Goal: Task Accomplishment & Management: Use online tool/utility

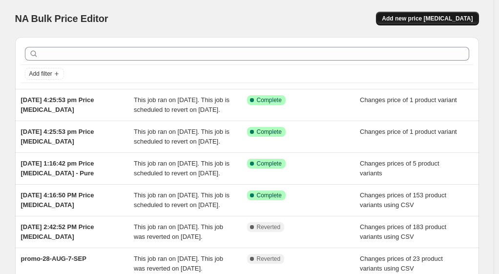
click at [450, 16] on span "Add new price [MEDICAL_DATA]" at bounding box center [426, 19] width 91 height 8
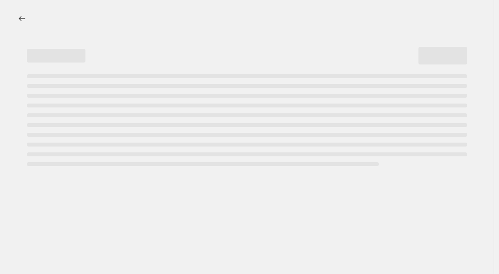
select select "percentage"
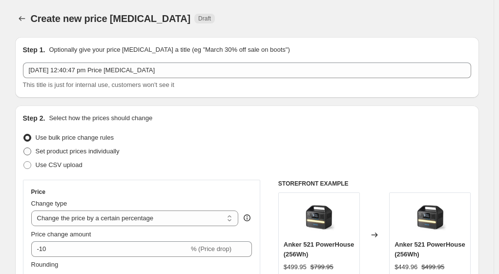
click at [72, 153] on span "Set product prices individually" at bounding box center [78, 150] width 84 height 7
click at [24, 148] on input "Set product prices individually" at bounding box center [23, 147] width 0 height 0
radio input "true"
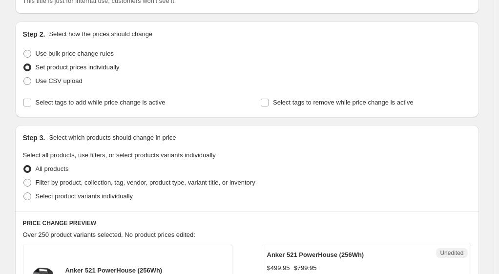
scroll to position [98, 0]
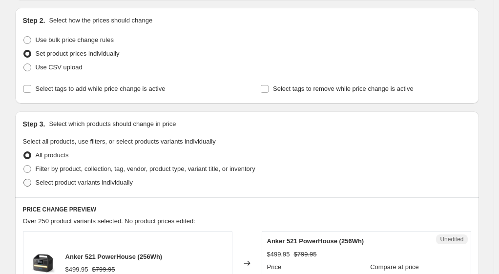
click at [115, 183] on span "Select product variants individually" at bounding box center [84, 182] width 97 height 7
click at [24, 179] on input "Select product variants individually" at bounding box center [23, 179] width 0 height 0
radio input "true"
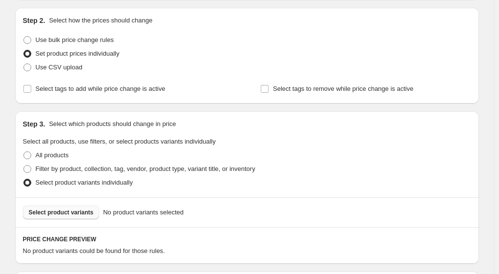
click at [73, 211] on span "Select product variants" at bounding box center [61, 212] width 65 height 8
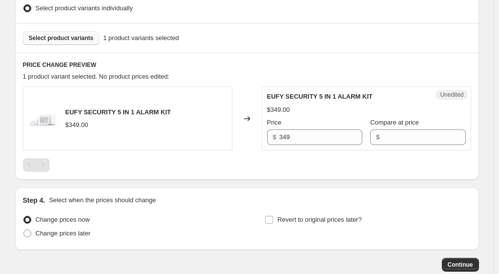
scroll to position [293, 0]
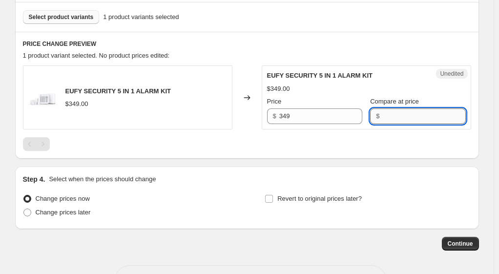
click at [385, 114] on input "Compare at price" at bounding box center [423, 116] width 83 height 16
type input "349"
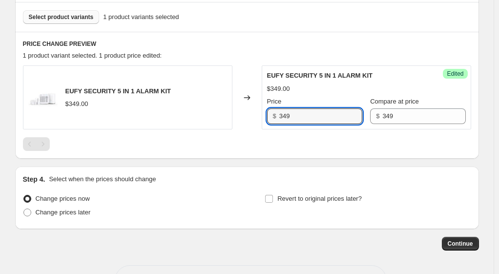
drag, startPoint x: 298, startPoint y: 115, endPoint x: 274, endPoint y: 120, distance: 24.0
click at [274, 120] on div "$ 349" at bounding box center [314, 116] width 95 height 16
type input "279.95"
click at [292, 147] on div at bounding box center [247, 144] width 448 height 14
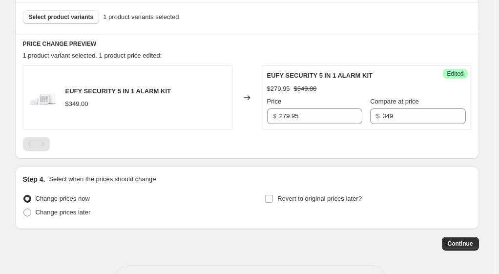
scroll to position [328, 0]
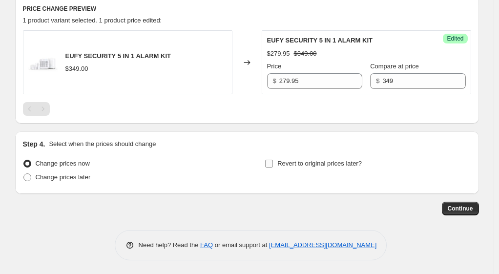
click at [273, 162] on input "Revert to original prices later?" at bounding box center [269, 164] width 8 height 8
checkbox input "true"
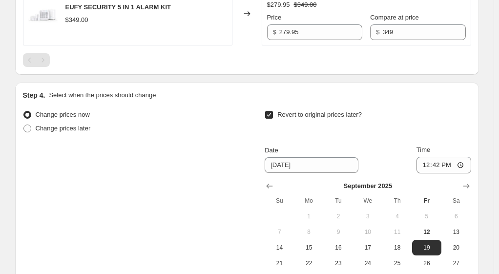
scroll to position [425, 0]
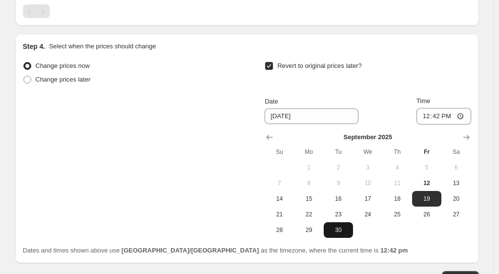
click at [340, 228] on span "30" at bounding box center [337, 230] width 21 height 8
type input "[DATE]"
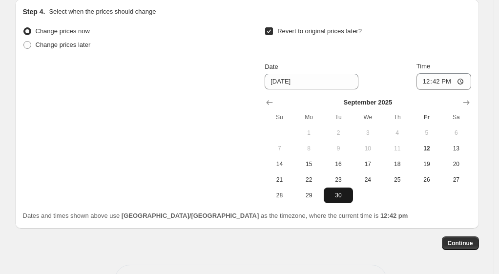
scroll to position [474, 0]
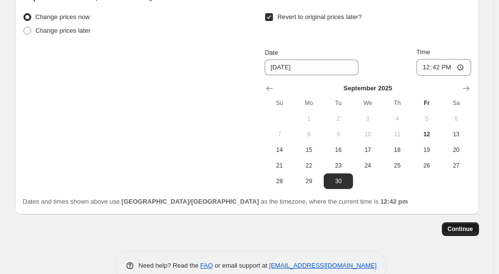
click at [466, 228] on span "Continue" at bounding box center [459, 229] width 25 height 8
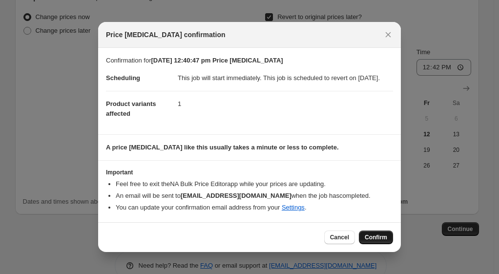
click at [379, 240] on span "Confirm" at bounding box center [375, 237] width 22 height 8
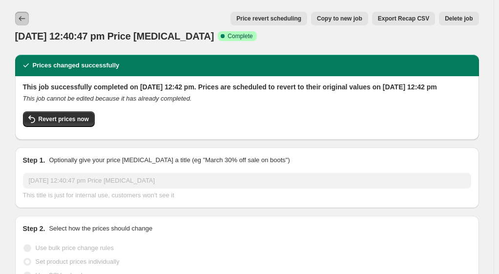
click at [27, 20] on icon "Price change jobs" at bounding box center [22, 19] width 10 height 10
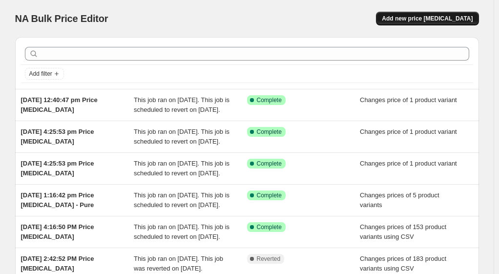
click at [436, 21] on span "Add new price [MEDICAL_DATA]" at bounding box center [426, 19] width 91 height 8
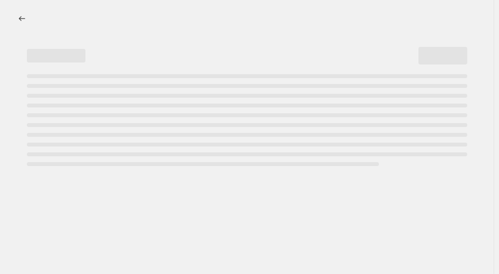
select select "percentage"
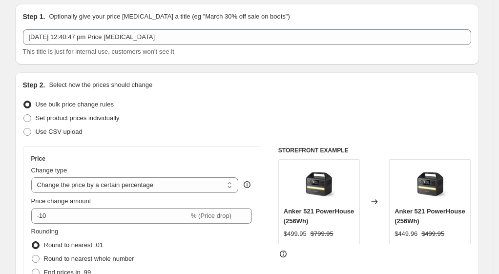
scroll to position [49, 0]
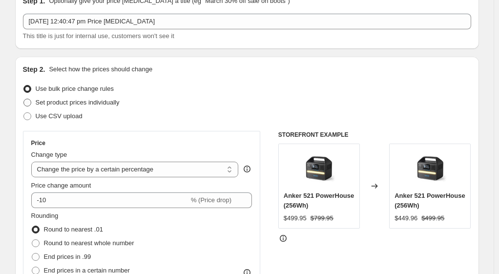
click at [61, 102] on span "Set product prices individually" at bounding box center [78, 102] width 84 height 7
click at [24, 99] on input "Set product prices individually" at bounding box center [23, 99] width 0 height 0
radio input "true"
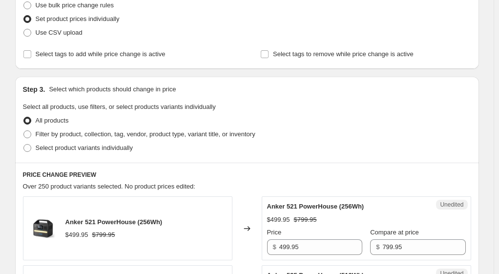
scroll to position [146, 0]
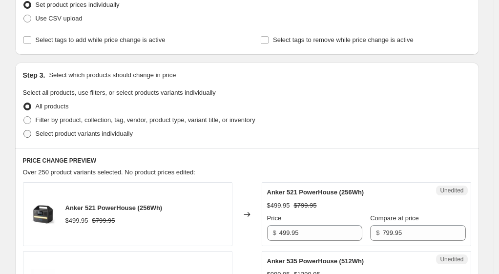
drag, startPoint x: 75, startPoint y: 133, endPoint x: 101, endPoint y: 130, distance: 26.5
click at [75, 133] on span "Select product variants individually" at bounding box center [84, 133] width 97 height 7
click at [24, 130] on input "Select product variants individually" at bounding box center [23, 130] width 0 height 0
radio input "true"
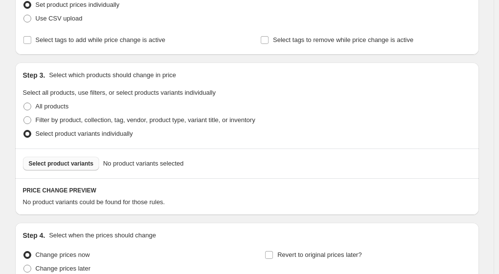
click at [71, 162] on span "Select product variants" at bounding box center [61, 164] width 65 height 8
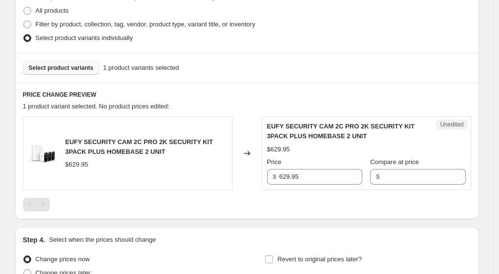
scroll to position [244, 0]
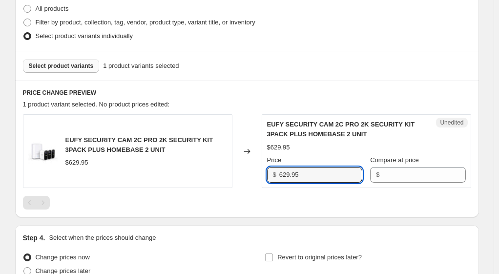
drag, startPoint x: 313, startPoint y: 175, endPoint x: 267, endPoint y: 174, distance: 45.9
click at [267, 174] on div "Unedited EUFY SECURITY CAM 2C PRO 2K SECURITY KIT 3PACK PLUS HOMEBASE 2 UNIT $6…" at bounding box center [365, 151] width 209 height 74
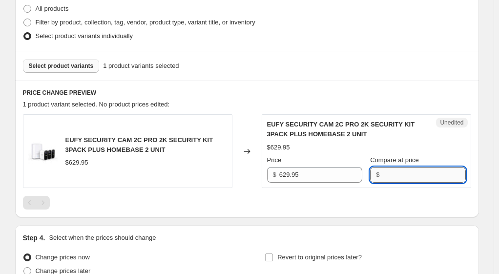
paste input "629.95"
type input "629.95"
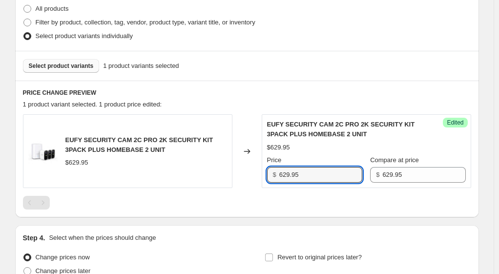
drag, startPoint x: 308, startPoint y: 172, endPoint x: 271, endPoint y: 176, distance: 37.3
click at [271, 176] on div "$ 629.95" at bounding box center [314, 175] width 95 height 16
type input "499.95"
click at [268, 198] on div at bounding box center [247, 203] width 448 height 14
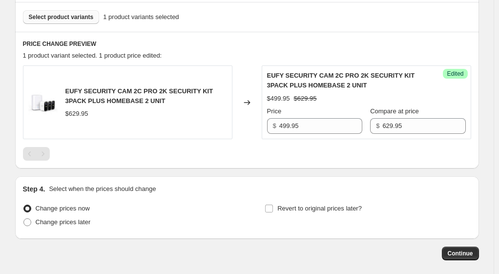
scroll to position [338, 0]
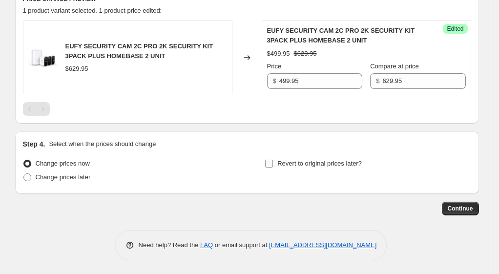
click at [314, 160] on span "Revert to original prices later?" at bounding box center [319, 163] width 84 height 7
click at [273, 160] on input "Revert to original prices later?" at bounding box center [269, 164] width 8 height 8
checkbox input "true"
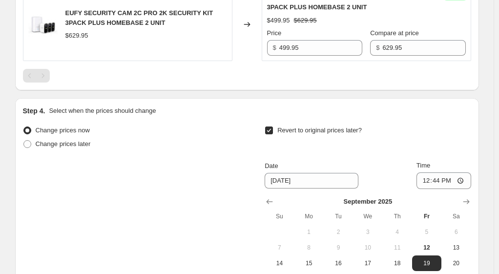
scroll to position [435, 0]
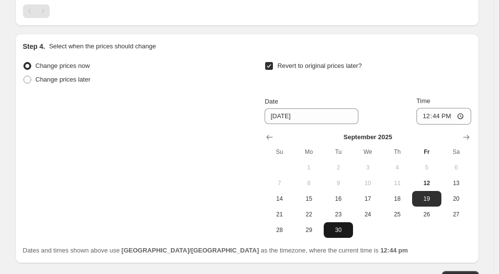
click at [344, 230] on span "30" at bounding box center [337, 230] width 21 height 8
type input "[DATE]"
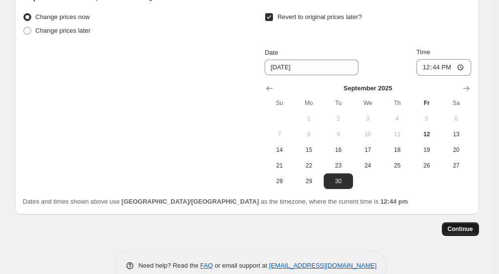
click at [456, 223] on button "Continue" at bounding box center [459, 229] width 37 height 14
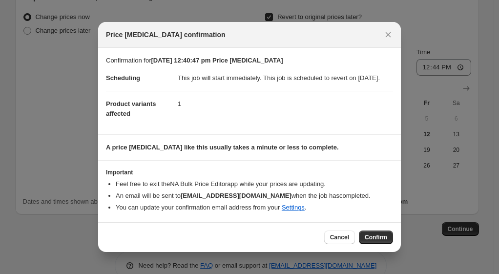
click at [376, 237] on button "Confirm" at bounding box center [376, 237] width 34 height 14
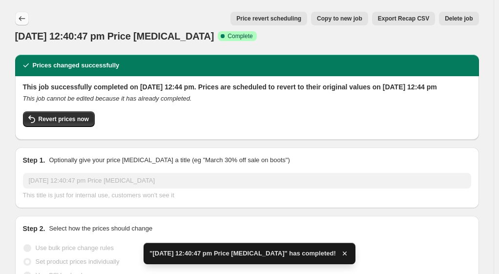
click at [25, 19] on icon "Price change jobs" at bounding box center [22, 18] width 6 height 5
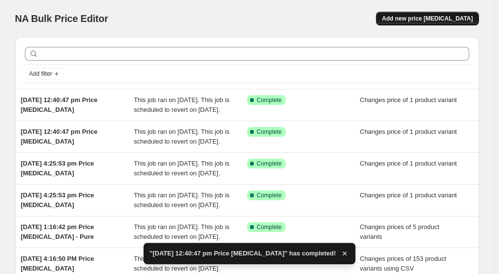
click at [446, 18] on span "Add new price [MEDICAL_DATA]" at bounding box center [426, 19] width 91 height 8
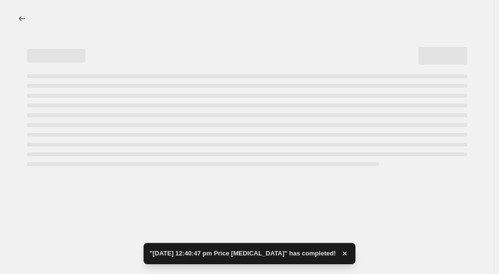
select select "percentage"
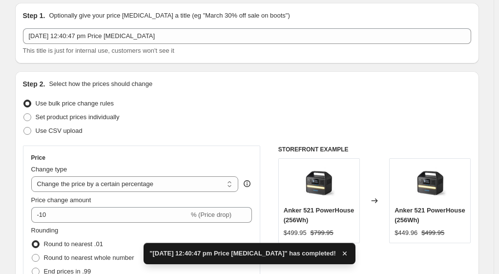
scroll to position [49, 0]
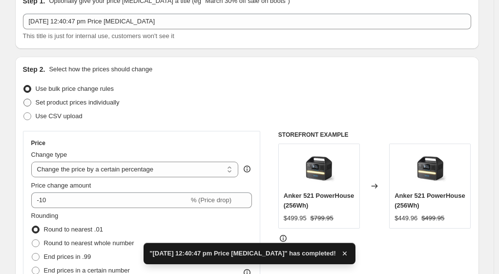
click at [104, 101] on span "Set product prices individually" at bounding box center [78, 102] width 84 height 7
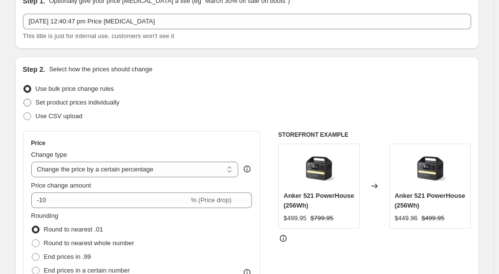
drag, startPoint x: 30, startPoint y: 102, endPoint x: 107, endPoint y: 99, distance: 77.2
click at [30, 103] on span at bounding box center [27, 103] width 8 height 8
click at [24, 99] on input "Set product prices individually" at bounding box center [23, 99] width 0 height 0
radio input "true"
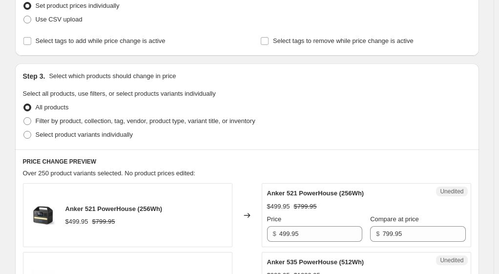
scroll to position [146, 0]
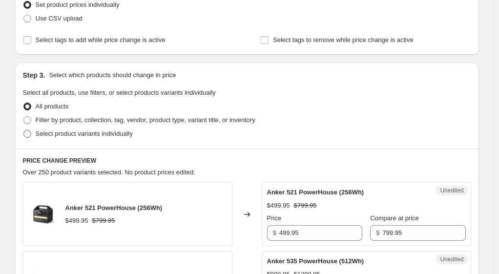
click at [87, 134] on span "Select product variants individually" at bounding box center [84, 133] width 97 height 7
click at [24, 130] on input "Select product variants individually" at bounding box center [23, 130] width 0 height 0
radio input "true"
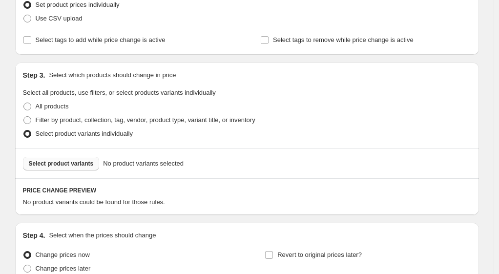
click at [82, 165] on span "Select product variants" at bounding box center [61, 164] width 65 height 8
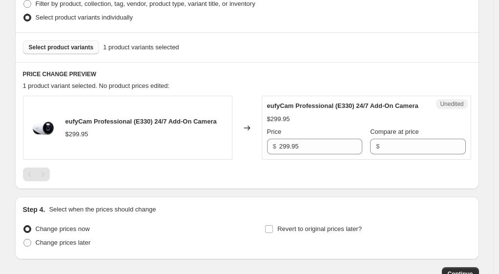
scroll to position [293, 0]
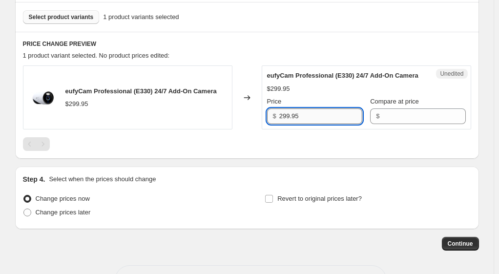
click at [273, 124] on div "$ 299.95" at bounding box center [314, 116] width 95 height 16
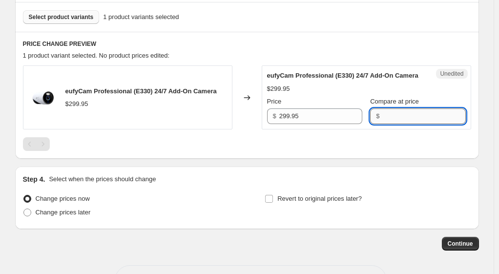
paste input "299.95"
type input "299.95"
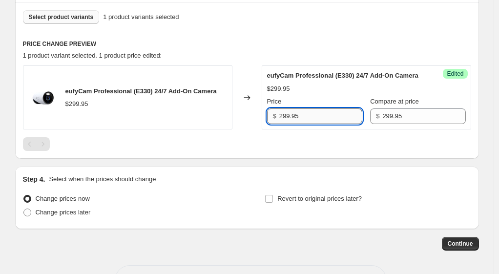
drag, startPoint x: 320, startPoint y: 123, endPoint x: 281, endPoint y: 130, distance: 40.2
click at [281, 124] on input "299.95" at bounding box center [320, 116] width 83 height 16
type input "199.95"
click at [276, 151] on div at bounding box center [247, 144] width 448 height 14
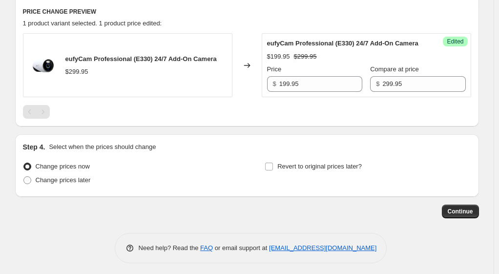
scroll to position [338, 0]
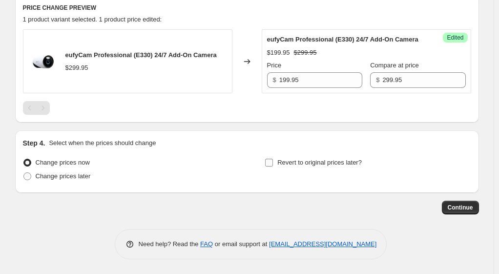
click at [271, 162] on input "Revert to original prices later?" at bounding box center [269, 163] width 8 height 8
checkbox input "true"
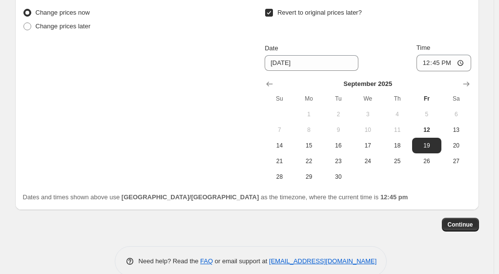
scroll to position [484, 0]
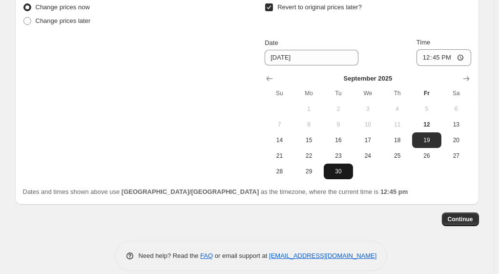
click at [335, 175] on span "30" at bounding box center [337, 171] width 21 height 8
type input "[DATE]"
click at [458, 223] on span "Continue" at bounding box center [459, 219] width 25 height 8
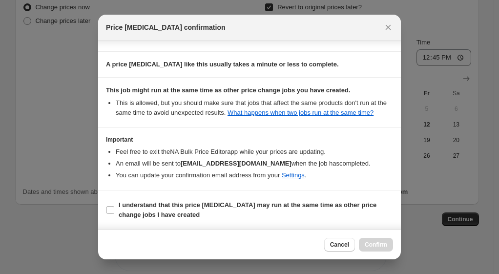
scroll to position [84, 0]
click at [113, 209] on input "I understand that this price [MEDICAL_DATA] may run at the same time as other p…" at bounding box center [110, 210] width 8 height 8
checkbox input "true"
click at [385, 242] on span "Confirm" at bounding box center [375, 244] width 22 height 8
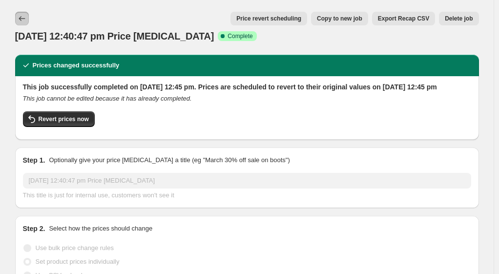
click at [25, 18] on icon "Price change jobs" at bounding box center [22, 19] width 10 height 10
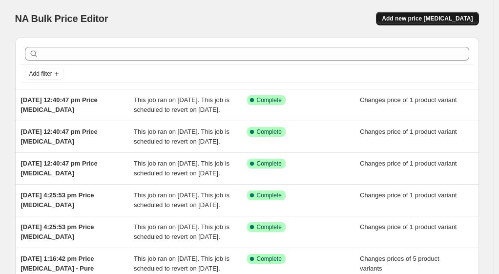
click at [440, 15] on span "Add new price [MEDICAL_DATA]" at bounding box center [426, 19] width 91 height 8
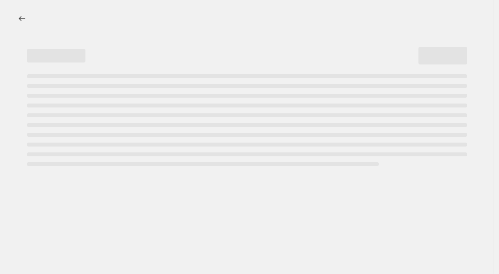
select select "percentage"
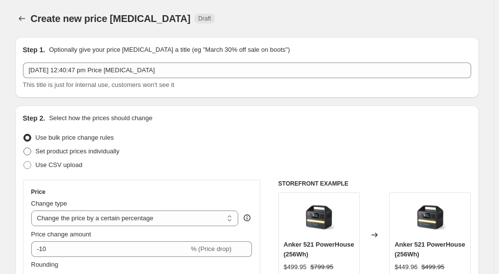
click at [71, 152] on span "Set product prices individually" at bounding box center [78, 150] width 84 height 7
click at [24, 148] on input "Set product prices individually" at bounding box center [23, 147] width 0 height 0
radio input "true"
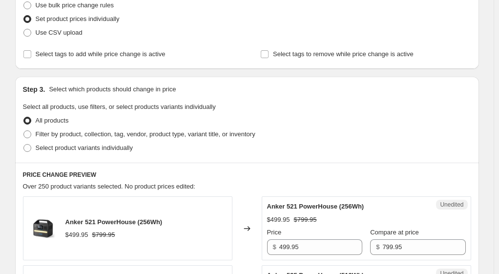
scroll to position [146, 0]
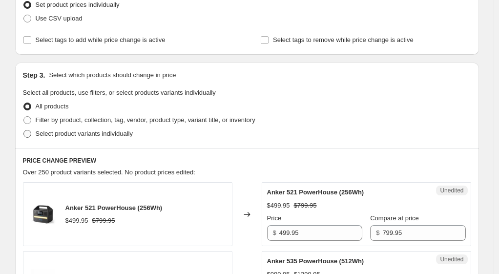
click at [95, 136] on span "Select product variants individually" at bounding box center [84, 133] width 97 height 7
click at [24, 130] on input "Select product variants individually" at bounding box center [23, 130] width 0 height 0
radio input "true"
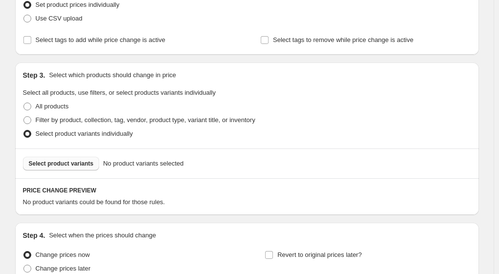
click at [84, 168] on button "Select product variants" at bounding box center [61, 164] width 77 height 14
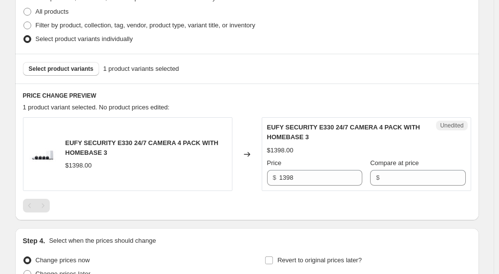
scroll to position [244, 0]
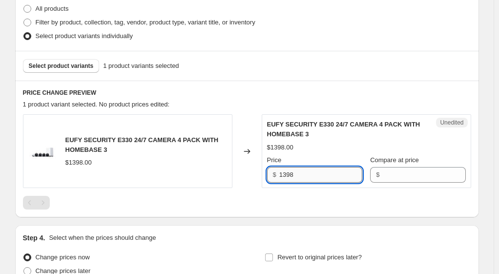
drag, startPoint x: 319, startPoint y: 173, endPoint x: 299, endPoint y: 171, distance: 20.1
click at [279, 173] on div "$ 1398" at bounding box center [314, 175] width 95 height 16
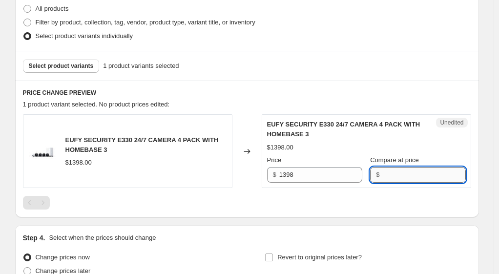
paste input "1398"
type input "1398"
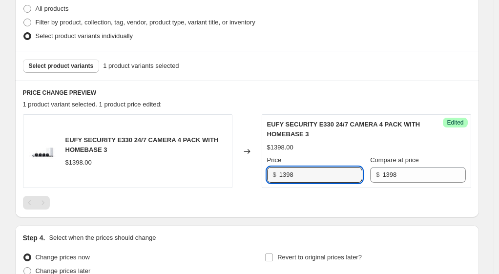
drag, startPoint x: 308, startPoint y: 174, endPoint x: 277, endPoint y: 178, distance: 31.4
click at [276, 179] on div "$ 1398" at bounding box center [314, 175] width 95 height 16
click at [283, 174] on input "199.95" at bounding box center [320, 175] width 83 height 16
type input "999.95"
click at [305, 197] on div at bounding box center [247, 203] width 448 height 14
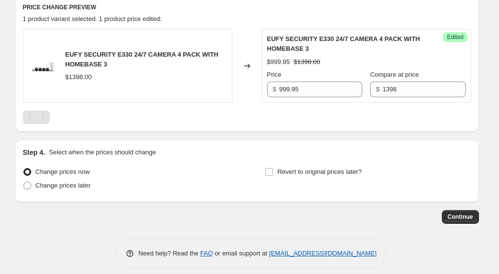
scroll to position [338, 0]
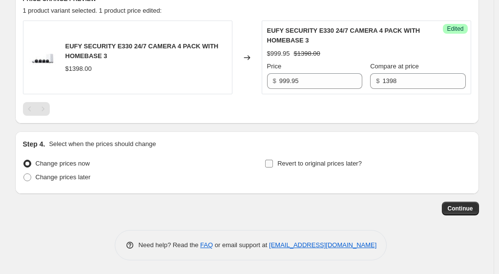
drag, startPoint x: 304, startPoint y: 164, endPoint x: 310, endPoint y: 169, distance: 7.9
click at [304, 164] on span "Revert to original prices later?" at bounding box center [319, 163] width 84 height 7
click at [273, 164] on input "Revert to original prices later?" at bounding box center [269, 164] width 8 height 8
checkbox input "true"
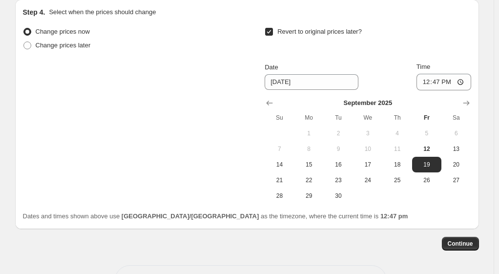
scroll to position [484, 0]
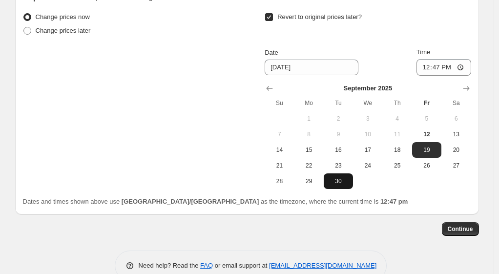
click at [344, 184] on span "30" at bounding box center [337, 181] width 21 height 8
type input "[DATE]"
click at [466, 225] on span "Continue" at bounding box center [459, 229] width 25 height 8
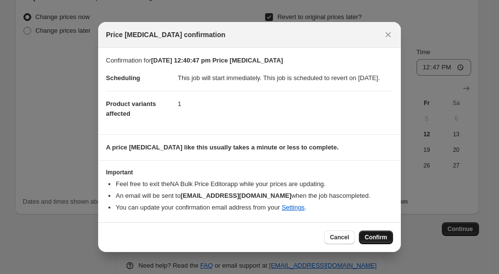
click at [385, 241] on span "Confirm" at bounding box center [375, 237] width 22 height 8
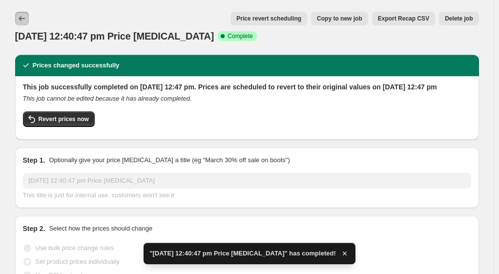
click at [25, 17] on icon "Price change jobs" at bounding box center [22, 19] width 10 height 10
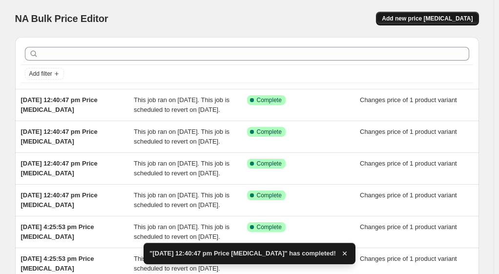
click at [437, 18] on span "Add new price [MEDICAL_DATA]" at bounding box center [426, 19] width 91 height 8
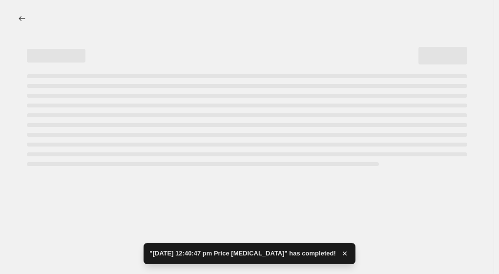
select select "percentage"
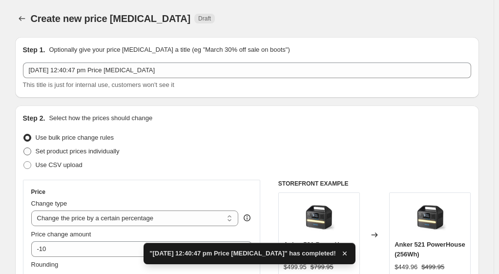
click at [35, 149] on label "Set product prices individually" at bounding box center [71, 151] width 97 height 14
click at [24, 148] on input "Set product prices individually" at bounding box center [23, 147] width 0 height 0
radio input "true"
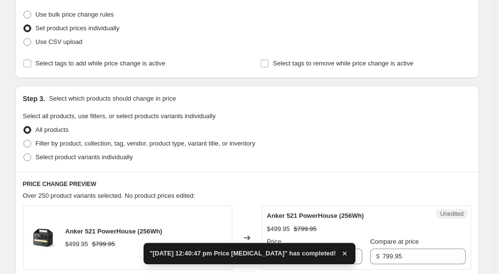
scroll to position [146, 0]
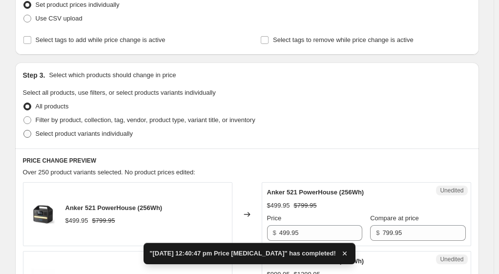
click at [63, 134] on span "Select product variants individually" at bounding box center [84, 133] width 97 height 7
click at [24, 130] on input "Select product variants individually" at bounding box center [23, 130] width 0 height 0
radio input "true"
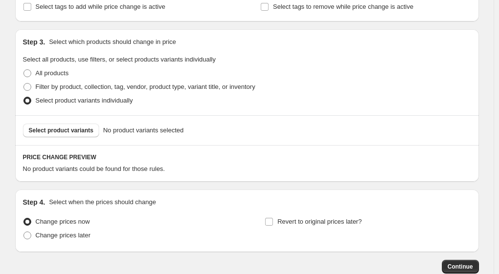
scroll to position [195, 0]
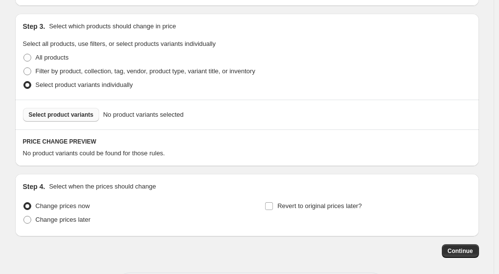
click at [85, 118] on span "Select product variants" at bounding box center [61, 115] width 65 height 8
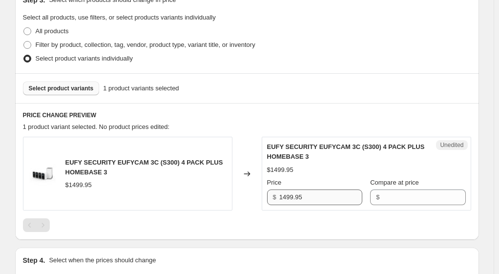
scroll to position [244, 0]
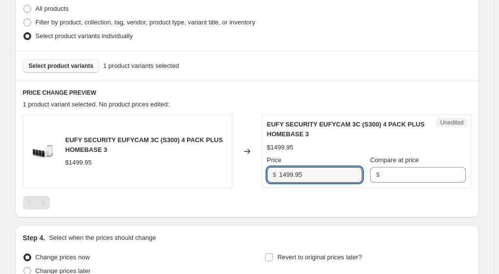
drag, startPoint x: 326, startPoint y: 176, endPoint x: 266, endPoint y: 177, distance: 59.5
click at [266, 177] on div "Unedited EUFY SECURITY EUFYCAM 3C (S300) 4 PACK PLUS HOMEBASE 3 $1499.95 Price …" at bounding box center [365, 151] width 209 height 74
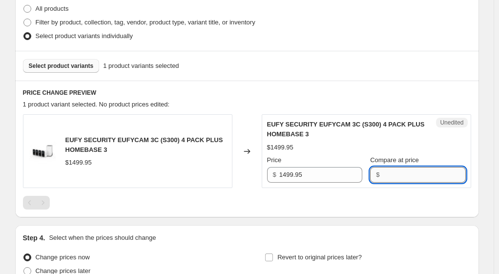
paste input "1499.95"
type input "1499.95"
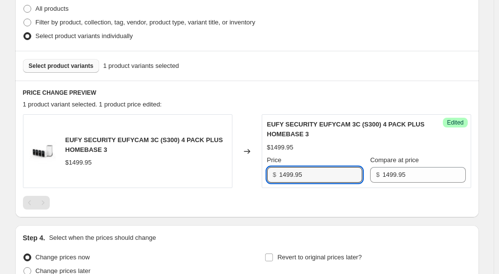
drag, startPoint x: 306, startPoint y: 175, endPoint x: 267, endPoint y: 175, distance: 38.5
click at [266, 176] on div "Success Edited EUFY SECURITY EUFYCAM 3C (S300) 4 PACK PLUS HOMEBASE 3 $1499.95 …" at bounding box center [365, 151] width 209 height 74
type input "1199.95"
click at [273, 193] on div "EUFY SECURITY EUFYCAM 3C (S300) 4 PACK PLUS HOMEBASE 3 $1499.95 Changed to Succ…" at bounding box center [247, 161] width 448 height 95
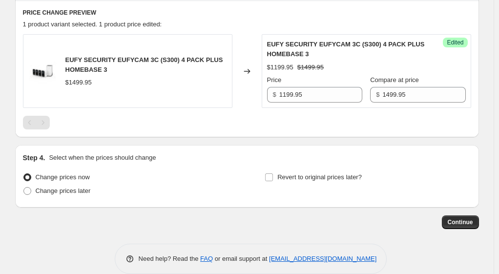
scroll to position [338, 0]
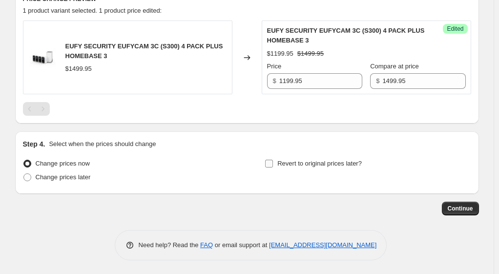
click at [273, 165] on input "Revert to original prices later?" at bounding box center [269, 164] width 8 height 8
checkbox input "true"
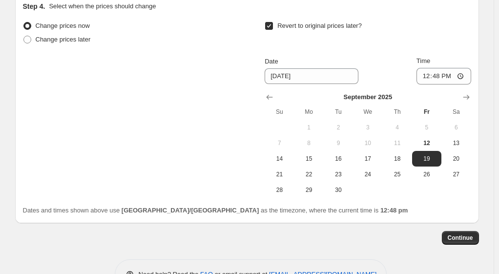
scroll to position [504, 0]
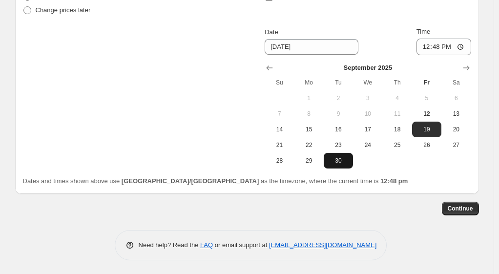
click at [343, 160] on span "30" at bounding box center [337, 161] width 21 height 8
type input "[DATE]"
click at [451, 206] on span "Continue" at bounding box center [459, 208] width 25 height 8
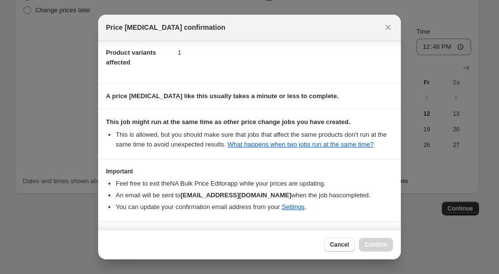
scroll to position [84, 0]
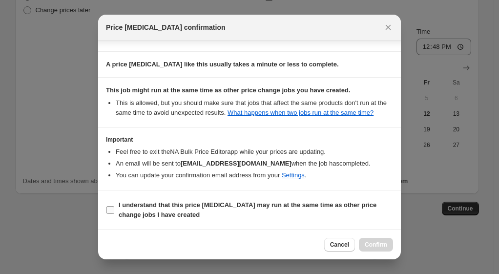
click at [107, 210] on input "I understand that this price [MEDICAL_DATA] may run at the same time as other p…" at bounding box center [110, 210] width 8 height 8
checkbox input "true"
click at [389, 242] on button "Confirm" at bounding box center [376, 245] width 34 height 14
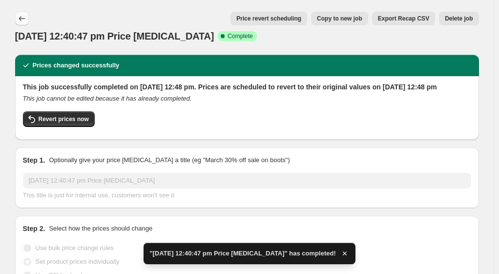
click at [27, 18] on icon "Price change jobs" at bounding box center [22, 19] width 10 height 10
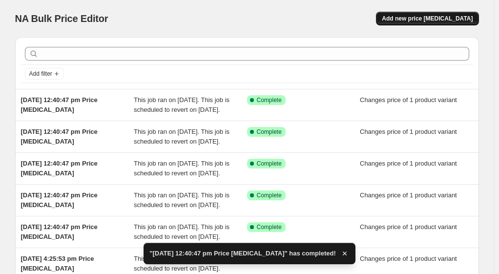
click at [447, 20] on span "Add new price [MEDICAL_DATA]" at bounding box center [426, 19] width 91 height 8
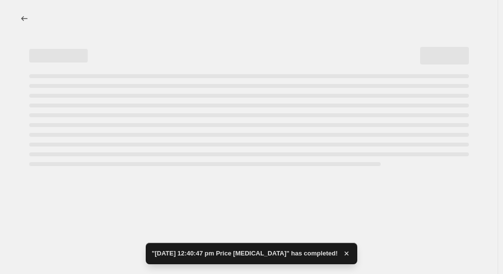
select select "percentage"
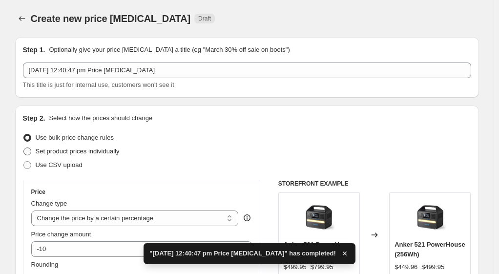
click at [62, 150] on span "Set product prices individually" at bounding box center [78, 150] width 84 height 7
click at [24, 148] on input "Set product prices individually" at bounding box center [23, 147] width 0 height 0
radio input "true"
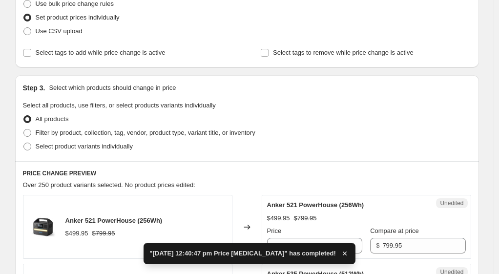
scroll to position [146, 0]
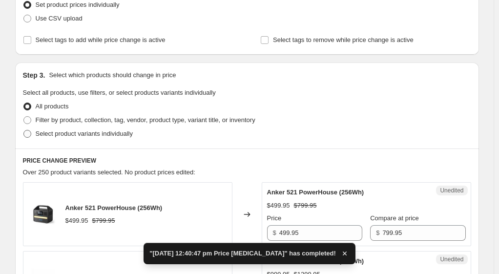
click at [77, 134] on span "Select product variants individually" at bounding box center [84, 133] width 97 height 7
click at [24, 130] on input "Select product variants individually" at bounding box center [23, 130] width 0 height 0
radio input "true"
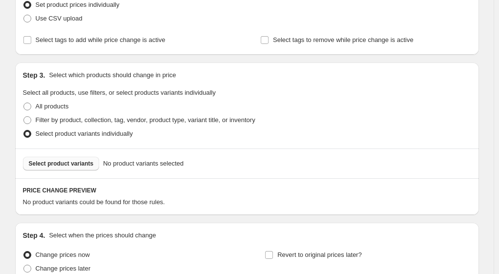
click at [59, 165] on span "Select product variants" at bounding box center [61, 164] width 65 height 8
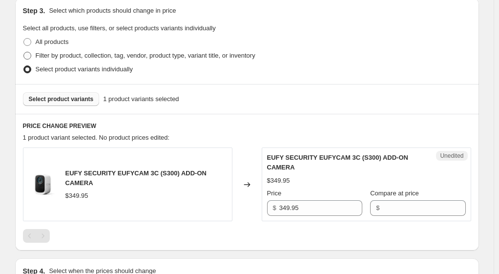
scroll to position [244, 0]
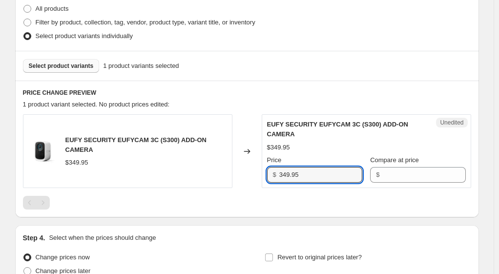
drag, startPoint x: 303, startPoint y: 172, endPoint x: 294, endPoint y: 178, distance: 11.0
click at [270, 176] on div "$ 349.95" at bounding box center [314, 175] width 95 height 16
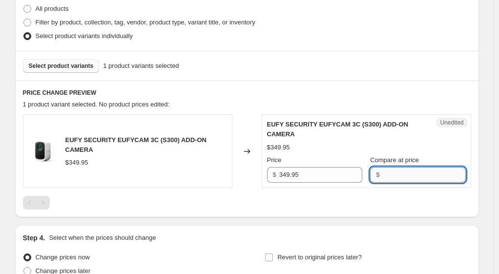
paste input "349.95"
type input "349.95"
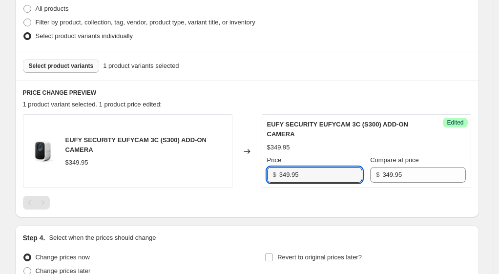
drag, startPoint x: 311, startPoint y: 174, endPoint x: 266, endPoint y: 176, distance: 44.9
click at [264, 178] on div "Success Edited EUFY SECURITY EUFYCAM 3C (S300) ADD-ON CAMERA $349.95 Price $ 34…" at bounding box center [365, 151] width 209 height 74
type input "299.95"
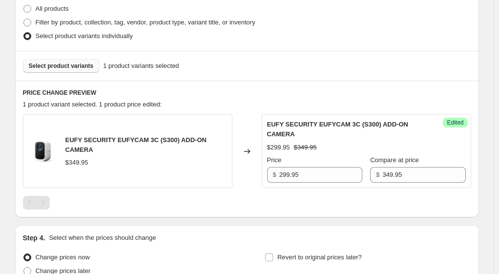
click at [277, 191] on div "EUFY SECURITY EUFYCAM 3C (S300) ADD-ON CAMERA $349.95 Changed to Success Edited…" at bounding box center [247, 161] width 448 height 95
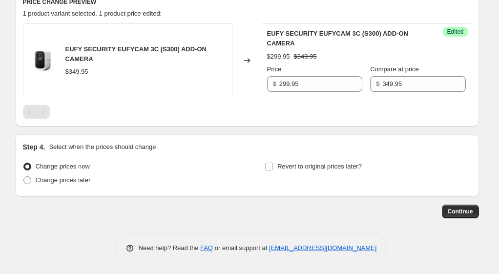
scroll to position [338, 0]
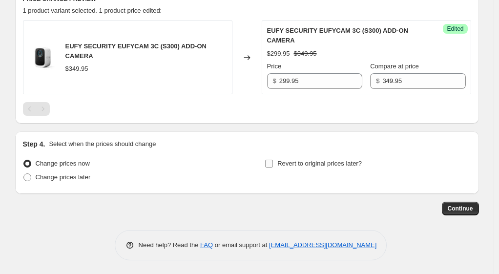
click at [271, 165] on input "Revert to original prices later?" at bounding box center [269, 164] width 8 height 8
checkbox input "true"
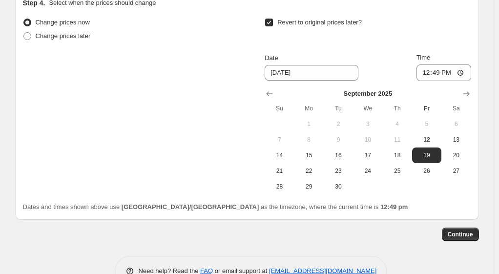
scroll to position [504, 0]
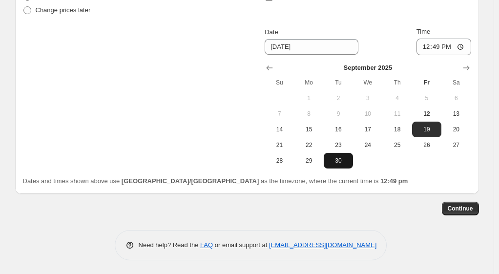
click at [337, 164] on button "30" at bounding box center [337, 161] width 29 height 16
type input "[DATE]"
click at [467, 210] on span "Continue" at bounding box center [459, 208] width 25 height 8
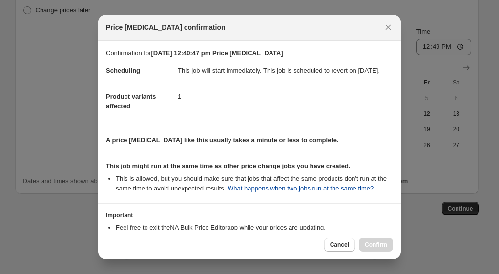
scroll to position [84, 0]
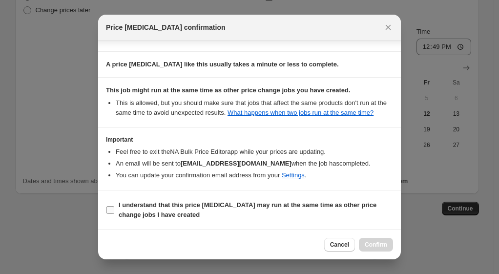
drag, startPoint x: 109, startPoint y: 208, endPoint x: 116, endPoint y: 208, distance: 6.3
click at [109, 208] on input "I understand that this price [MEDICAL_DATA] may run at the same time as other p…" at bounding box center [110, 210] width 8 height 8
checkbox input "true"
click at [375, 241] on span "Confirm" at bounding box center [375, 244] width 22 height 8
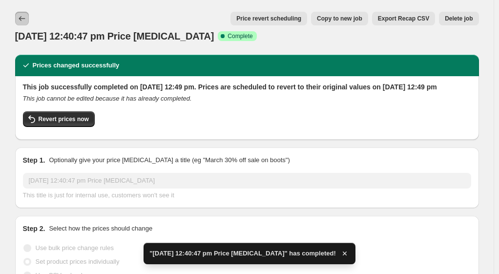
click at [27, 18] on icon "Price change jobs" at bounding box center [22, 19] width 10 height 10
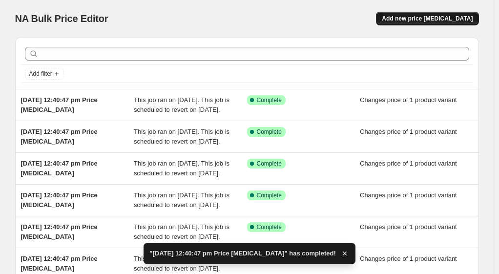
click at [428, 17] on span "Add new price [MEDICAL_DATA]" at bounding box center [426, 19] width 91 height 8
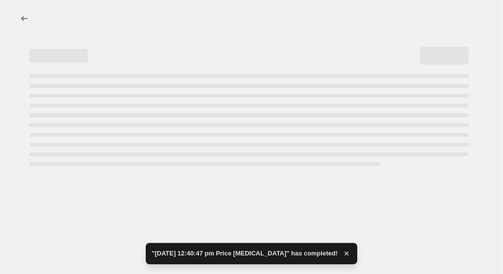
select select "percentage"
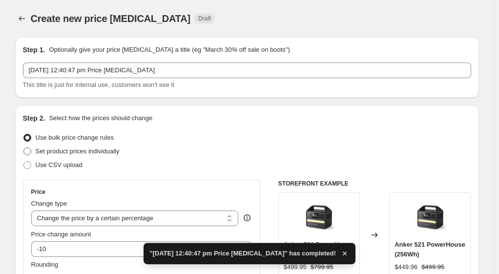
click at [58, 151] on span "Set product prices individually" at bounding box center [78, 150] width 84 height 7
click at [24, 148] on input "Set product prices individually" at bounding box center [23, 147] width 0 height 0
radio input "true"
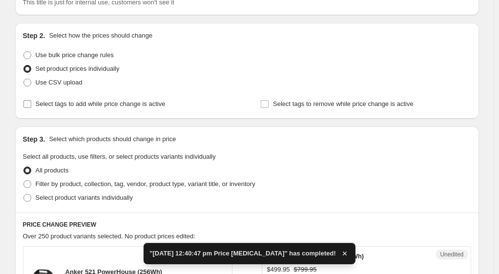
scroll to position [98, 0]
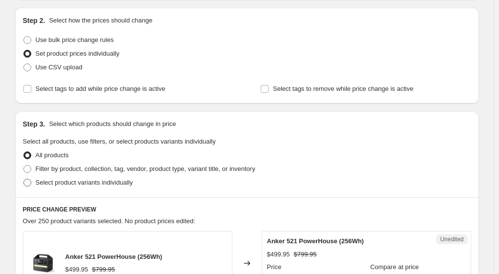
drag, startPoint x: 85, startPoint y: 185, endPoint x: 107, endPoint y: 189, distance: 22.3
click at [85, 185] on span "Select product variants individually" at bounding box center [84, 182] width 97 height 7
click at [24, 179] on input "Select product variants individually" at bounding box center [23, 179] width 0 height 0
radio input "true"
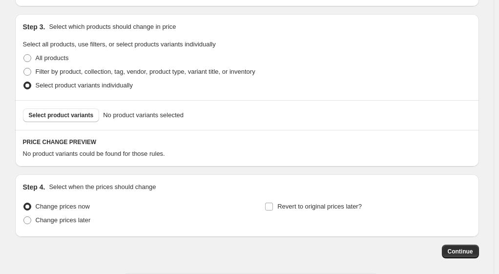
scroll to position [195, 0]
click at [82, 112] on span "Select product variants" at bounding box center [61, 115] width 65 height 8
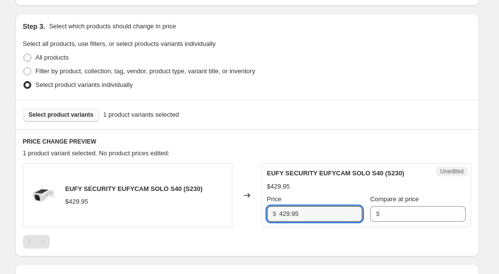
drag, startPoint x: 330, startPoint y: 212, endPoint x: 279, endPoint y: 211, distance: 51.2
click at [279, 211] on div "$ 429.95" at bounding box center [314, 214] width 95 height 16
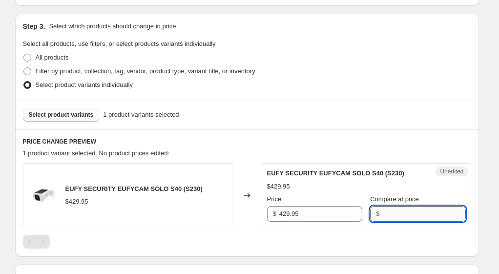
paste input "429.95"
type input "429.95"
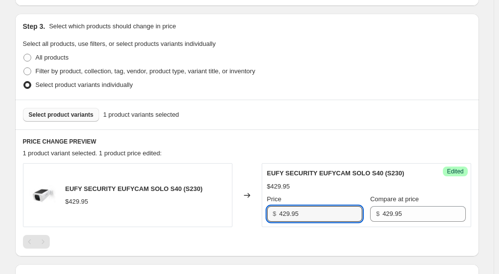
drag, startPoint x: 283, startPoint y: 213, endPoint x: 269, endPoint y: 215, distance: 14.3
click at [269, 215] on div "$ 429.95" at bounding box center [314, 214] width 95 height 16
type input "299.95"
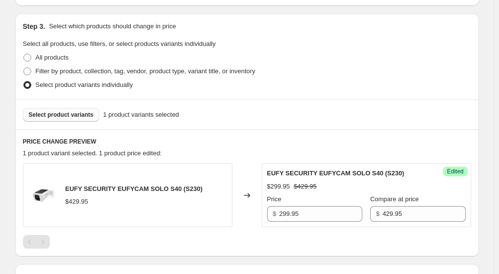
click at [290, 242] on div at bounding box center [247, 242] width 448 height 14
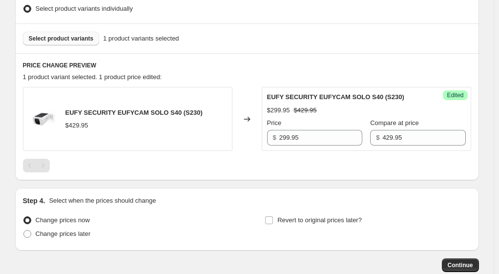
scroll to position [328, 0]
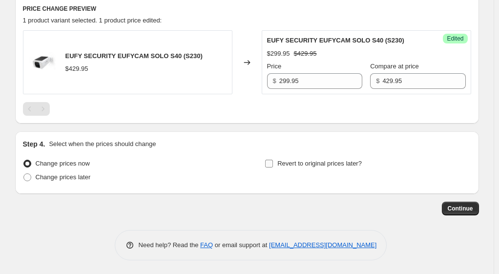
click at [282, 165] on span "Revert to original prices later?" at bounding box center [319, 163] width 84 height 7
click at [273, 165] on input "Revert to original prices later?" at bounding box center [269, 164] width 8 height 8
checkbox input "true"
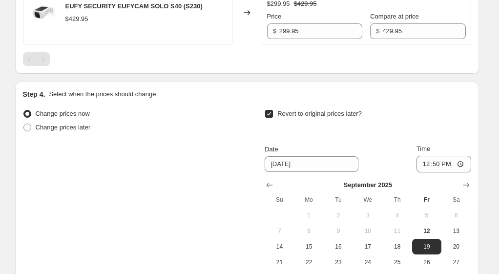
scroll to position [474, 0]
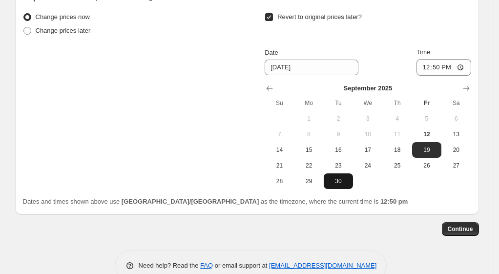
click at [344, 184] on button "30" at bounding box center [337, 181] width 29 height 16
type input "[DATE]"
click at [470, 227] on span "Continue" at bounding box center [459, 229] width 25 height 8
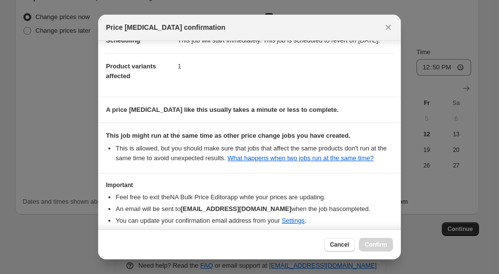
scroll to position [84, 0]
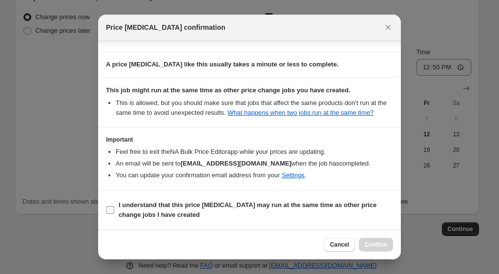
click at [109, 209] on input "I understand that this price [MEDICAL_DATA] may run at the same time as other p…" at bounding box center [110, 210] width 8 height 8
checkbox input "true"
click at [382, 244] on span "Confirm" at bounding box center [375, 244] width 22 height 8
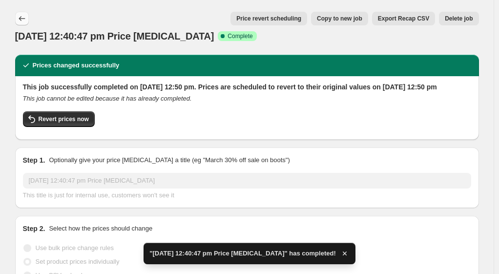
click at [24, 18] on icon "Price change jobs" at bounding box center [22, 19] width 10 height 10
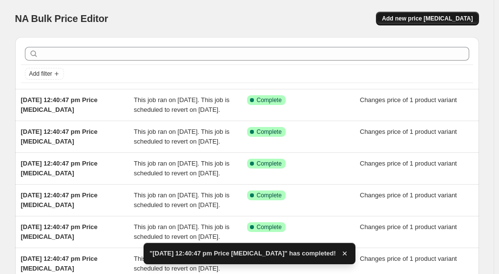
click at [454, 20] on span "Add new price [MEDICAL_DATA]" at bounding box center [426, 19] width 91 height 8
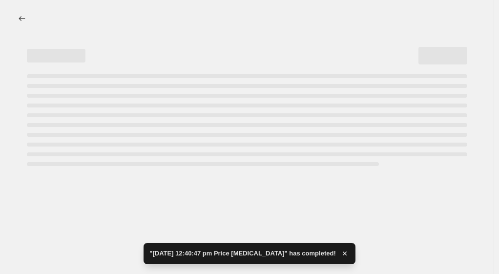
select select "percentage"
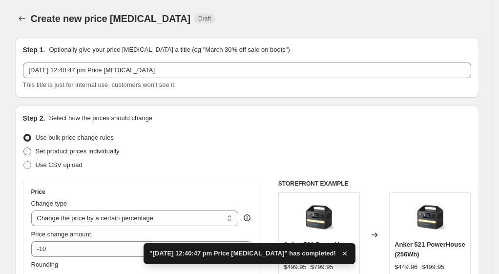
click at [79, 154] on span "Set product prices individually" at bounding box center [78, 150] width 84 height 7
click at [24, 148] on input "Set product prices individually" at bounding box center [23, 147] width 0 height 0
radio input "true"
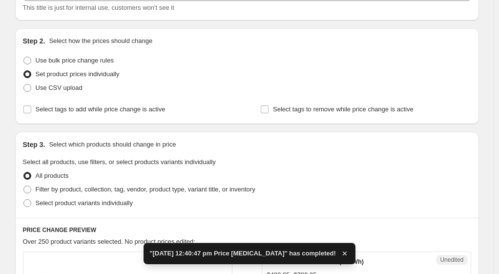
scroll to position [98, 0]
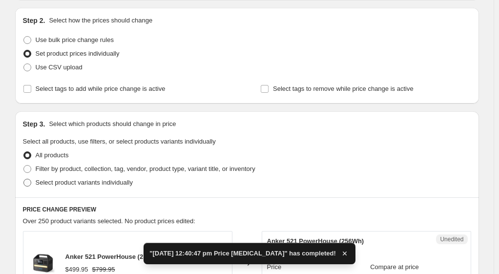
click at [111, 184] on span "Select product variants individually" at bounding box center [84, 182] width 97 height 7
click at [24, 179] on input "Select product variants individually" at bounding box center [23, 179] width 0 height 0
radio input "true"
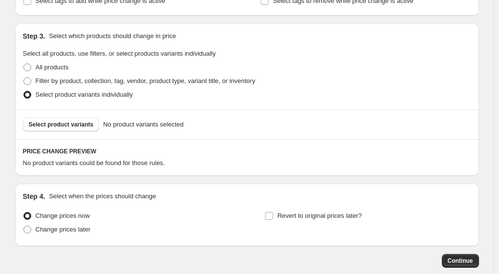
scroll to position [195, 0]
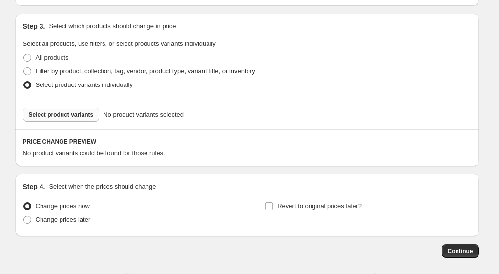
click at [70, 118] on span "Select product variants" at bounding box center [61, 115] width 65 height 8
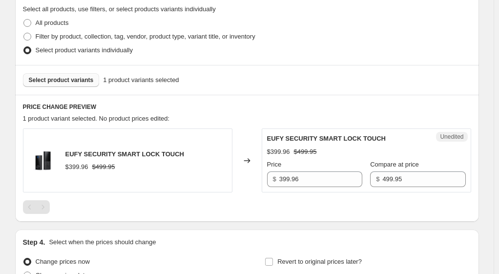
scroll to position [244, 0]
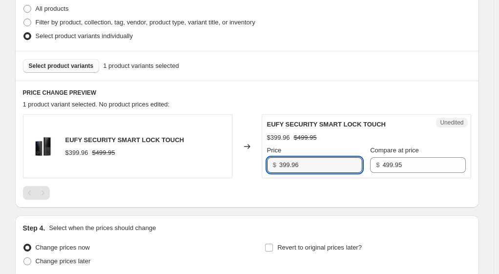
drag, startPoint x: 300, startPoint y: 162, endPoint x: 267, endPoint y: 163, distance: 32.7
click at [267, 164] on div "Unedited EUFY SECURITY SMART LOCK TOUCH $399.96 $499.95 Price $ 399.96 Compare …" at bounding box center [365, 146] width 209 height 64
type input "349.95"
click at [284, 196] on div at bounding box center [247, 193] width 448 height 14
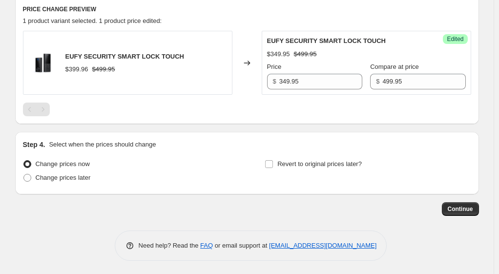
scroll to position [328, 0]
click at [330, 161] on span "Revert to original prices later?" at bounding box center [319, 163] width 84 height 7
click at [273, 161] on input "Revert to original prices later?" at bounding box center [269, 164] width 8 height 8
checkbox input "true"
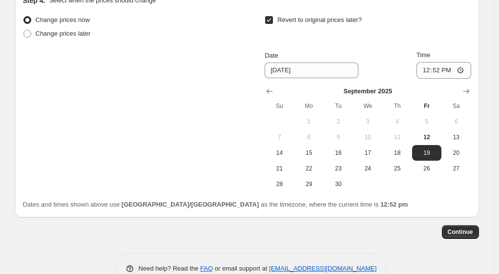
scroll to position [474, 0]
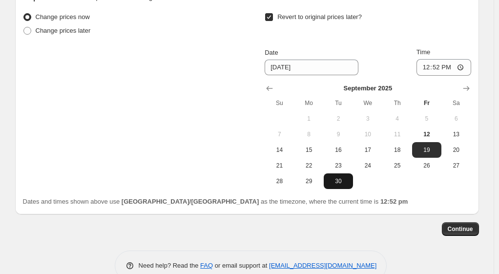
click at [345, 181] on span "30" at bounding box center [337, 181] width 21 height 8
type input "[DATE]"
click at [472, 225] on span "Continue" at bounding box center [459, 229] width 25 height 8
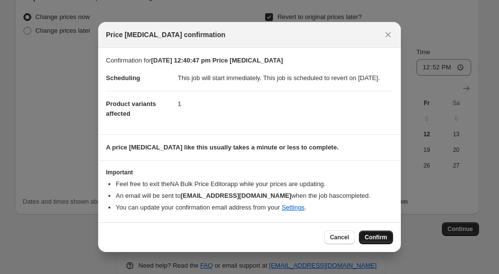
click at [377, 238] on button "Confirm" at bounding box center [376, 237] width 34 height 14
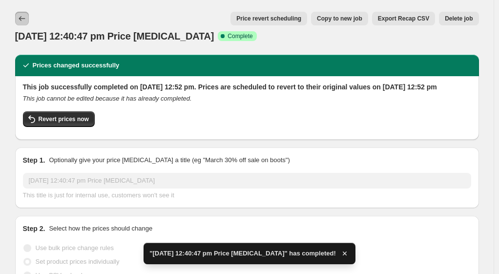
click at [24, 19] on icon "Price change jobs" at bounding box center [22, 18] width 6 height 5
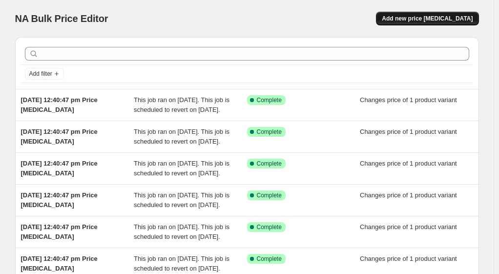
click at [451, 23] on button "Add new price [MEDICAL_DATA]" at bounding box center [427, 19] width 102 height 14
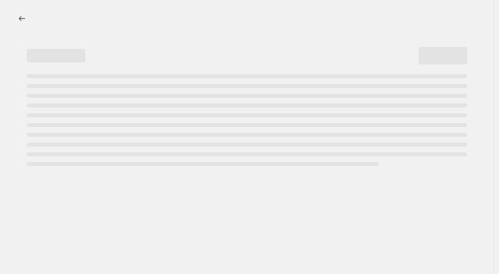
select select "percentage"
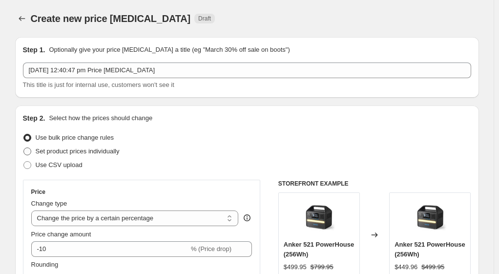
click at [67, 149] on span "Set product prices individually" at bounding box center [78, 150] width 84 height 7
click at [24, 148] on input "Set product prices individually" at bounding box center [23, 147] width 0 height 0
radio input "true"
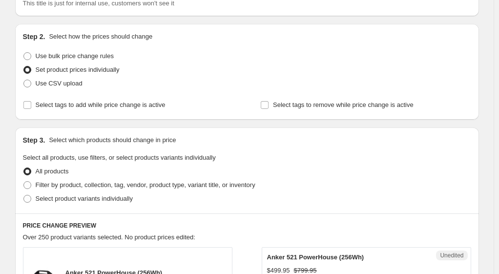
scroll to position [98, 0]
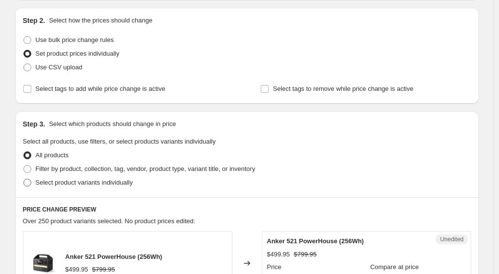
click at [89, 181] on span "Select product variants individually" at bounding box center [84, 182] width 97 height 7
click at [24, 179] on input "Select product variants individually" at bounding box center [23, 179] width 0 height 0
radio input "true"
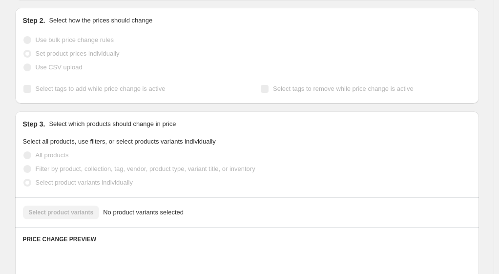
scroll to position [146, 0]
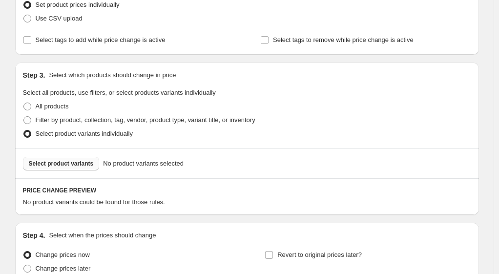
click at [78, 161] on span "Select product variants" at bounding box center [61, 164] width 65 height 8
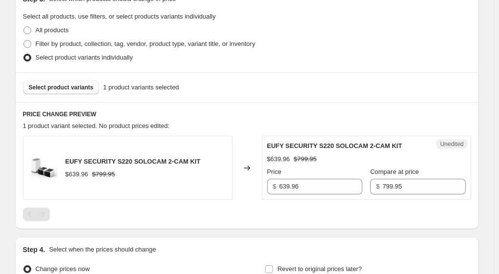
scroll to position [244, 0]
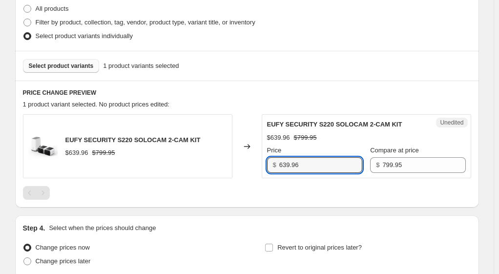
drag, startPoint x: 320, startPoint y: 164, endPoint x: 274, endPoint y: 165, distance: 46.3
click at [274, 165] on div "$ 639.96" at bounding box center [314, 165] width 95 height 16
type input "499.95"
click at [283, 191] on div at bounding box center [247, 193] width 448 height 14
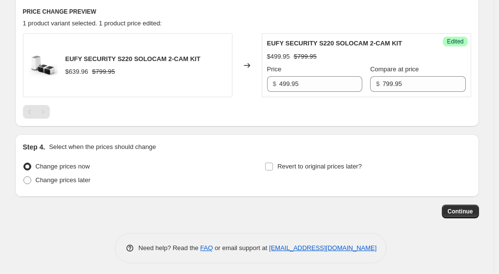
scroll to position [328, 0]
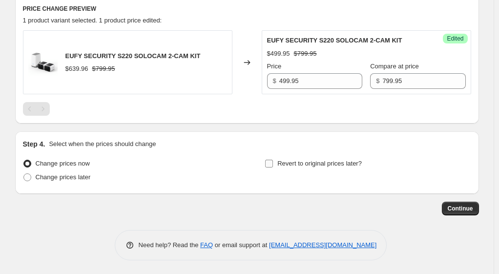
click at [296, 161] on span "Revert to original prices later?" at bounding box center [319, 163] width 84 height 7
click at [273, 161] on input "Revert to original prices later?" at bounding box center [269, 164] width 8 height 8
checkbox input "true"
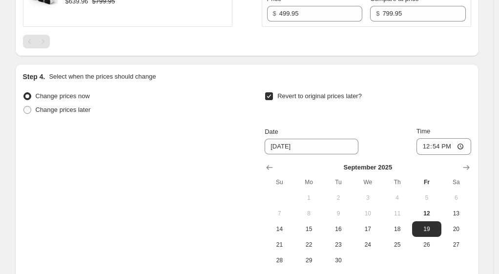
scroll to position [474, 0]
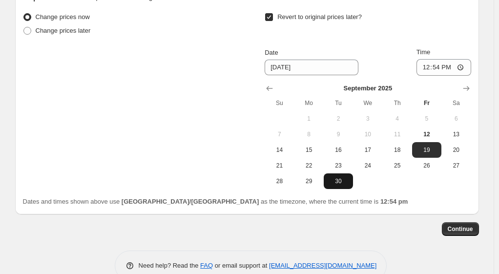
click at [342, 178] on span "30" at bounding box center [337, 181] width 21 height 8
type input "[DATE]"
click at [466, 223] on button "Continue" at bounding box center [459, 229] width 37 height 14
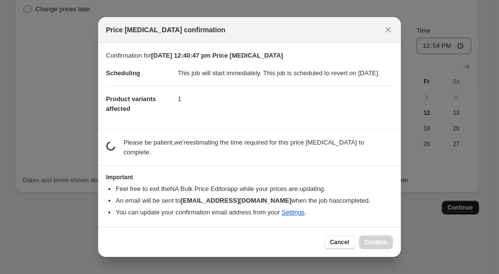
scroll to position [0, 0]
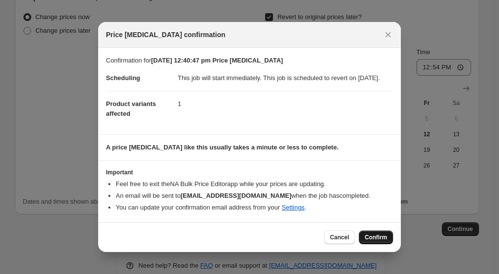
click at [378, 236] on button "Confirm" at bounding box center [376, 237] width 34 height 14
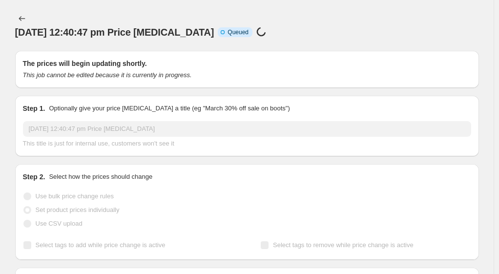
click at [298, 20] on div "12 Sept 2025, 12:40:47 pm Price change job Info Incomplete Queued Price change …" at bounding box center [246, 25] width 463 height 27
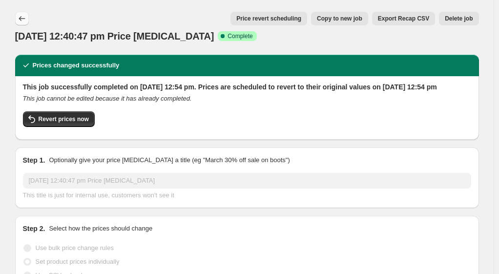
click at [27, 18] on icon "Price change jobs" at bounding box center [22, 19] width 10 height 10
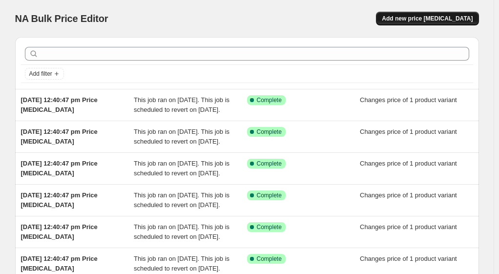
click at [442, 19] on span "Add new price [MEDICAL_DATA]" at bounding box center [426, 19] width 91 height 8
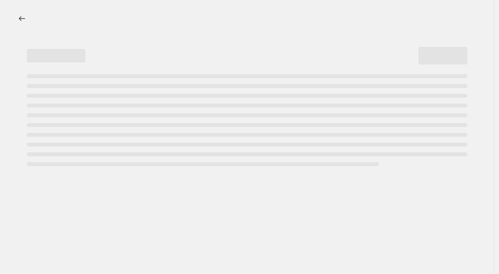
select select "percentage"
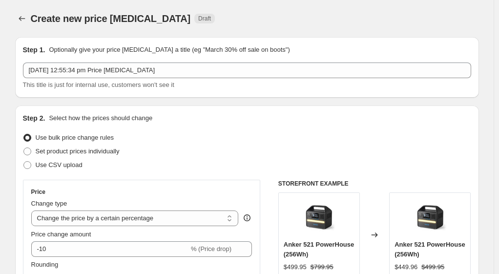
drag, startPoint x: 68, startPoint y: 151, endPoint x: 175, endPoint y: 156, distance: 106.9
click at [68, 152] on span "Set product prices individually" at bounding box center [78, 150] width 84 height 7
click at [24, 148] on input "Set product prices individually" at bounding box center [23, 147] width 0 height 0
radio input "true"
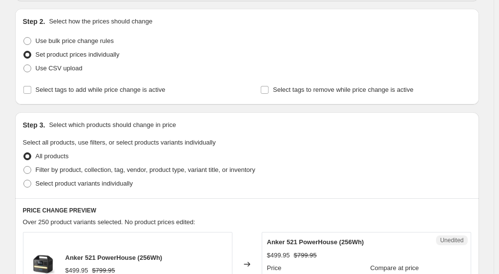
scroll to position [98, 0]
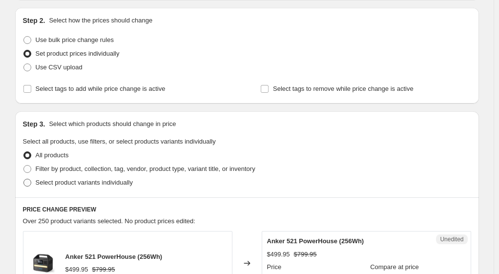
click at [79, 183] on span "Select product variants individually" at bounding box center [84, 182] width 97 height 7
click at [24, 179] on input "Select product variants individually" at bounding box center [23, 179] width 0 height 0
radio input "true"
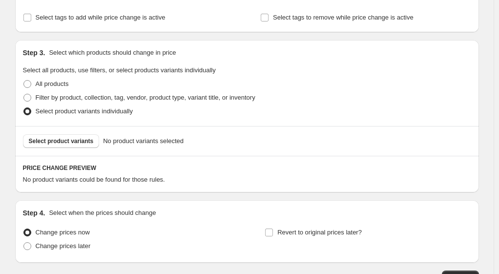
scroll to position [195, 0]
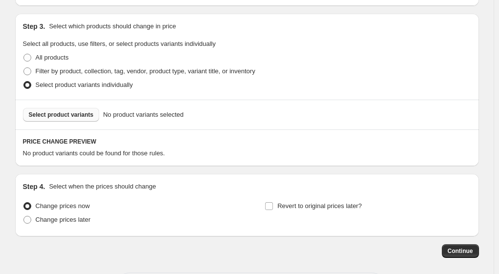
click at [54, 112] on span "Select product variants" at bounding box center [61, 115] width 65 height 8
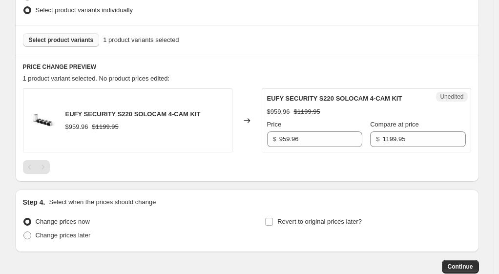
scroll to position [293, 0]
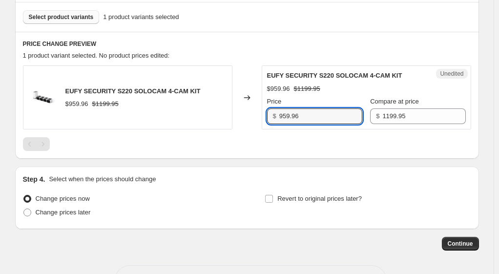
drag, startPoint x: 304, startPoint y: 114, endPoint x: 275, endPoint y: 115, distance: 29.3
click at [275, 115] on div "$ 959.96" at bounding box center [314, 116] width 95 height 16
type input "699.95"
click at [290, 138] on div at bounding box center [247, 144] width 448 height 14
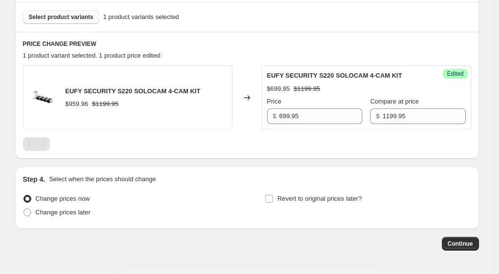
scroll to position [328, 0]
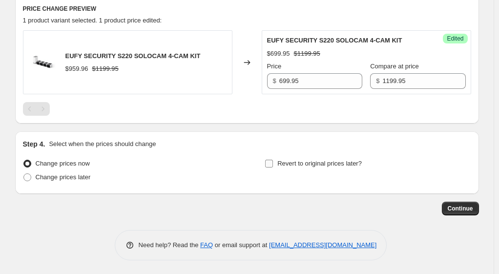
click at [268, 161] on input "Revert to original prices later?" at bounding box center [269, 164] width 8 height 8
checkbox input "true"
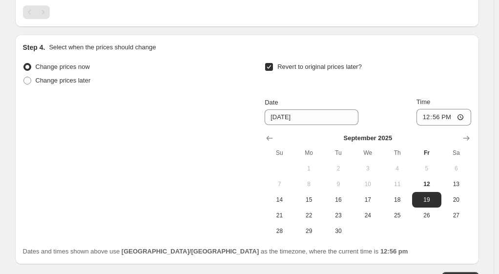
scroll to position [425, 0]
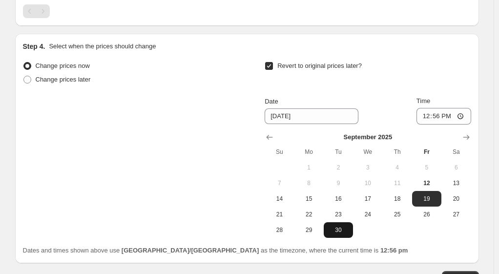
click at [348, 231] on span "30" at bounding box center [337, 230] width 21 height 8
type input "[DATE]"
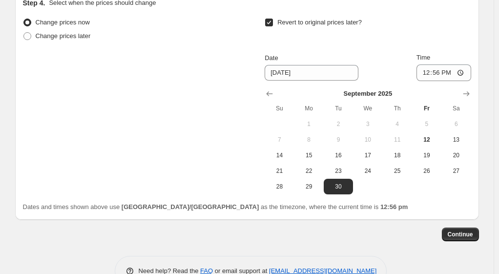
scroll to position [446, 0]
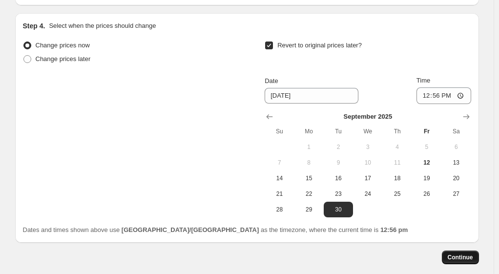
click at [464, 256] on span "Continue" at bounding box center [459, 257] width 25 height 8
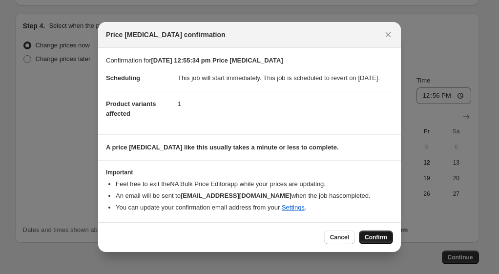
click at [389, 240] on button "Confirm" at bounding box center [376, 237] width 34 height 14
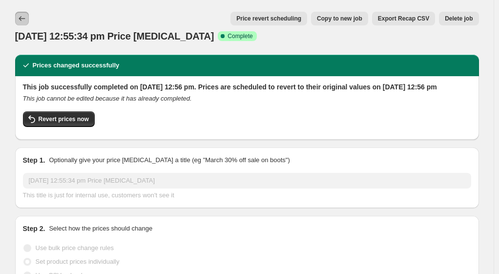
click at [24, 20] on icon "Price change jobs" at bounding box center [22, 19] width 10 height 10
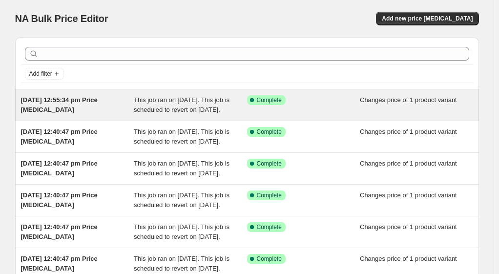
click at [95, 110] on div "[DATE] 12:55:34 pm Price [MEDICAL_DATA]" at bounding box center [77, 105] width 113 height 20
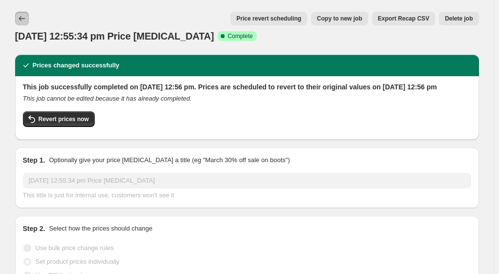
click at [27, 20] on icon "Price change jobs" at bounding box center [22, 19] width 10 height 10
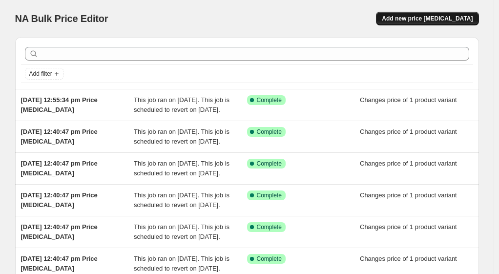
click at [447, 17] on span "Add new price [MEDICAL_DATA]" at bounding box center [426, 19] width 91 height 8
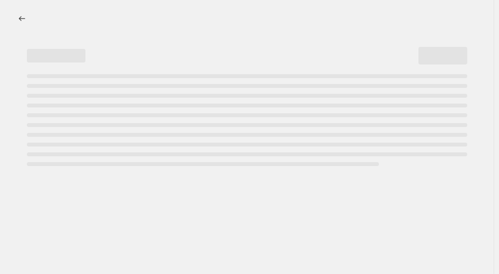
select select "percentage"
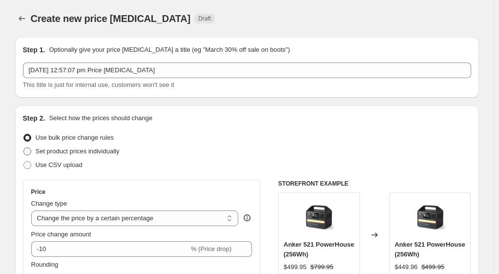
click at [60, 151] on span "Set product prices individually" at bounding box center [78, 150] width 84 height 7
click at [24, 148] on input "Set product prices individually" at bounding box center [23, 147] width 0 height 0
radio input "true"
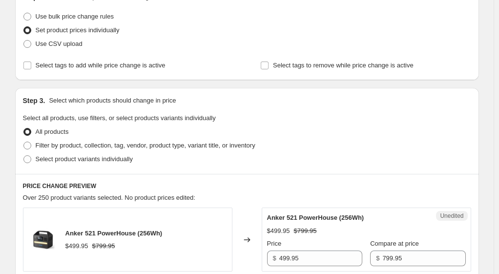
scroll to position [146, 0]
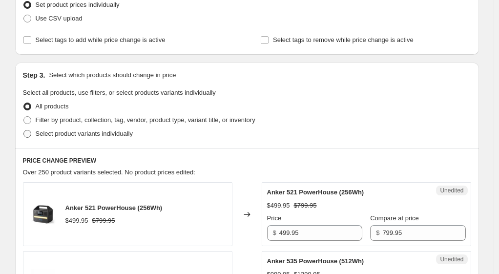
click at [92, 135] on span "Select product variants individually" at bounding box center [84, 133] width 97 height 7
click at [24, 130] on input "Select product variants individually" at bounding box center [23, 130] width 0 height 0
radio input "true"
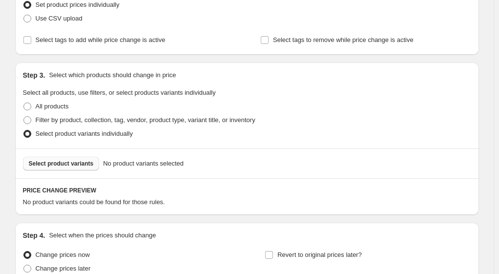
click at [68, 168] on button "Select product variants" at bounding box center [61, 164] width 77 height 14
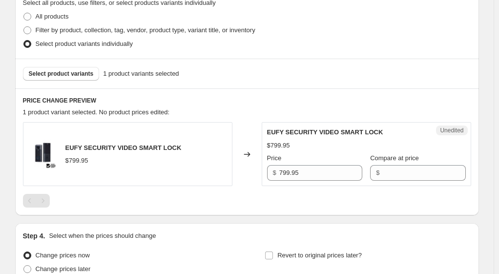
scroll to position [244, 0]
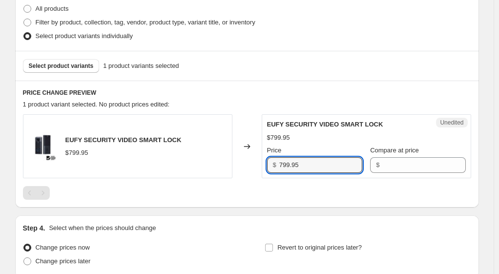
drag, startPoint x: 321, startPoint y: 161, endPoint x: 295, endPoint y: 169, distance: 27.3
click at [273, 171] on div "$ 799.95" at bounding box center [314, 165] width 95 height 16
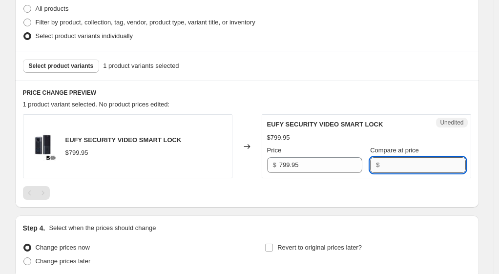
paste input "799.95"
type input "799.95"
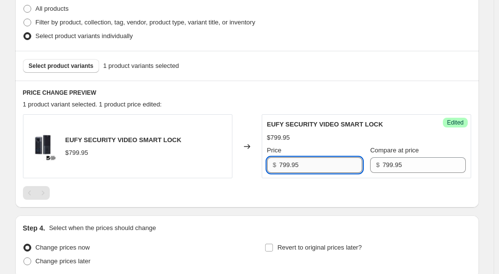
click at [318, 162] on input "799.95" at bounding box center [320, 165] width 83 height 16
click at [284, 162] on input "799.95" at bounding box center [320, 165] width 83 height 16
type input "599.95"
click at [314, 197] on div at bounding box center [247, 193] width 448 height 14
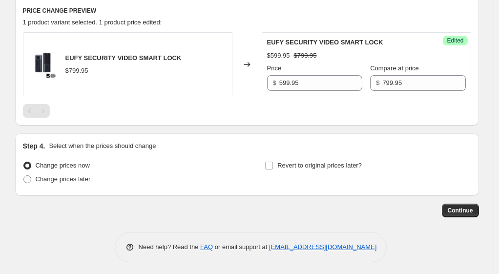
scroll to position [328, 0]
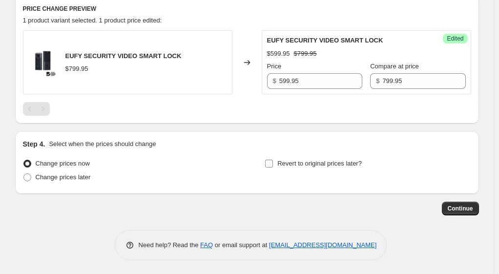
click at [270, 162] on input "Revert to original prices later?" at bounding box center [269, 164] width 8 height 8
checkbox input "true"
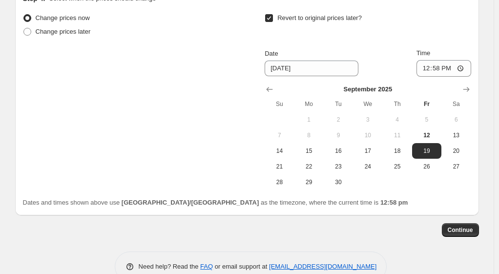
scroll to position [474, 0]
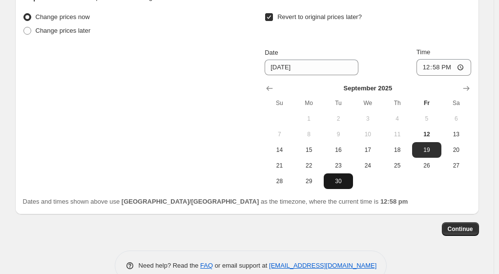
click at [345, 181] on span "30" at bounding box center [337, 181] width 21 height 8
type input "[DATE]"
click at [345, 182] on span "30" at bounding box center [337, 181] width 21 height 8
click at [464, 227] on span "Continue" at bounding box center [459, 229] width 25 height 8
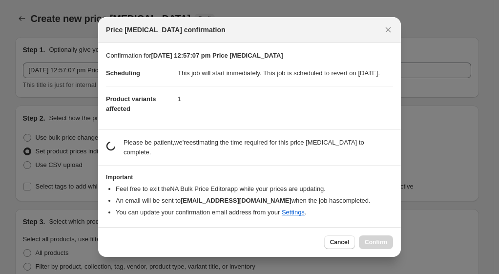
scroll to position [0, 0]
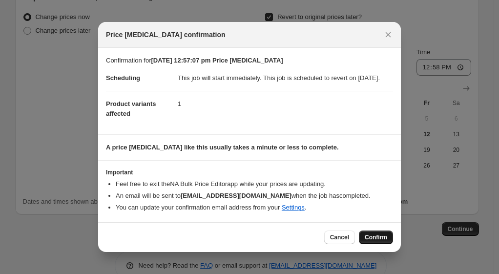
click at [382, 239] on span "Confirm" at bounding box center [375, 237] width 22 height 8
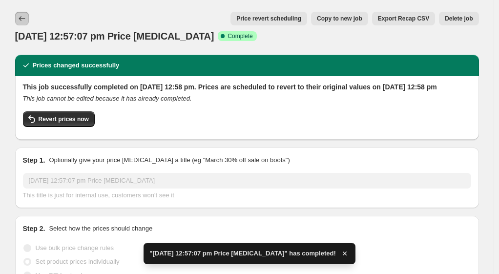
click at [29, 20] on button "Price change jobs" at bounding box center [22, 19] width 14 height 14
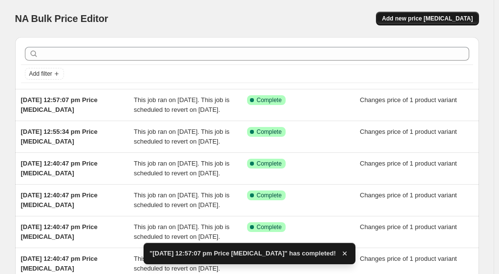
click at [450, 18] on span "Add new price [MEDICAL_DATA]" at bounding box center [426, 19] width 91 height 8
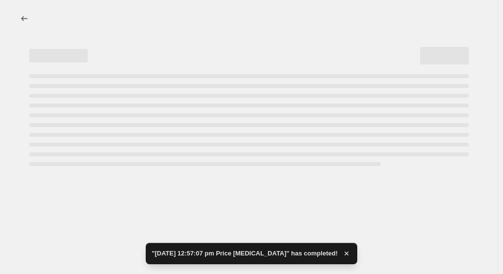
select select "percentage"
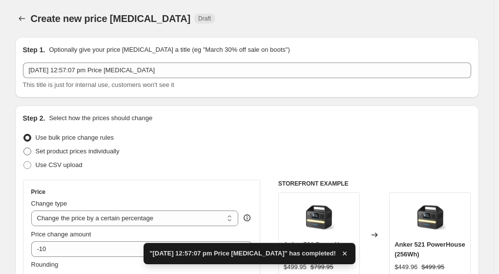
drag, startPoint x: 63, startPoint y: 151, endPoint x: 74, endPoint y: 150, distance: 10.8
click at [63, 151] on span "Set product prices individually" at bounding box center [78, 150] width 84 height 7
click at [24, 148] on input "Set product prices individually" at bounding box center [23, 147] width 0 height 0
radio input "true"
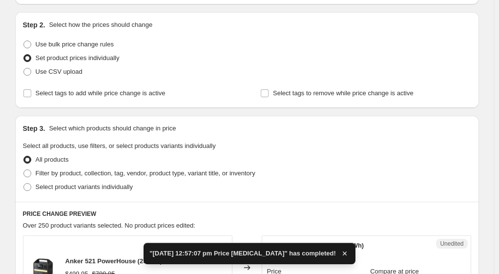
scroll to position [146, 0]
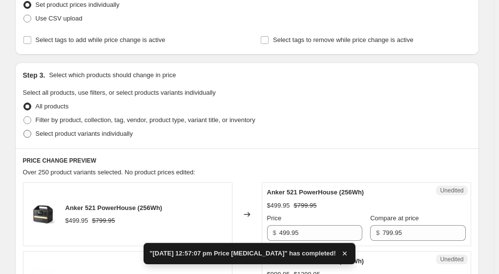
click at [78, 135] on span "Select product variants individually" at bounding box center [84, 133] width 97 height 7
click at [24, 130] on input "Select product variants individually" at bounding box center [23, 130] width 0 height 0
radio input "true"
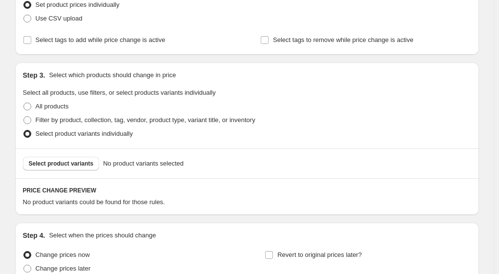
click at [80, 162] on span "Select product variants" at bounding box center [61, 164] width 65 height 8
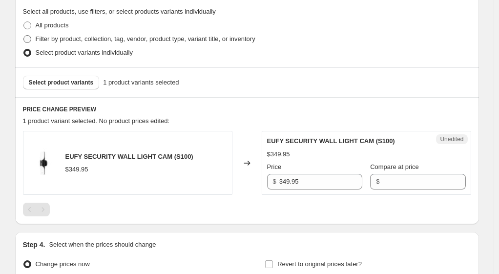
scroll to position [244, 0]
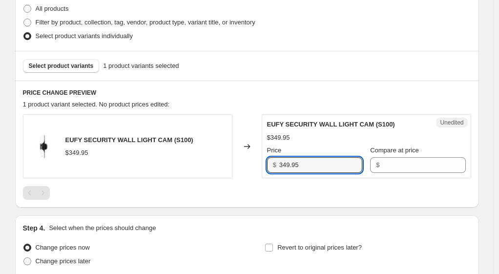
drag, startPoint x: 312, startPoint y: 164, endPoint x: 279, endPoint y: 164, distance: 33.7
click at [279, 164] on div "$ 349.95" at bounding box center [314, 165] width 95 height 16
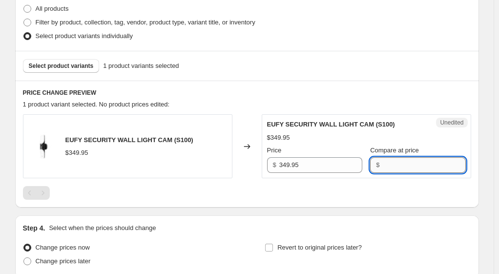
paste input "349.95"
type input "349.95"
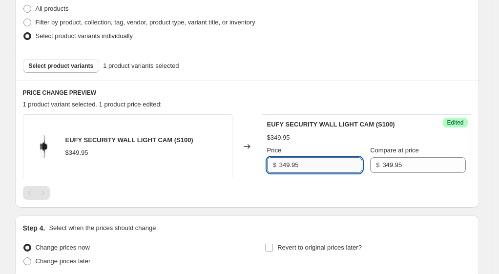
drag, startPoint x: 316, startPoint y: 165, endPoint x: 284, endPoint y: 167, distance: 32.3
click at [284, 167] on input "349.95" at bounding box center [320, 165] width 83 height 16
click at [309, 160] on input "349.95" at bounding box center [320, 165] width 83 height 16
click at [301, 163] on input "349.95" at bounding box center [320, 165] width 83 height 16
drag, startPoint x: 290, startPoint y: 163, endPoint x: 274, endPoint y: 164, distance: 15.6
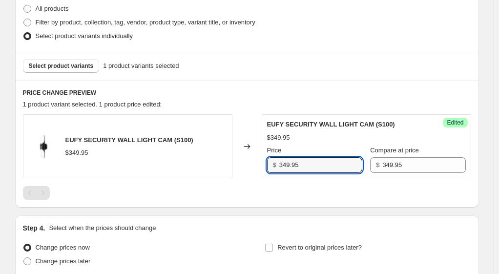
click at [274, 164] on div "$ 349.95" at bounding box center [314, 165] width 95 height 16
type input "299.95"
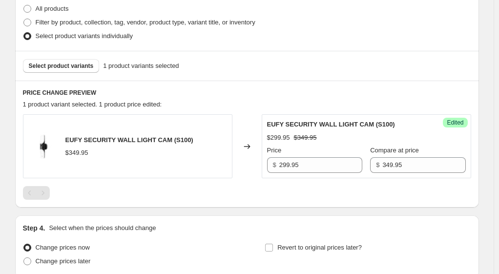
click at [297, 181] on div "EUFY SECURITY WALL LIGHT CAM (S100) $349.95 Changed to Success Edited EUFY SECU…" at bounding box center [247, 156] width 448 height 85
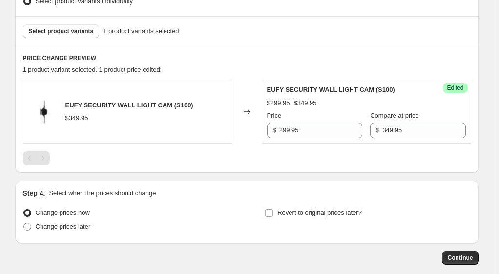
scroll to position [328, 0]
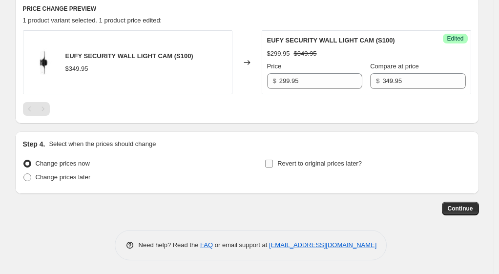
click at [339, 160] on span "Revert to original prices later?" at bounding box center [319, 163] width 84 height 7
click at [273, 160] on input "Revert to original prices later?" at bounding box center [269, 164] width 8 height 8
checkbox input "true"
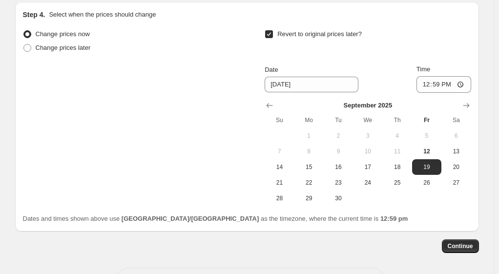
scroll to position [474, 0]
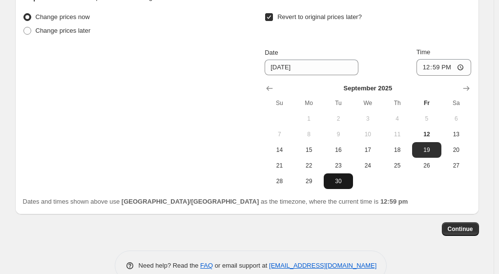
click at [342, 183] on span "30" at bounding box center [337, 181] width 21 height 8
type input "[DATE]"
click at [470, 228] on span "Continue" at bounding box center [459, 229] width 25 height 8
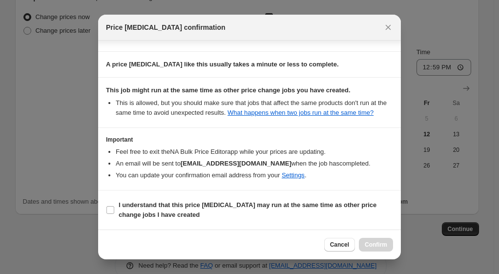
scroll to position [84, 0]
click at [106, 209] on span ":rhd:" at bounding box center [110, 209] width 9 height 9
click at [106, 209] on input "I understand that this price [MEDICAL_DATA] may run at the same time as other p…" at bounding box center [110, 210] width 8 height 8
checkbox input "true"
click at [380, 243] on span "Confirm" at bounding box center [375, 244] width 22 height 8
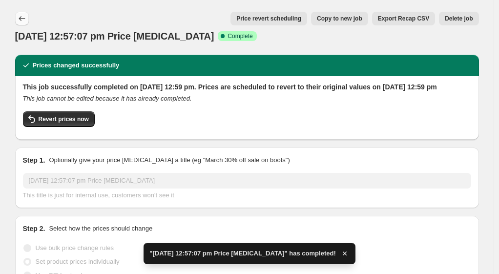
click at [24, 19] on icon "Price change jobs" at bounding box center [22, 19] width 10 height 10
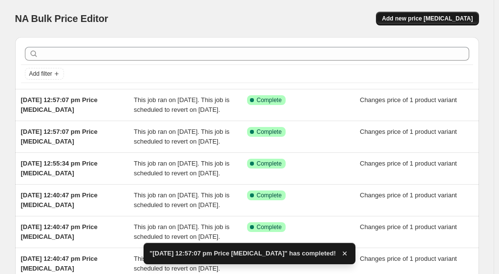
click at [436, 20] on span "Add new price [MEDICAL_DATA]" at bounding box center [426, 19] width 91 height 8
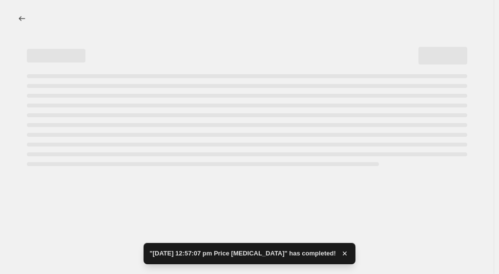
select select "percentage"
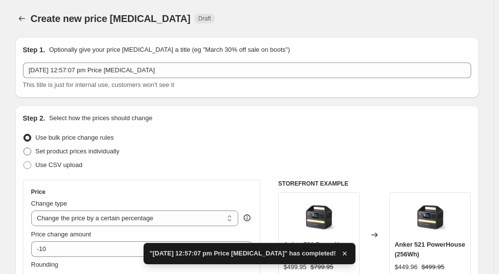
click at [65, 154] on span "Set product prices individually" at bounding box center [78, 150] width 84 height 7
click at [24, 148] on input "Set product prices individually" at bounding box center [23, 147] width 0 height 0
radio input "true"
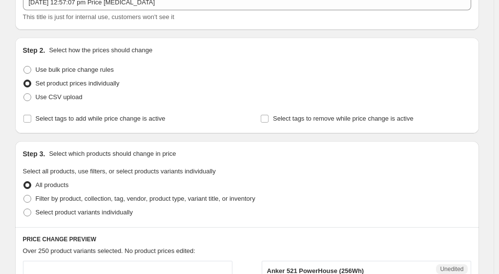
scroll to position [98, 0]
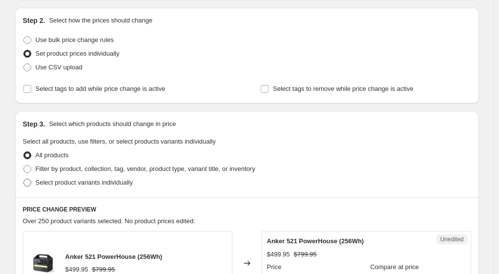
click at [86, 184] on span "Select product variants individually" at bounding box center [84, 182] width 97 height 7
click at [24, 179] on input "Select product variants individually" at bounding box center [23, 179] width 0 height 0
radio input "true"
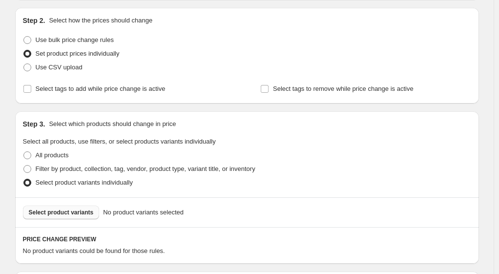
click at [60, 210] on span "Select product variants" at bounding box center [61, 212] width 65 height 8
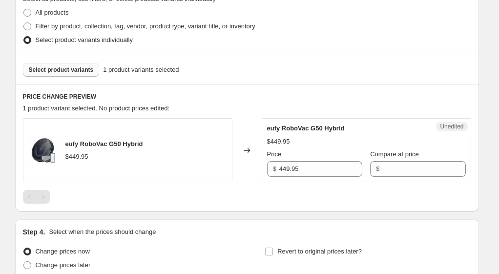
scroll to position [244, 0]
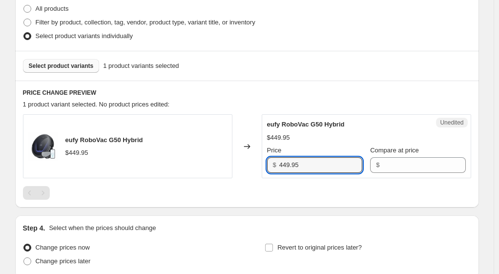
drag, startPoint x: 302, startPoint y: 163, endPoint x: 277, endPoint y: 163, distance: 25.4
click at [277, 163] on div "$ 449.95" at bounding box center [314, 165] width 95 height 16
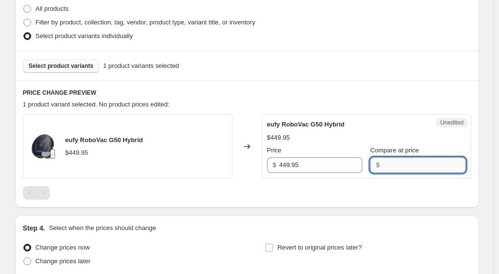
paste input "449.95"
type input "449.95"
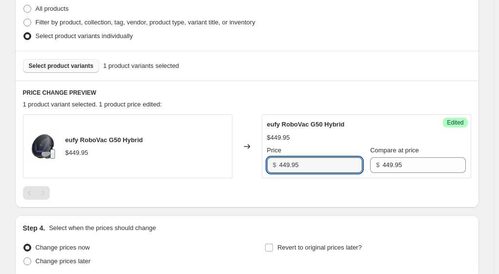
drag, startPoint x: 287, startPoint y: 165, endPoint x: 268, endPoint y: 165, distance: 18.5
click at [268, 165] on div "Success Edited eufy RoboVac G50 Hybrid $449.95 Price $ 449.95 Compare at price …" at bounding box center [365, 146] width 209 height 64
type input "299.95"
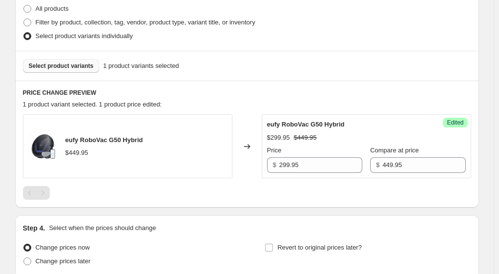
click at [298, 193] on div at bounding box center [247, 193] width 448 height 14
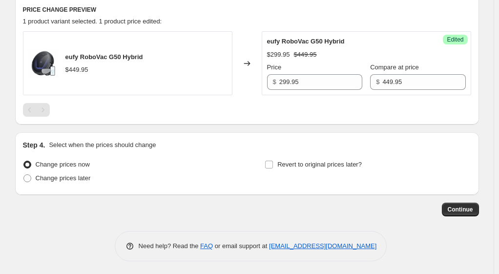
scroll to position [328, 0]
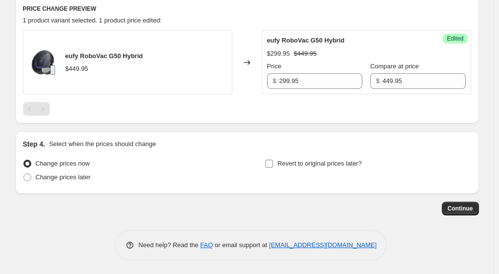
click at [293, 162] on span "Revert to original prices later?" at bounding box center [319, 163] width 84 height 7
click at [273, 162] on input "Revert to original prices later?" at bounding box center [269, 164] width 8 height 8
checkbox input "true"
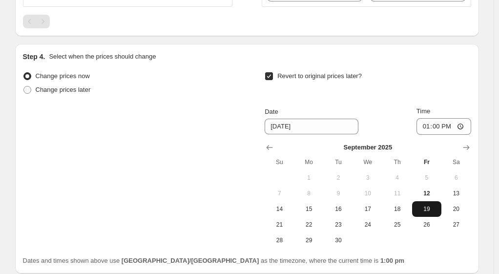
scroll to position [425, 0]
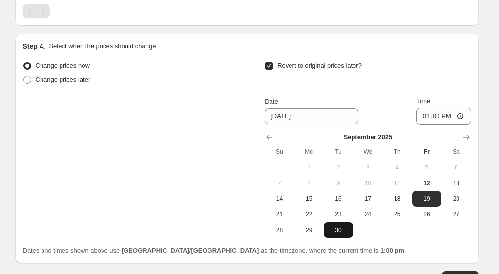
click at [342, 231] on span "30" at bounding box center [337, 230] width 21 height 8
type input "[DATE]"
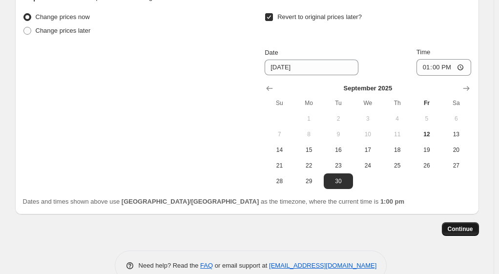
click at [464, 228] on span "Continue" at bounding box center [459, 229] width 25 height 8
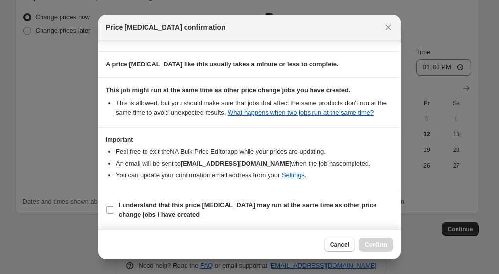
scroll to position [84, 0]
click at [112, 206] on input "I understand that this price [MEDICAL_DATA] may run at the same time as other p…" at bounding box center [110, 210] width 8 height 8
checkbox input "true"
click at [387, 242] on button "Confirm" at bounding box center [376, 245] width 34 height 14
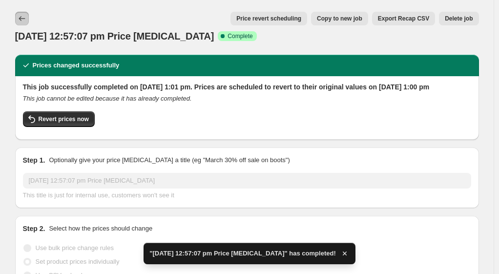
click at [24, 17] on icon "Price change jobs" at bounding box center [22, 19] width 10 height 10
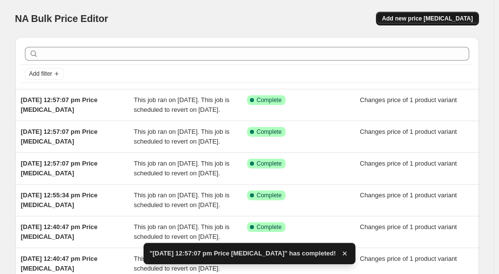
click at [426, 15] on button "Add new price [MEDICAL_DATA]" at bounding box center [427, 19] width 102 height 14
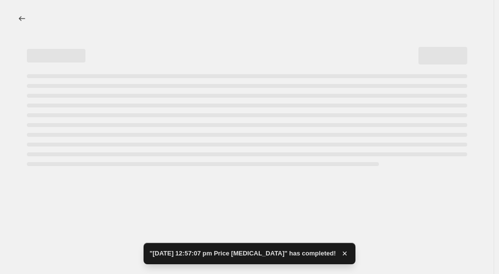
select select "percentage"
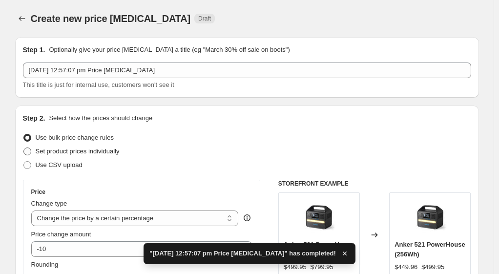
click at [56, 155] on span "Set product prices individually" at bounding box center [78, 150] width 84 height 7
click at [24, 148] on input "Set product prices individually" at bounding box center [23, 147] width 0 height 0
radio input "true"
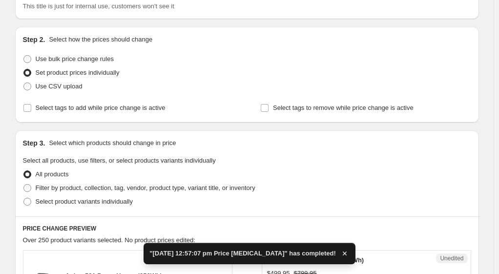
scroll to position [98, 0]
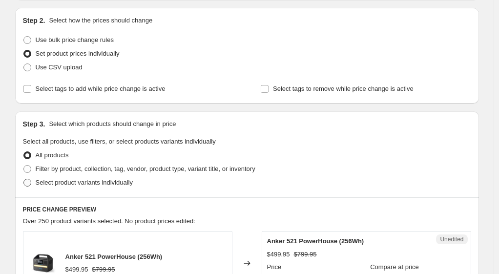
click at [58, 185] on span "Select product variants individually" at bounding box center [84, 182] width 97 height 7
click at [24, 179] on input "Select product variants individually" at bounding box center [23, 179] width 0 height 0
radio input "true"
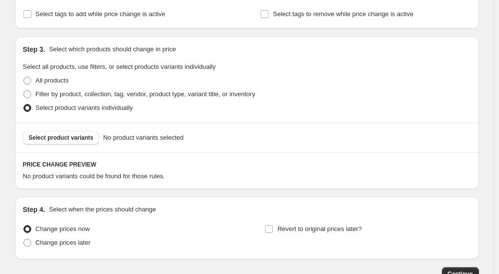
scroll to position [195, 0]
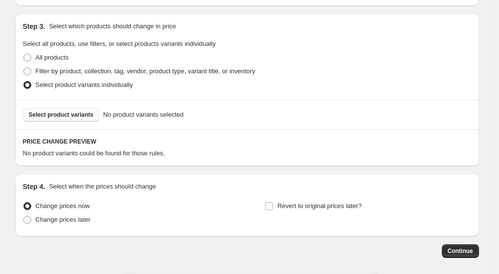
click at [72, 112] on span "Select product variants" at bounding box center [61, 115] width 65 height 8
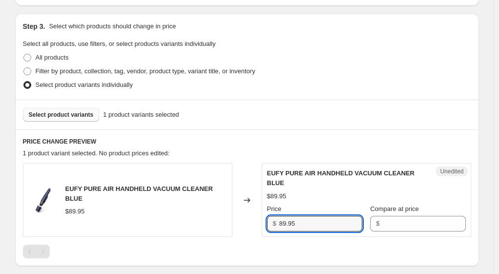
drag, startPoint x: 314, startPoint y: 225, endPoint x: 279, endPoint y: 225, distance: 34.6
click at [279, 225] on div "$ 89.95" at bounding box center [314, 224] width 95 height 16
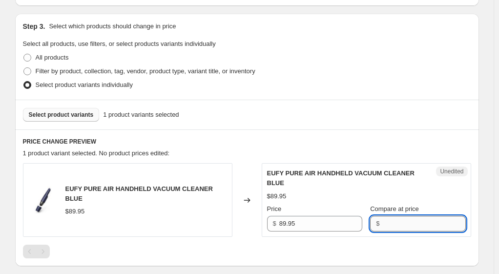
paste input "89.95"
type input "89.95"
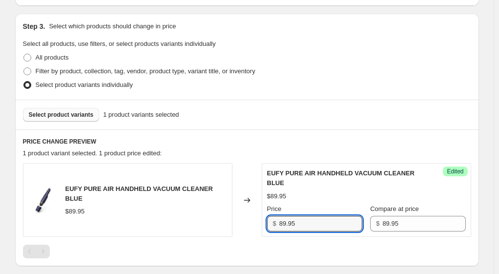
drag, startPoint x: 284, startPoint y: 223, endPoint x: 274, endPoint y: 224, distance: 9.8
click at [274, 224] on div "$ 89.95" at bounding box center [314, 224] width 95 height 16
type input "69.95"
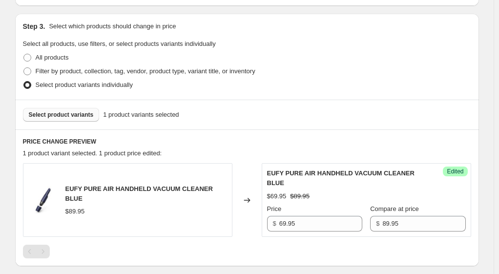
click at [295, 242] on div "EUFY PURE AIR HANDHELD VACUUM CLEANER BLUE $89.95 Changed to Success Edited EUF…" at bounding box center [247, 210] width 448 height 95
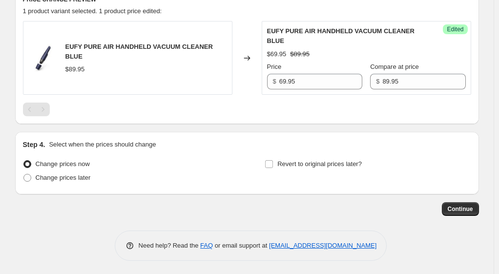
scroll to position [338, 0]
click at [332, 161] on span "Revert to original prices later?" at bounding box center [319, 163] width 84 height 7
click at [273, 161] on input "Revert to original prices later?" at bounding box center [269, 164] width 8 height 8
checkbox input "true"
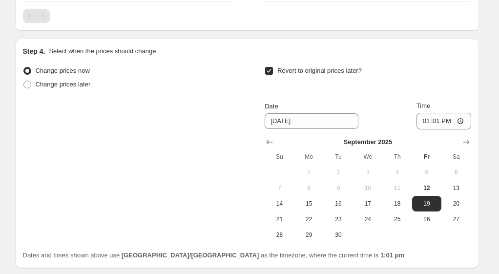
scroll to position [435, 0]
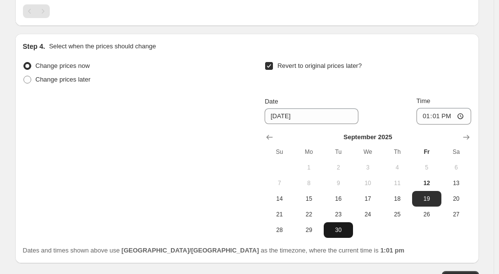
click at [340, 227] on span "30" at bounding box center [337, 230] width 21 height 8
type input "[DATE]"
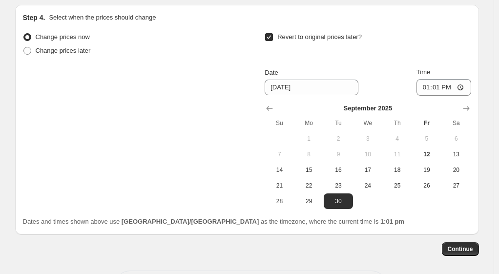
scroll to position [484, 0]
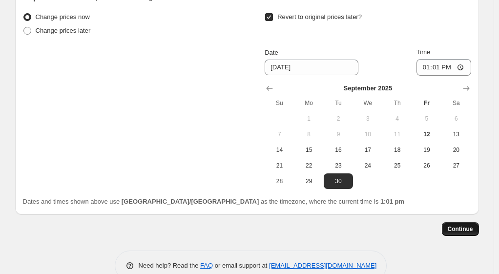
click at [464, 227] on span "Continue" at bounding box center [459, 229] width 25 height 8
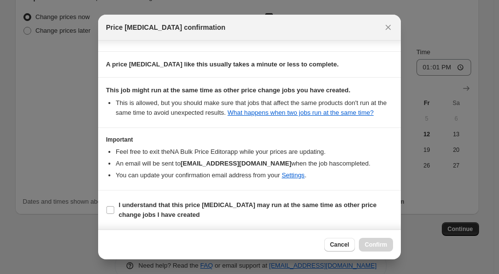
scroll to position [84, 0]
click at [111, 208] on input "I understand that this price [MEDICAL_DATA] may run at the same time as other p…" at bounding box center [110, 210] width 8 height 8
checkbox input "true"
click at [385, 243] on span "Confirm" at bounding box center [375, 244] width 22 height 8
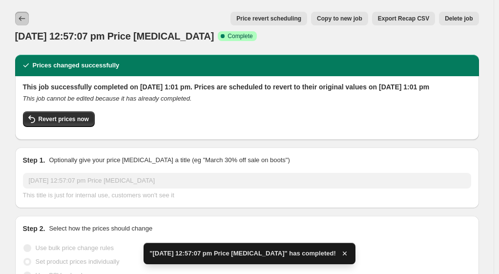
click at [23, 17] on icon "Price change jobs" at bounding box center [22, 18] width 6 height 5
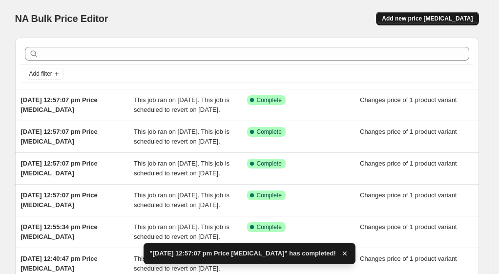
click at [435, 19] on span "Add new price [MEDICAL_DATA]" at bounding box center [426, 19] width 91 height 8
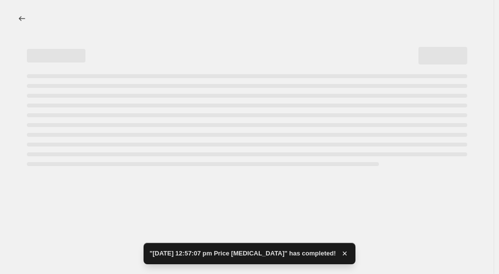
select select "percentage"
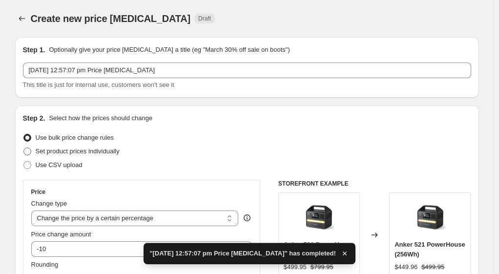
click at [73, 149] on span "Set product prices individually" at bounding box center [78, 150] width 84 height 7
click at [24, 148] on input "Set product prices individually" at bounding box center [23, 147] width 0 height 0
radio input "true"
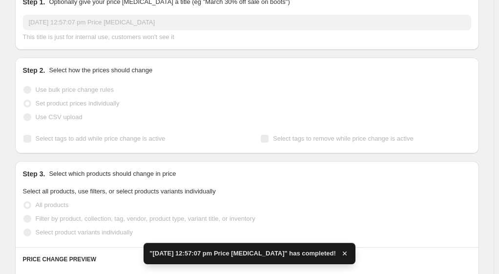
scroll to position [98, 0]
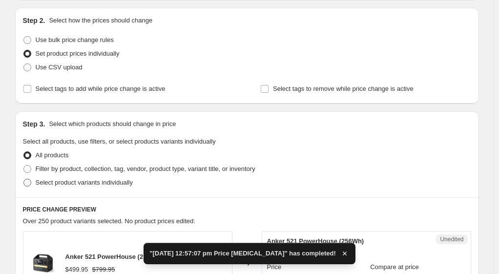
click at [75, 180] on span "Select product variants individually" at bounding box center [84, 182] width 97 height 7
click at [24, 179] on input "Select product variants individually" at bounding box center [23, 179] width 0 height 0
radio input "true"
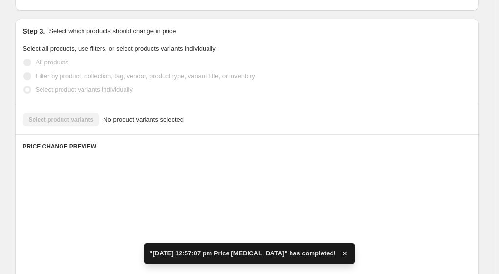
scroll to position [195, 0]
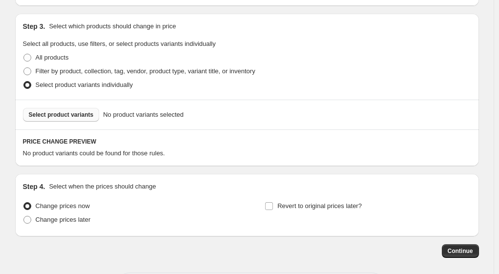
click at [89, 112] on span "Select product variants" at bounding box center [61, 115] width 65 height 8
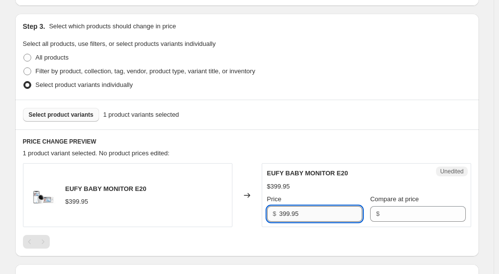
drag, startPoint x: 331, startPoint y: 214, endPoint x: 300, endPoint y: 213, distance: 30.2
click at [269, 215] on div "$ 399.95" at bounding box center [314, 214] width 95 height 16
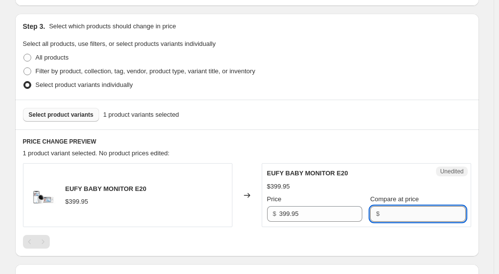
paste input "399.95"
type input "399.95"
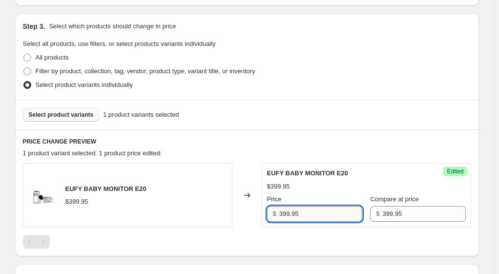
drag, startPoint x: 291, startPoint y: 213, endPoint x: 283, endPoint y: 213, distance: 7.8
click at [283, 213] on input "399.95" at bounding box center [320, 214] width 83 height 16
click at [304, 215] on input "314.95" at bounding box center [320, 214] width 83 height 16
type input "314.96"
click at [322, 240] on div at bounding box center [247, 242] width 448 height 14
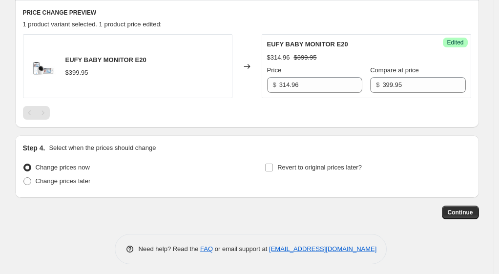
scroll to position [328, 0]
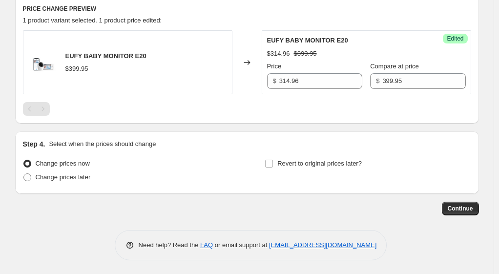
drag, startPoint x: 276, startPoint y: 164, endPoint x: 301, endPoint y: 170, distance: 25.6
click at [276, 164] on label "Revert to original prices later?" at bounding box center [312, 164] width 97 height 14
click at [273, 164] on input "Revert to original prices later?" at bounding box center [269, 164] width 8 height 8
checkbox input "true"
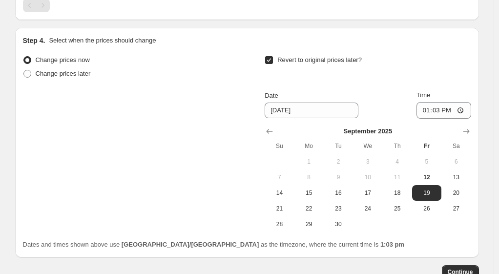
scroll to position [474, 0]
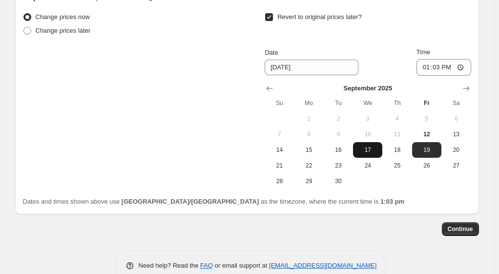
click at [377, 152] on span "17" at bounding box center [367, 150] width 21 height 8
type input "[DATE]"
click at [470, 226] on span "Continue" at bounding box center [459, 229] width 25 height 8
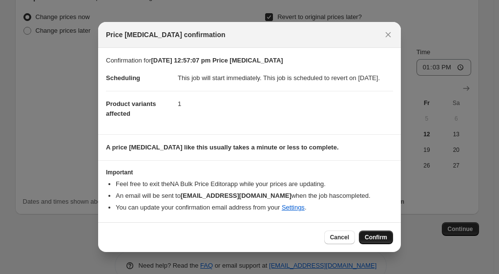
click at [375, 241] on span "Confirm" at bounding box center [375, 237] width 22 height 8
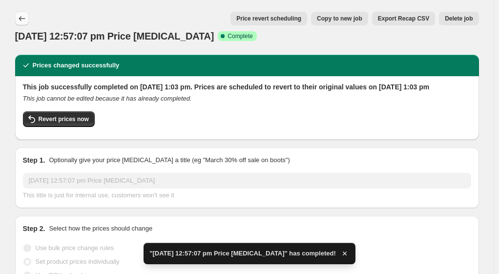
click at [23, 17] on icon "Price change jobs" at bounding box center [22, 19] width 10 height 10
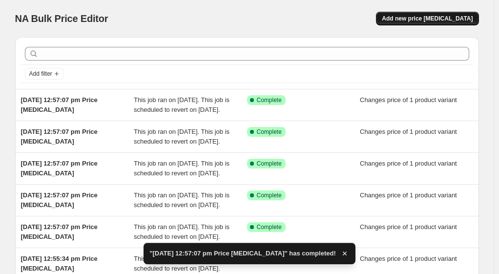
click at [444, 15] on button "Add new price [MEDICAL_DATA]" at bounding box center [427, 19] width 102 height 14
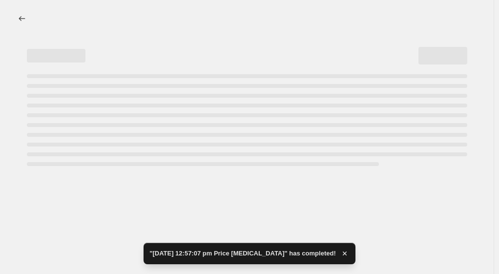
select select "percentage"
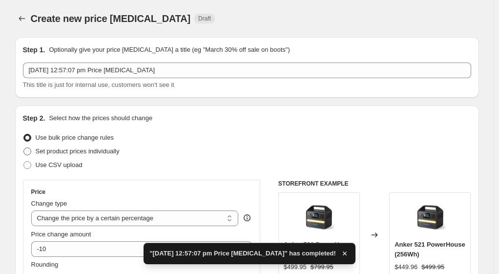
drag, startPoint x: 85, startPoint y: 151, endPoint x: 94, endPoint y: 174, distance: 24.1
click at [85, 151] on span "Set product prices individually" at bounding box center [78, 150] width 84 height 7
click at [24, 148] on input "Set product prices individually" at bounding box center [23, 147] width 0 height 0
radio input "true"
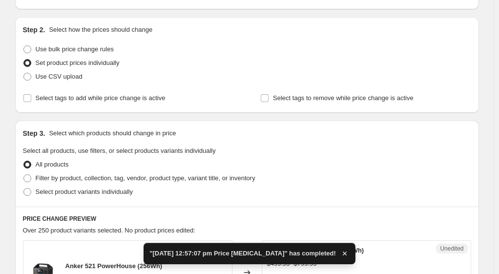
scroll to position [98, 0]
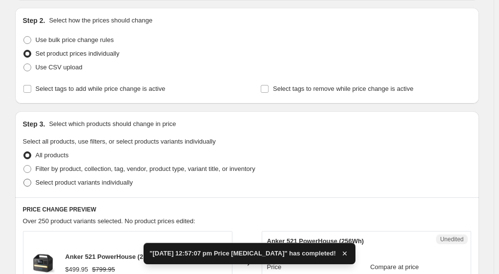
click at [66, 182] on span "Select product variants individually" at bounding box center [84, 182] width 97 height 7
click at [24, 179] on input "Select product variants individually" at bounding box center [23, 179] width 0 height 0
radio input "true"
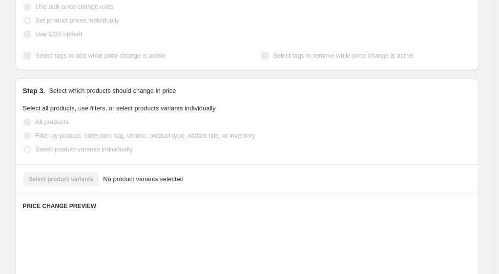
scroll to position [146, 0]
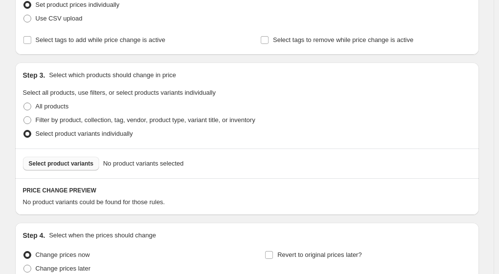
click at [63, 161] on span "Select product variants" at bounding box center [61, 164] width 65 height 8
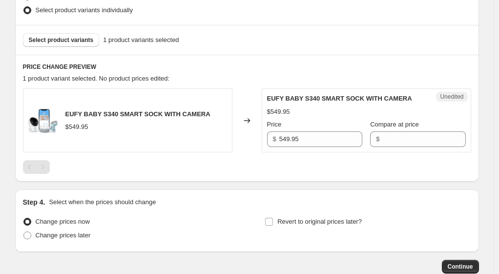
scroll to position [293, 0]
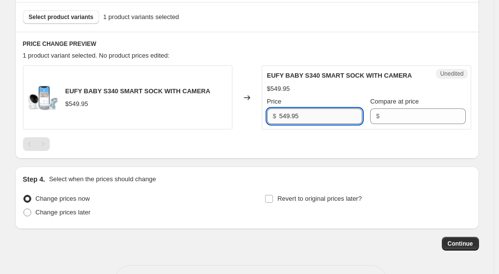
drag, startPoint x: 323, startPoint y: 112, endPoint x: 282, endPoint y: 115, distance: 40.6
click at [261, 116] on div "EUFY BABY S340 SMART SOCK WITH CAMERA $549.95 Changed to Unedited EUFY BABY S34…" at bounding box center [247, 97] width 448 height 64
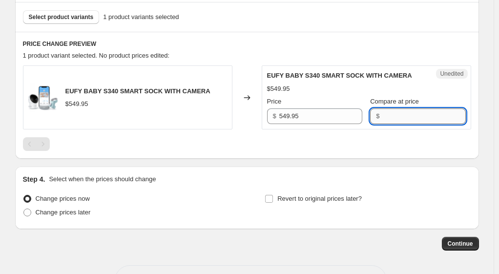
paste input "549.95"
type input "549.95"
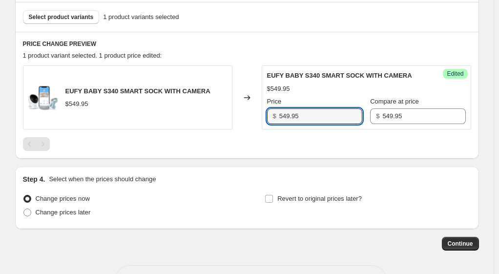
drag, startPoint x: 305, startPoint y: 115, endPoint x: 278, endPoint y: 119, distance: 28.1
click at [278, 119] on div "$ 549.95" at bounding box center [314, 116] width 95 height 16
type input "384.97"
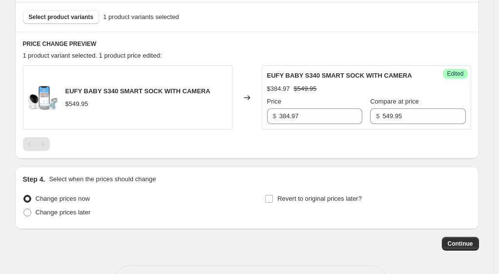
click at [280, 139] on div at bounding box center [247, 144] width 448 height 14
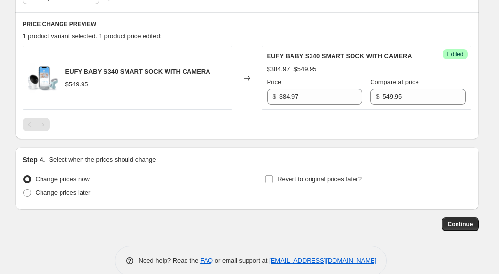
scroll to position [328, 0]
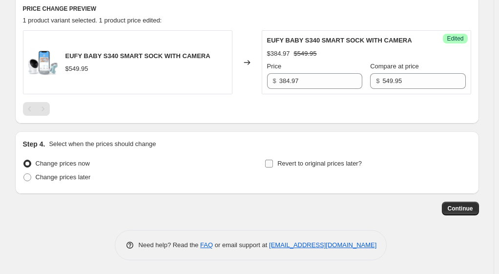
click at [324, 161] on span "Revert to original prices later?" at bounding box center [319, 163] width 84 height 7
click at [273, 161] on input "Revert to original prices later?" at bounding box center [269, 164] width 8 height 8
checkbox input "true"
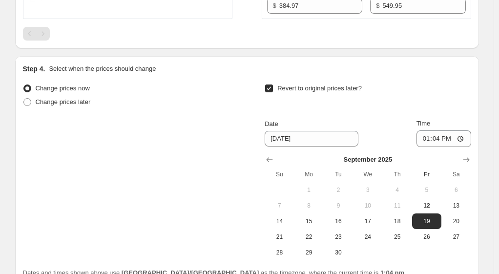
scroll to position [425, 0]
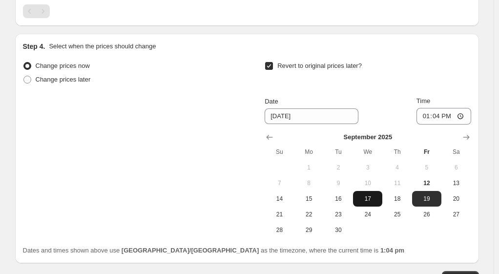
click at [375, 199] on span "17" at bounding box center [367, 199] width 21 height 8
type input "[DATE]"
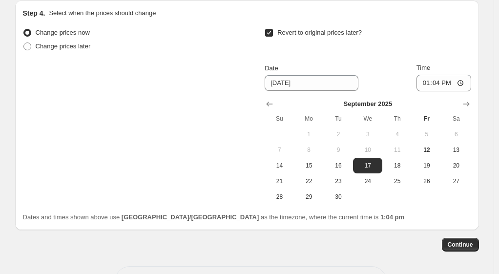
scroll to position [474, 0]
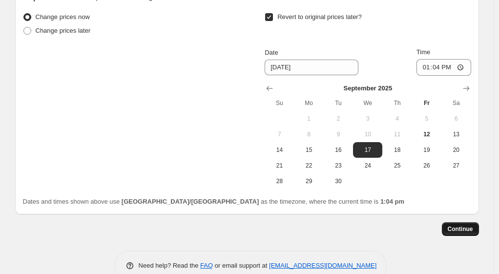
click at [467, 228] on span "Continue" at bounding box center [459, 229] width 25 height 8
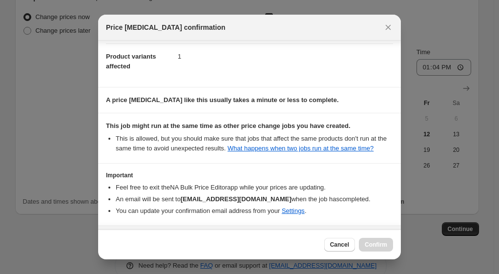
scroll to position [84, 0]
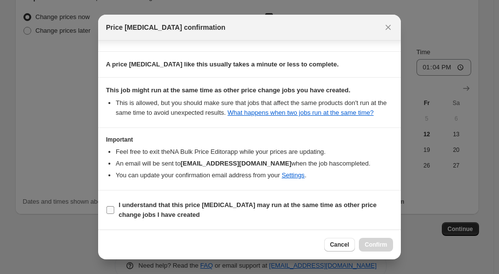
drag, startPoint x: 130, startPoint y: 209, endPoint x: 201, endPoint y: 221, distance: 71.9
click at [130, 209] on b "I understand that this price [MEDICAL_DATA] may run at the same time as other p…" at bounding box center [248, 209] width 258 height 17
click at [114, 209] on input "I understand that this price [MEDICAL_DATA] may run at the same time as other p…" at bounding box center [110, 210] width 8 height 8
checkbox input "true"
click at [389, 249] on button "Confirm" at bounding box center [376, 245] width 34 height 14
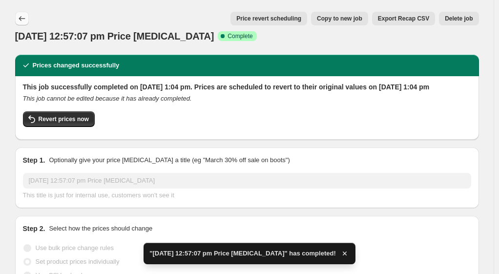
click at [26, 19] on icon "Price change jobs" at bounding box center [22, 19] width 10 height 10
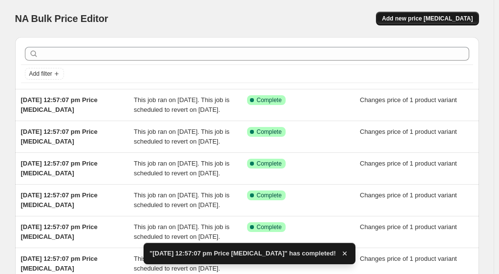
click at [453, 21] on span "Add new price [MEDICAL_DATA]" at bounding box center [426, 19] width 91 height 8
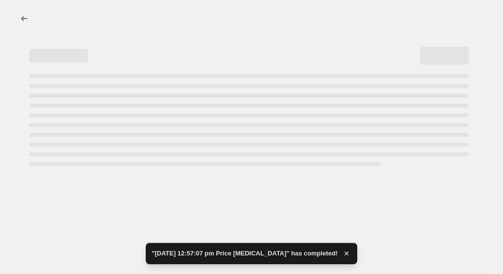
select select "percentage"
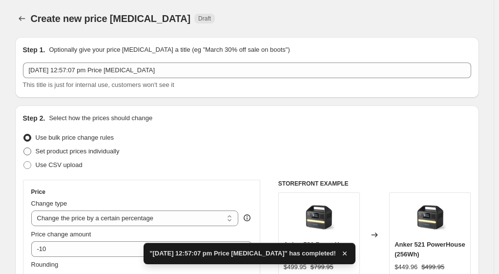
click at [74, 150] on span "Set product prices individually" at bounding box center [78, 150] width 84 height 7
click at [24, 148] on input "Set product prices individually" at bounding box center [23, 147] width 0 height 0
radio input "true"
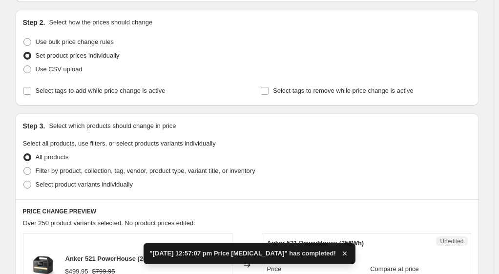
scroll to position [98, 0]
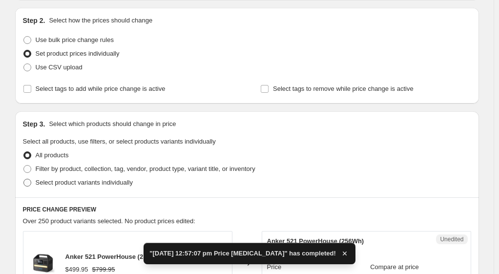
click at [66, 183] on span "Select product variants individually" at bounding box center [84, 182] width 97 height 7
click at [24, 179] on input "Select product variants individually" at bounding box center [23, 179] width 0 height 0
radio input "true"
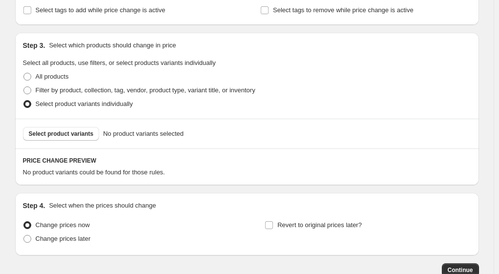
scroll to position [195, 0]
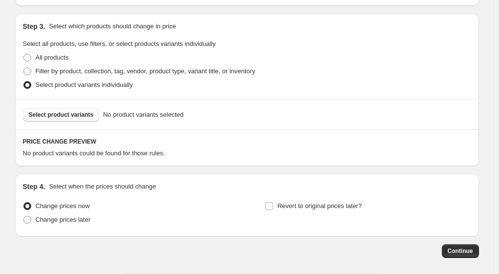
click at [74, 119] on button "Select product variants" at bounding box center [61, 115] width 77 height 14
click at [68, 115] on span "Select product variants" at bounding box center [61, 115] width 65 height 8
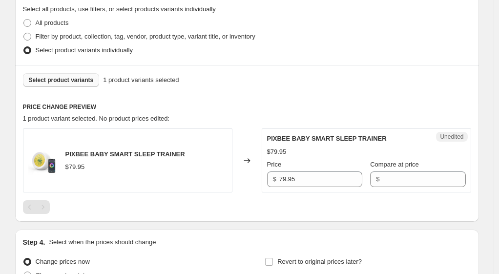
scroll to position [244, 0]
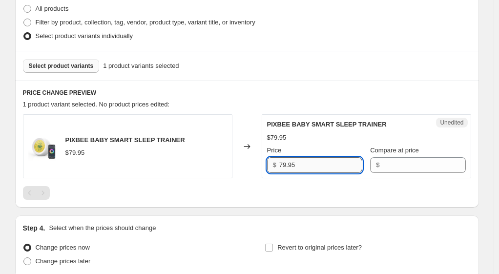
drag, startPoint x: 299, startPoint y: 167, endPoint x: 288, endPoint y: 164, distance: 11.0
click at [273, 170] on div "$ 79.95" at bounding box center [314, 165] width 95 height 16
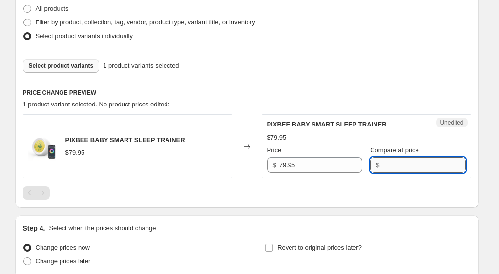
paste input "79.95"
type input "79.95"
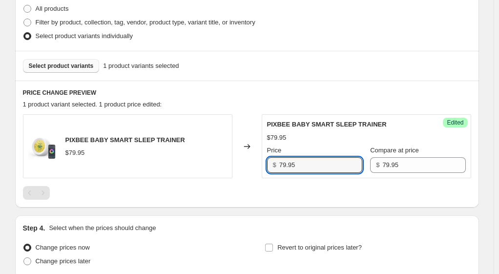
drag, startPoint x: 299, startPoint y: 166, endPoint x: 269, endPoint y: 167, distance: 29.3
click at [269, 167] on div "$ 79.95" at bounding box center [314, 165] width 95 height 16
type input "63.96"
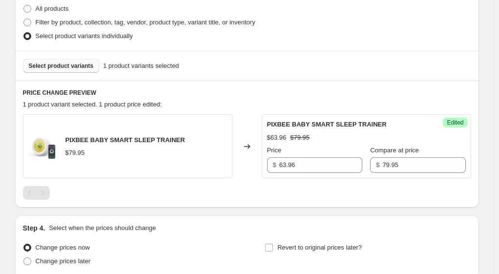
click at [232, 193] on div at bounding box center [247, 193] width 448 height 14
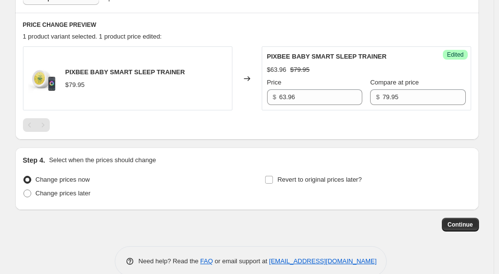
scroll to position [328, 0]
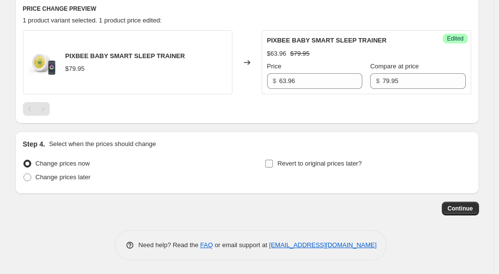
click at [267, 163] on input "Revert to original prices later?" at bounding box center [269, 164] width 8 height 8
checkbox input "true"
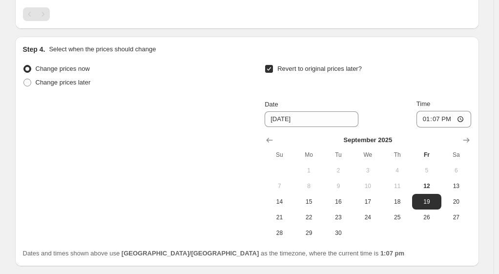
scroll to position [425, 0]
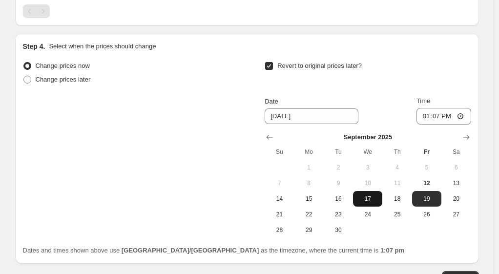
click at [381, 198] on button "17" at bounding box center [367, 199] width 29 height 16
type input "[DATE]"
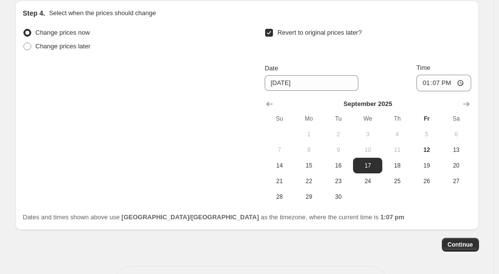
scroll to position [474, 0]
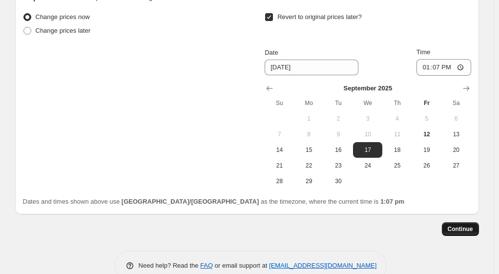
click at [471, 226] on span "Continue" at bounding box center [459, 229] width 25 height 8
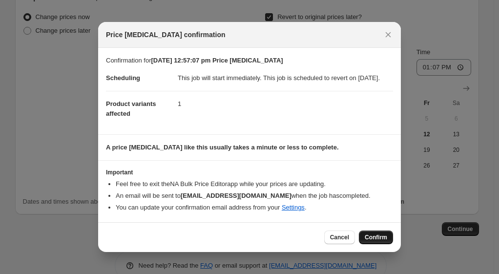
click at [373, 238] on button "Confirm" at bounding box center [376, 237] width 34 height 14
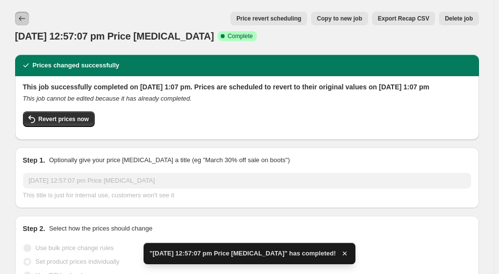
click at [27, 16] on icon "Price change jobs" at bounding box center [22, 19] width 10 height 10
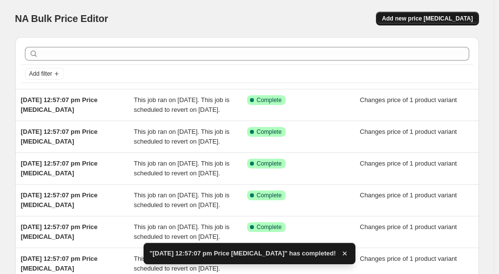
click at [432, 20] on span "Add new price [MEDICAL_DATA]" at bounding box center [426, 19] width 91 height 8
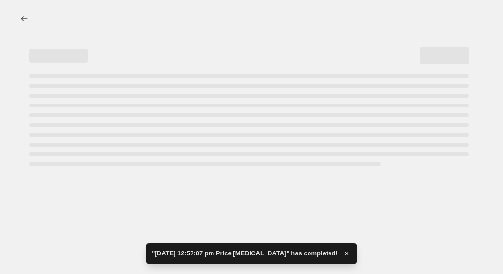
select select "percentage"
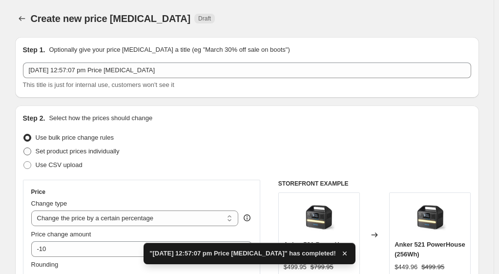
click at [98, 149] on span "Set product prices individually" at bounding box center [78, 150] width 84 height 7
click at [24, 148] on input "Set product prices individually" at bounding box center [23, 147] width 0 height 0
radio input "true"
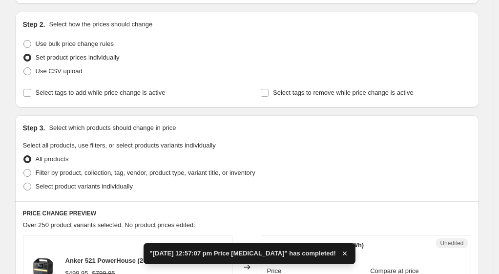
scroll to position [98, 0]
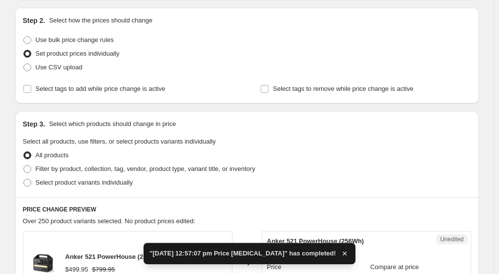
drag, startPoint x: 56, startPoint y: 185, endPoint x: 140, endPoint y: 179, distance: 84.1
click at [56, 185] on span "Select product variants individually" at bounding box center [84, 182] width 97 height 7
click at [24, 179] on input "Select product variants individually" at bounding box center [23, 179] width 0 height 0
radio input "true"
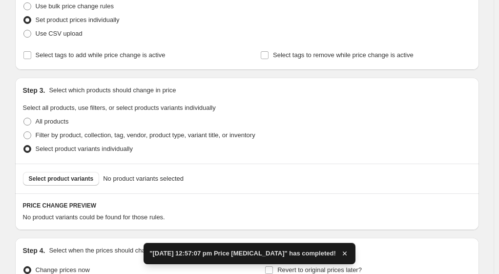
scroll to position [195, 0]
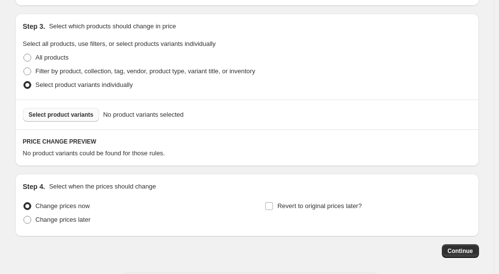
click at [68, 110] on button "Select product variants" at bounding box center [61, 115] width 77 height 14
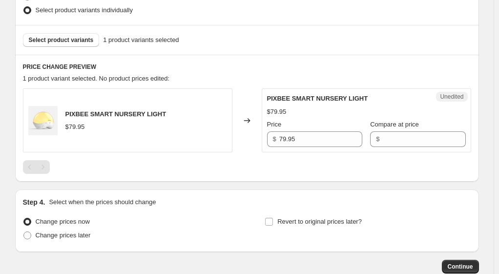
scroll to position [293, 0]
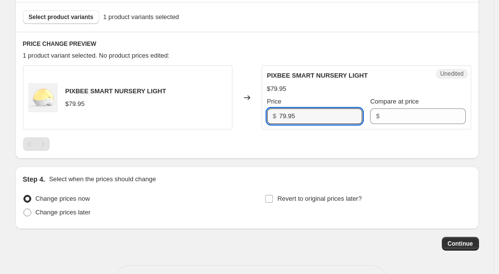
drag, startPoint x: 306, startPoint y: 119, endPoint x: 273, endPoint y: 117, distance: 33.2
click at [273, 117] on div "$ 79.95" at bounding box center [314, 116] width 95 height 16
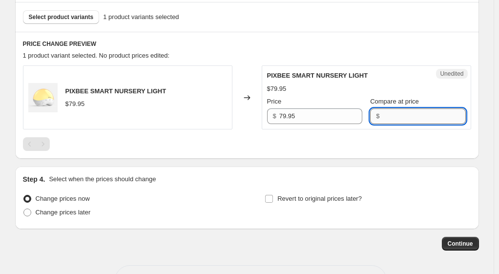
paste input "79.95"
type input "79.95"
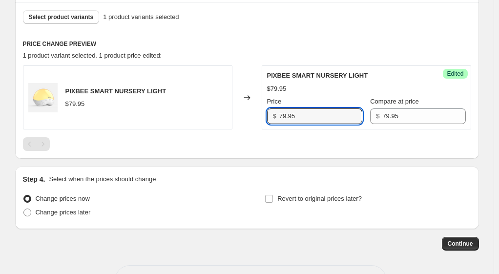
drag, startPoint x: 313, startPoint y: 112, endPoint x: 256, endPoint y: 118, distance: 56.9
click at [256, 118] on div "PIXBEE SMART NURSERY LIGHT $79.95 Changed to Success Edited PIXBEE SMART NURSER…" at bounding box center [247, 97] width 448 height 64
type input "63.96"
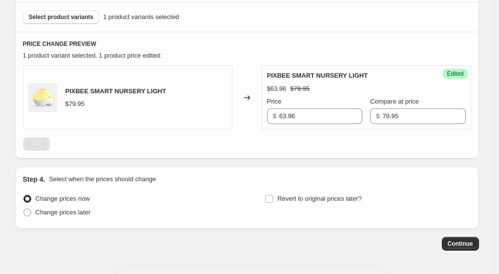
click at [277, 137] on div at bounding box center [247, 144] width 448 height 14
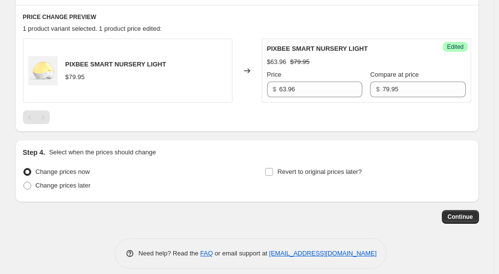
scroll to position [328, 0]
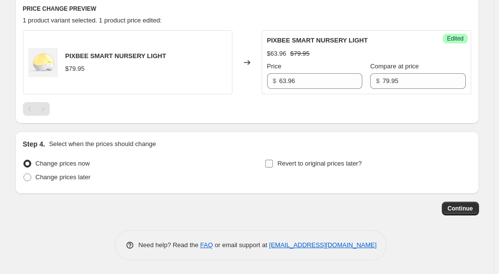
drag, startPoint x: 273, startPoint y: 165, endPoint x: 284, endPoint y: 173, distance: 13.3
click at [273, 165] on input "Revert to original prices later?" at bounding box center [269, 164] width 8 height 8
checkbox input "true"
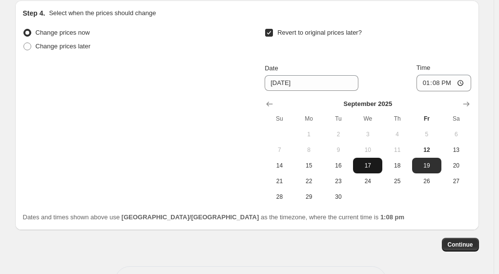
scroll to position [495, 0]
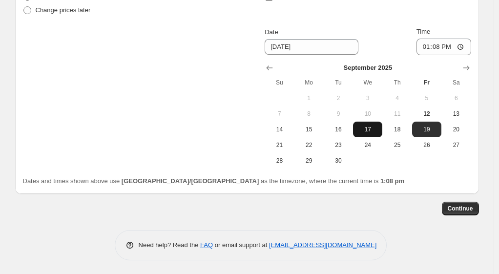
click at [378, 130] on span "17" at bounding box center [367, 129] width 21 height 8
type input "[DATE]"
click at [471, 209] on span "Continue" at bounding box center [459, 208] width 25 height 8
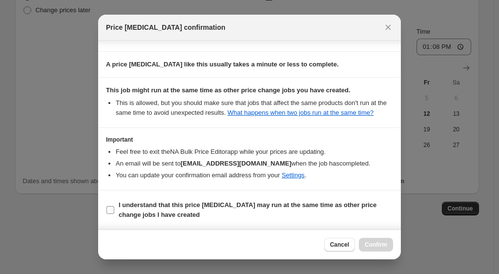
scroll to position [84, 0]
click at [111, 205] on span ":r27t:" at bounding box center [110, 209] width 9 height 9
click at [111, 206] on input "I understand that this price [MEDICAL_DATA] may run at the same time as other p…" at bounding box center [110, 210] width 8 height 8
checkbox input "true"
click at [384, 244] on span "Confirm" at bounding box center [375, 244] width 22 height 8
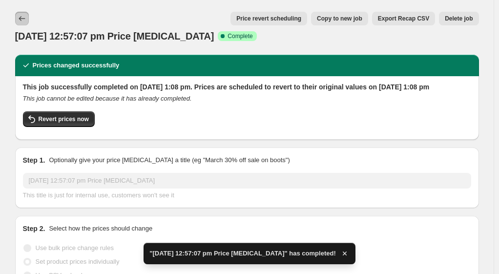
click at [24, 17] on icon "Price change jobs" at bounding box center [22, 19] width 10 height 10
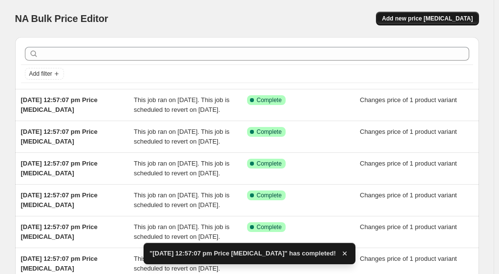
click at [445, 15] on span "Add new price [MEDICAL_DATA]" at bounding box center [426, 19] width 91 height 8
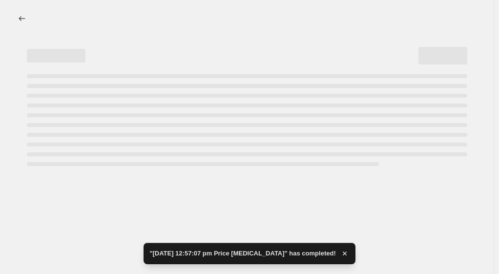
select select "percentage"
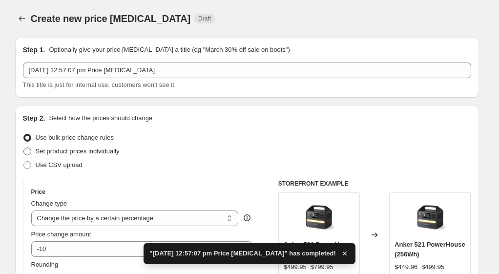
click at [68, 152] on span "Set product prices individually" at bounding box center [78, 150] width 84 height 7
click at [24, 148] on input "Set product prices individually" at bounding box center [23, 147] width 0 height 0
radio input "true"
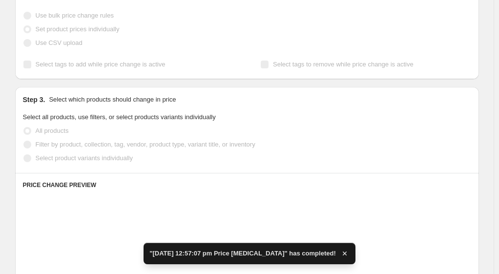
scroll to position [146, 0]
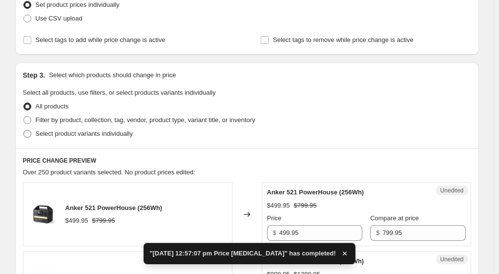
click at [62, 133] on span "Select product variants individually" at bounding box center [84, 133] width 97 height 7
click at [24, 130] on input "Select product variants individually" at bounding box center [23, 130] width 0 height 0
radio input "true"
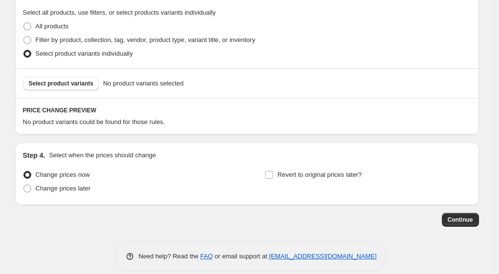
scroll to position [238, 0]
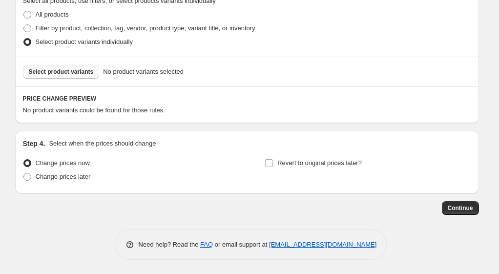
click at [76, 72] on span "Select product variants" at bounding box center [61, 72] width 65 height 8
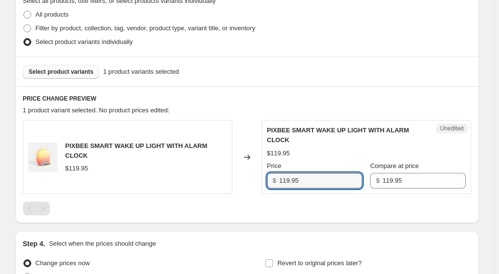
drag, startPoint x: 310, startPoint y: 179, endPoint x: 270, endPoint y: 179, distance: 40.5
click at [270, 179] on div "$ 119.95" at bounding box center [314, 181] width 95 height 16
type input "95.96"
click at [308, 209] on div at bounding box center [247, 208] width 448 height 14
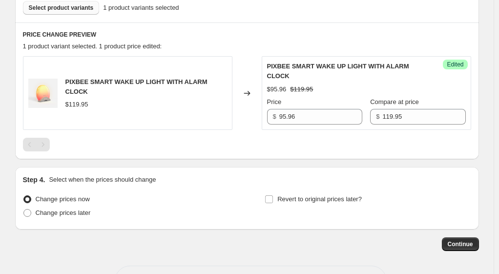
scroll to position [338, 0]
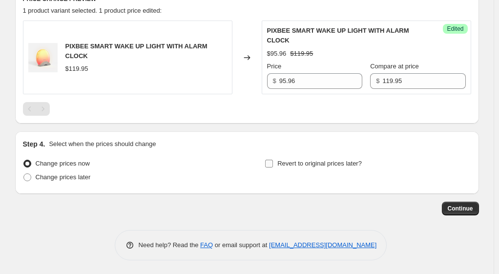
click at [331, 166] on span "Revert to original prices later?" at bounding box center [319, 163] width 84 height 7
click at [273, 166] on input "Revert to original prices later?" at bounding box center [269, 164] width 8 height 8
checkbox input "true"
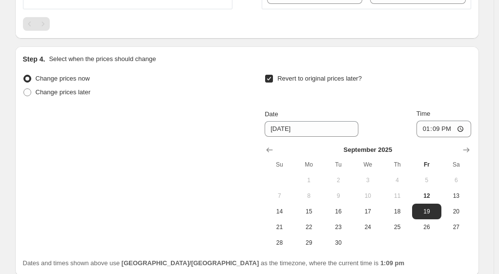
scroll to position [435, 0]
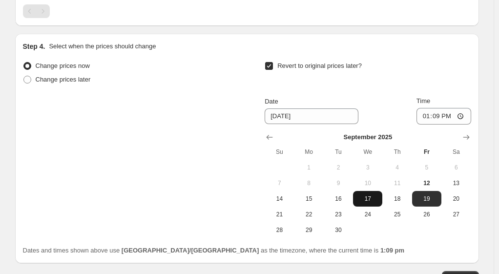
click at [369, 199] on span "17" at bounding box center [367, 199] width 21 height 8
type input "[DATE]"
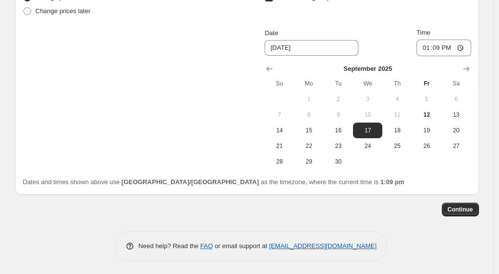
scroll to position [504, 0]
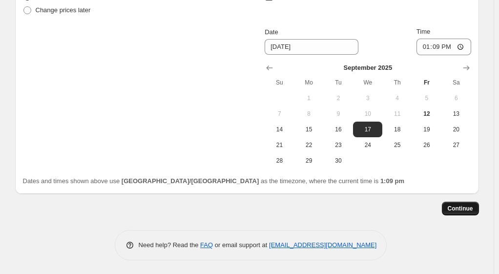
click at [468, 205] on span "Continue" at bounding box center [459, 208] width 25 height 8
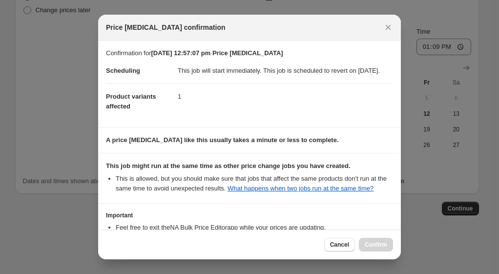
scroll to position [84, 0]
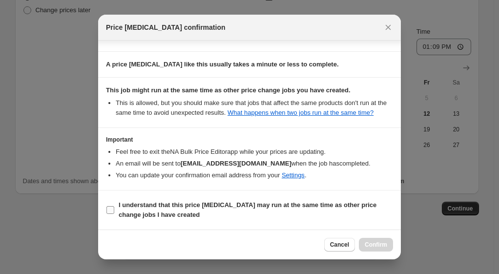
click at [116, 208] on label "I understand that this price [MEDICAL_DATA] may run at the same time as other p…" at bounding box center [249, 209] width 287 height 23
click at [114, 208] on input "I understand that this price [MEDICAL_DATA] may run at the same time as other p…" at bounding box center [110, 210] width 8 height 8
checkbox input "true"
click at [377, 243] on span "Confirm" at bounding box center [375, 244] width 22 height 8
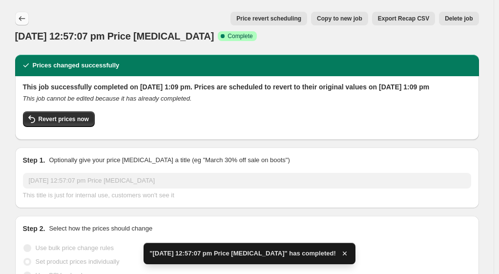
click at [23, 18] on icon "Price change jobs" at bounding box center [22, 19] width 10 height 10
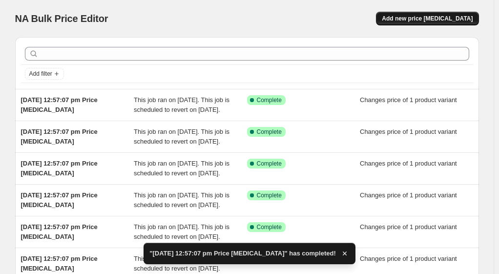
click at [434, 19] on span "Add new price [MEDICAL_DATA]" at bounding box center [426, 19] width 91 height 8
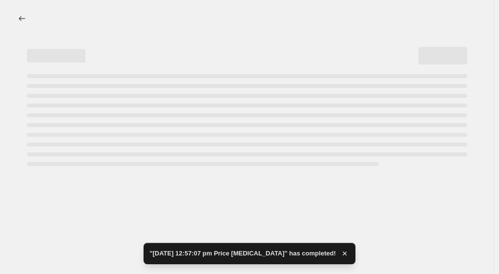
select select "percentage"
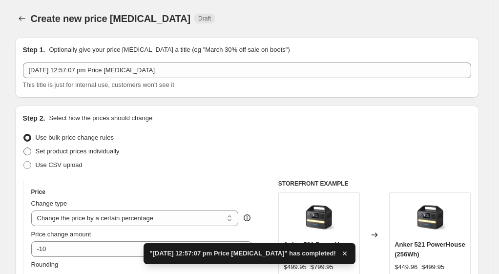
click at [65, 153] on span "Set product prices individually" at bounding box center [78, 150] width 84 height 7
click at [24, 148] on input "Set product prices individually" at bounding box center [23, 147] width 0 height 0
radio input "true"
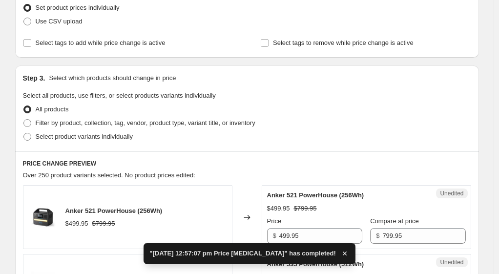
scroll to position [146, 0]
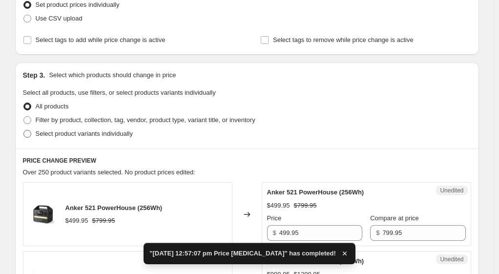
click at [93, 129] on span "Select product variants individually" at bounding box center [84, 134] width 97 height 10
click at [24, 130] on input "Select product variants individually" at bounding box center [23, 130] width 0 height 0
radio input "true"
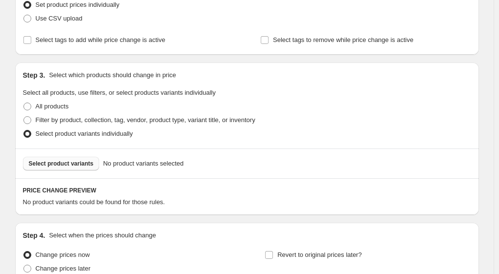
click at [75, 167] on button "Select product variants" at bounding box center [61, 164] width 77 height 14
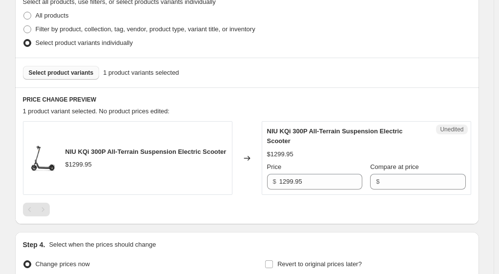
scroll to position [293, 0]
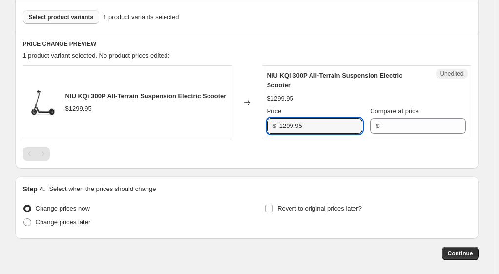
drag, startPoint x: 324, startPoint y: 124, endPoint x: 259, endPoint y: 129, distance: 64.6
click at [259, 129] on div "NIU KQi 300P All-Terrain Suspension Electric Scooter $1299.95 Changed to Unedit…" at bounding box center [247, 102] width 448 height 74
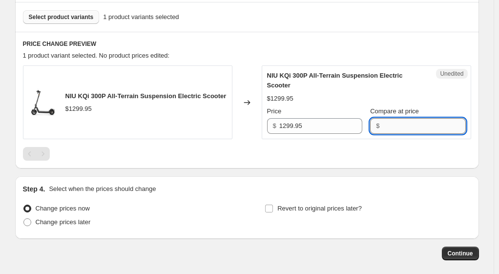
paste input "1299.95"
type input "1299.95"
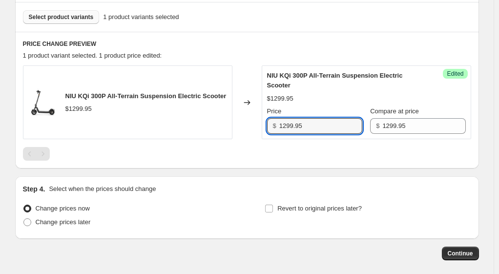
drag, startPoint x: 275, startPoint y: 125, endPoint x: 256, endPoint y: 127, distance: 19.2
click at [256, 127] on div "NIU KQi 300P All-Terrain Suspension Electric Scooter $1299.95 Changed to Succes…" at bounding box center [247, 102] width 448 height 74
type input "1099.95"
click at [323, 145] on div "NIU KQi 300P All-Terrain Suspension Electric Scooter $1299.95 Changed to Succes…" at bounding box center [247, 112] width 448 height 95
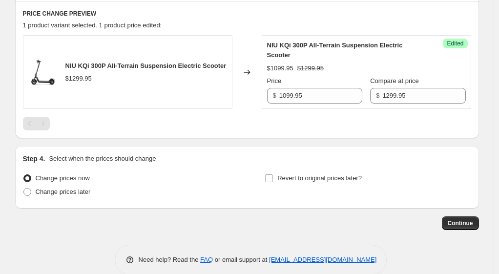
scroll to position [338, 0]
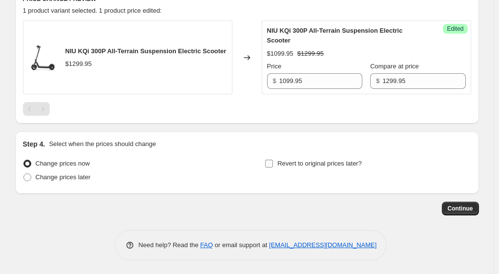
click at [314, 161] on span "Revert to original prices later?" at bounding box center [319, 163] width 84 height 7
click at [273, 161] on input "Revert to original prices later?" at bounding box center [269, 164] width 8 height 8
checkbox input "true"
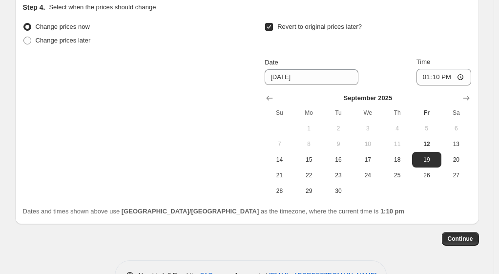
scroll to position [484, 0]
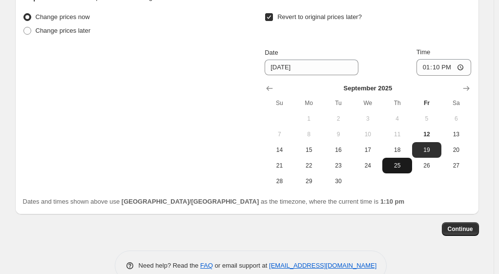
click at [404, 164] on span "25" at bounding box center [396, 165] width 21 height 8
type input "[DATE]"
click at [460, 229] on span "Continue" at bounding box center [459, 229] width 25 height 8
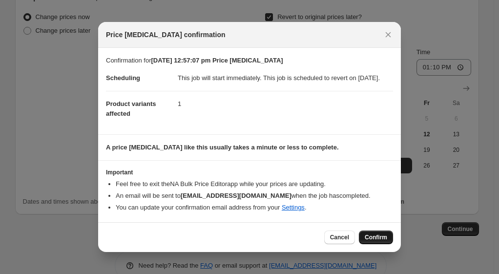
click at [375, 235] on button "Confirm" at bounding box center [376, 237] width 34 height 14
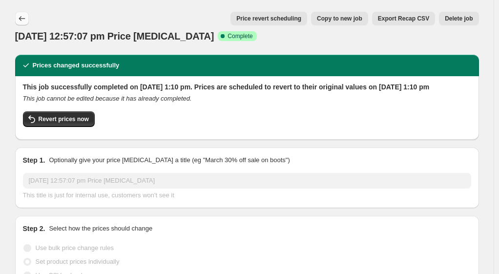
click at [22, 16] on icon "Price change jobs" at bounding box center [22, 19] width 10 height 10
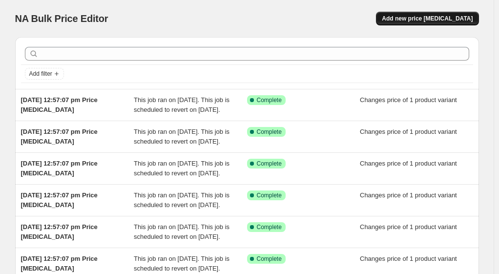
click at [430, 20] on span "Add new price [MEDICAL_DATA]" at bounding box center [426, 19] width 91 height 8
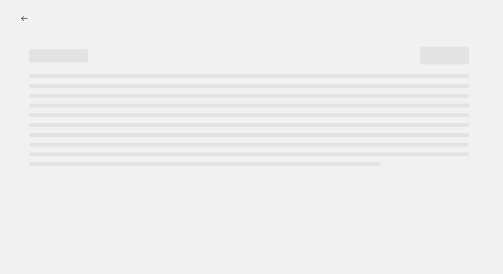
select select "percentage"
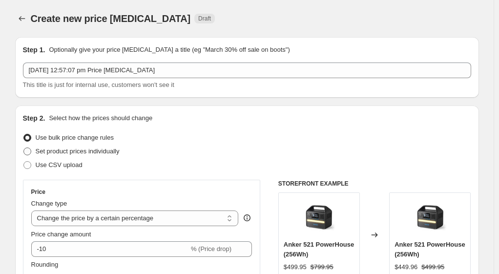
drag, startPoint x: 62, startPoint y: 152, endPoint x: 70, endPoint y: 148, distance: 8.3
click at [63, 152] on span "Set product prices individually" at bounding box center [78, 150] width 84 height 7
click at [24, 148] on input "Set product prices individually" at bounding box center [23, 147] width 0 height 0
radio input "true"
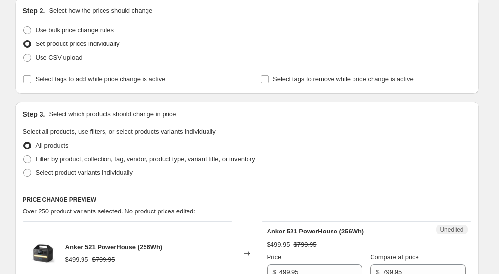
scroll to position [146, 0]
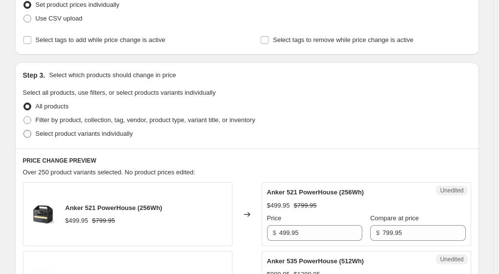
click at [97, 134] on span "Select product variants individually" at bounding box center [84, 133] width 97 height 7
click at [24, 130] on input "Select product variants individually" at bounding box center [23, 130] width 0 height 0
radio input "true"
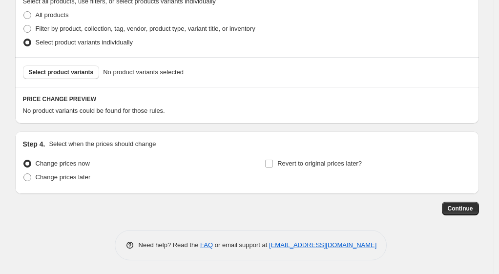
scroll to position [238, 0]
click at [77, 66] on button "Select product variants" at bounding box center [61, 72] width 77 height 14
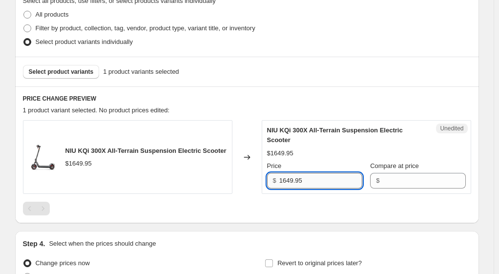
drag, startPoint x: 312, startPoint y: 178, endPoint x: 291, endPoint y: 182, distance: 21.8
click at [264, 182] on div "Unedited NIU KQi 300X All-Terrain Suspension Electric Scooter $1649.95 Price $ …" at bounding box center [365, 157] width 209 height 74
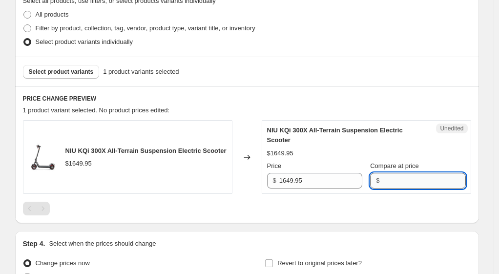
paste input "1649.95"
type input "1649.95"
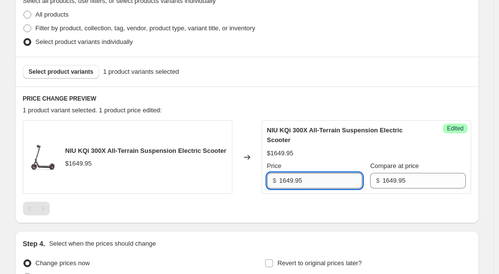
drag, startPoint x: 294, startPoint y: 180, endPoint x: 283, endPoint y: 180, distance: 10.7
click at [283, 180] on input "1649.95" at bounding box center [320, 181] width 83 height 16
type input "1299.95"
click at [325, 203] on div at bounding box center [247, 208] width 448 height 14
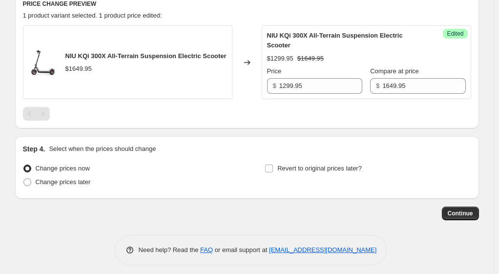
scroll to position [338, 0]
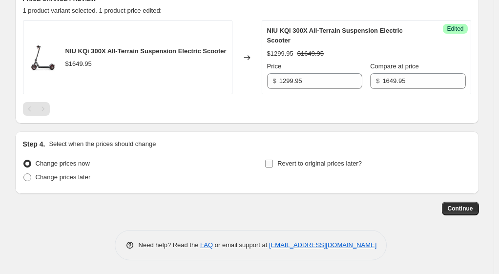
drag, startPoint x: 288, startPoint y: 163, endPoint x: 306, endPoint y: 172, distance: 20.5
click at [288, 163] on span "Revert to original prices later?" at bounding box center [319, 163] width 84 height 7
click at [273, 163] on input "Revert to original prices later?" at bounding box center [269, 164] width 8 height 8
checkbox input "true"
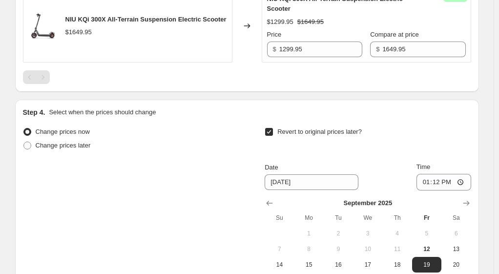
scroll to position [484, 0]
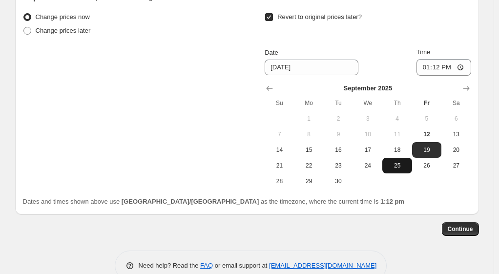
click at [403, 167] on span "25" at bounding box center [396, 165] width 21 height 8
type input "[DATE]"
click at [463, 230] on span "Continue" at bounding box center [459, 229] width 25 height 8
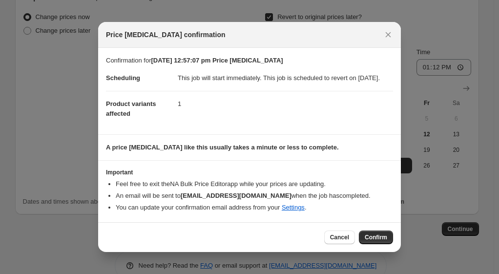
click at [374, 239] on span "Confirm" at bounding box center [375, 237] width 22 height 8
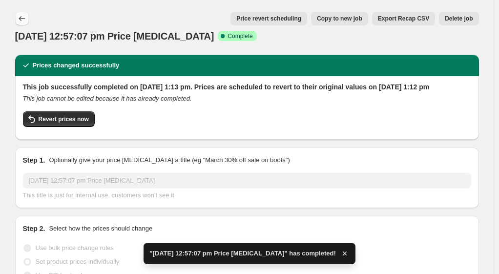
click at [27, 19] on icon "Price change jobs" at bounding box center [22, 19] width 10 height 10
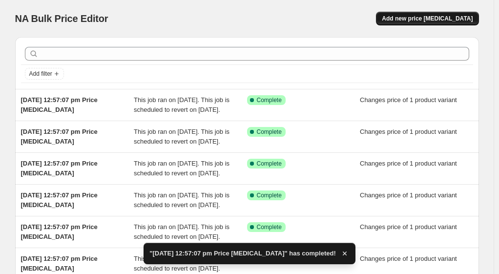
click at [430, 20] on span "Add new price [MEDICAL_DATA]" at bounding box center [426, 19] width 91 height 8
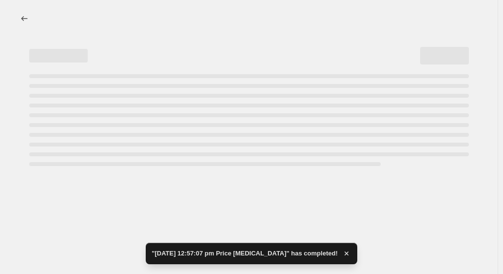
select select "percentage"
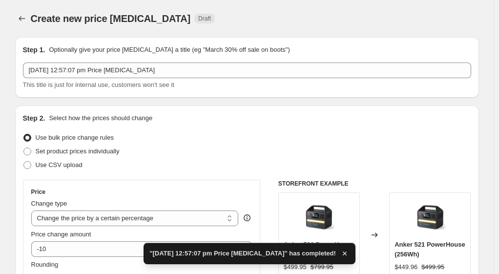
drag, startPoint x: 68, startPoint y: 150, endPoint x: 120, endPoint y: 165, distance: 53.3
click at [68, 150] on span "Set product prices individually" at bounding box center [78, 150] width 84 height 7
click at [24, 148] on input "Set product prices individually" at bounding box center [23, 147] width 0 height 0
radio input "true"
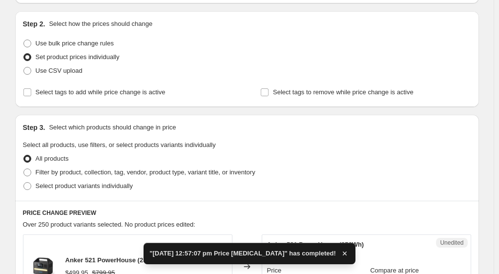
scroll to position [98, 0]
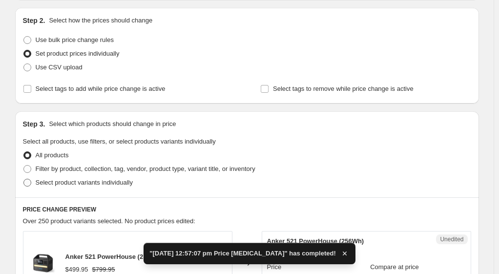
click at [73, 184] on span "Select product variants individually" at bounding box center [84, 182] width 97 height 7
click at [24, 179] on input "Select product variants individually" at bounding box center [23, 179] width 0 height 0
radio input "true"
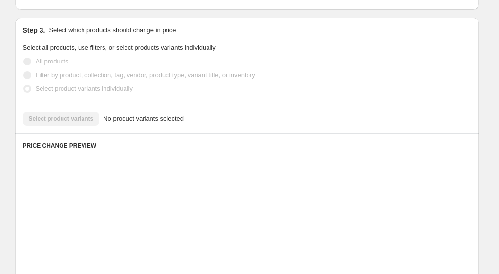
scroll to position [195, 0]
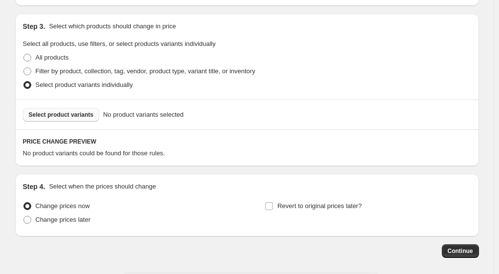
click at [81, 116] on span "Select product variants" at bounding box center [61, 115] width 65 height 8
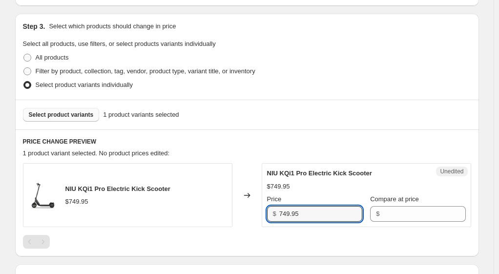
drag, startPoint x: 319, startPoint y: 216, endPoint x: 263, endPoint y: 214, distance: 55.6
click at [263, 214] on div "NIU KQi1 Pro Electric Kick Scooter $749.95 Changed to Unedited NIU KQi1 Pro Ele…" at bounding box center [247, 195] width 448 height 64
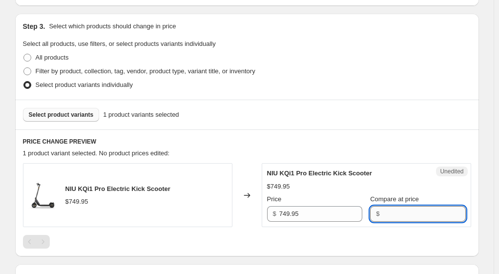
paste input "749.95"
type input "749.95"
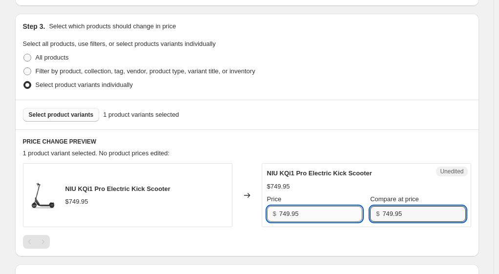
click at [284, 213] on input "749.95" at bounding box center [320, 214] width 83 height 16
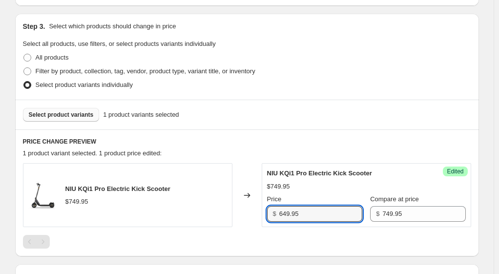
type input "649.95"
click at [266, 239] on div at bounding box center [247, 242] width 448 height 14
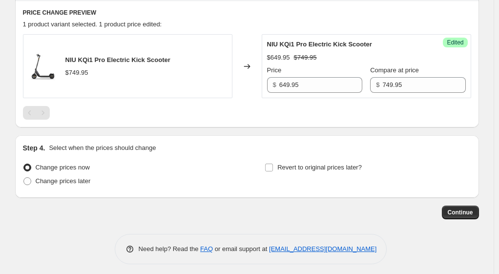
scroll to position [328, 0]
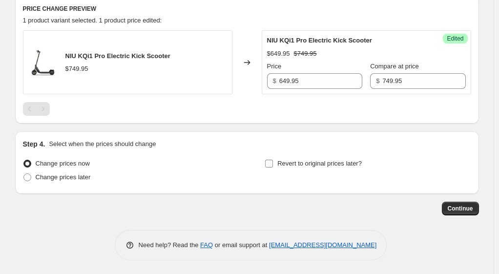
click at [281, 161] on span "Revert to original prices later?" at bounding box center [319, 163] width 84 height 7
click at [273, 161] on input "Revert to original prices later?" at bounding box center [269, 164] width 8 height 8
checkbox input "true"
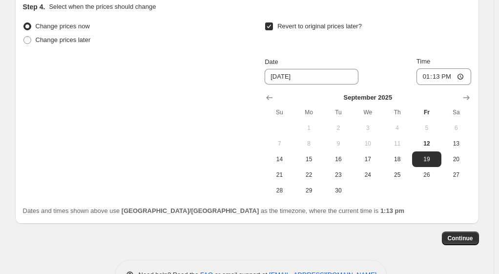
scroll to position [474, 0]
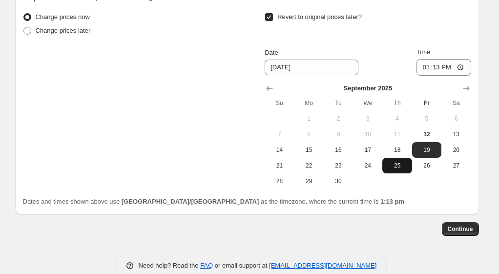
click at [398, 165] on span "25" at bounding box center [396, 165] width 21 height 8
type input "[DATE]"
click at [471, 229] on span "Continue" at bounding box center [459, 229] width 25 height 8
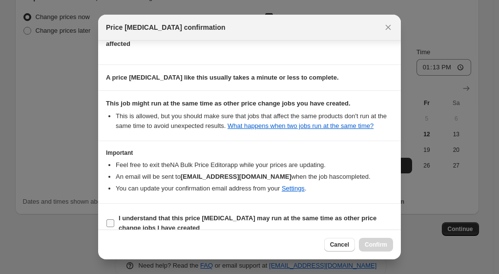
scroll to position [84, 0]
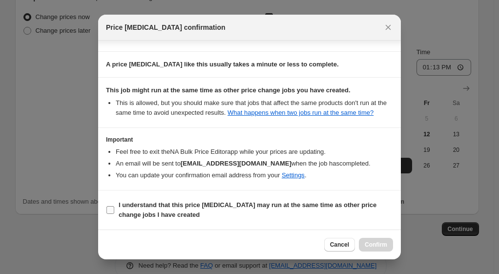
drag, startPoint x: 111, startPoint y: 208, endPoint x: 172, endPoint y: 212, distance: 61.1
click at [111, 209] on input "I understand that this price [MEDICAL_DATA] may run at the same time as other p…" at bounding box center [110, 210] width 8 height 8
checkbox input "true"
click at [377, 244] on span "Confirm" at bounding box center [375, 244] width 22 height 8
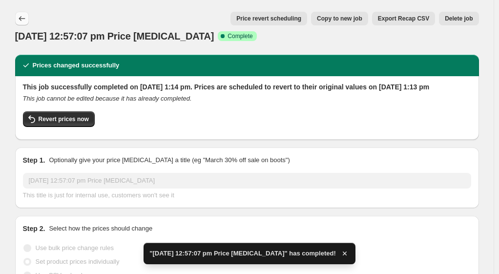
click at [29, 21] on button "Price change jobs" at bounding box center [22, 19] width 14 height 14
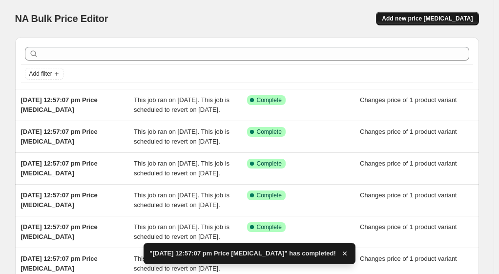
click at [427, 19] on span "Add new price [MEDICAL_DATA]" at bounding box center [426, 19] width 91 height 8
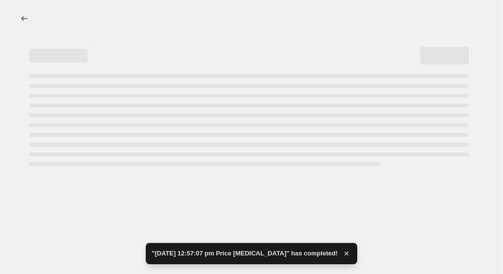
select select "percentage"
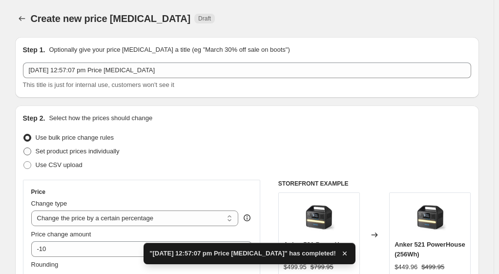
click at [67, 152] on span "Set product prices individually" at bounding box center [78, 150] width 84 height 7
click at [24, 148] on input "Set product prices individually" at bounding box center [23, 147] width 0 height 0
radio input "true"
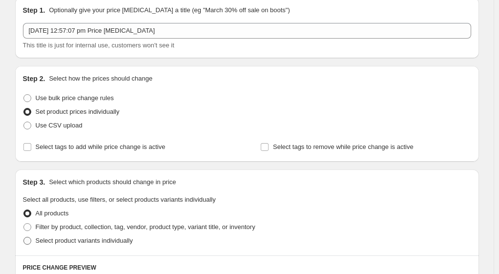
scroll to position [49, 0]
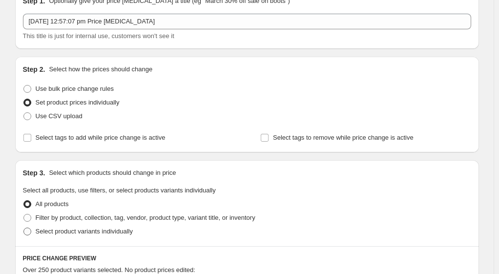
click at [86, 233] on span "Select product variants individually" at bounding box center [84, 230] width 97 height 7
click at [24, 228] on input "Select product variants individually" at bounding box center [23, 227] width 0 height 0
radio input "true"
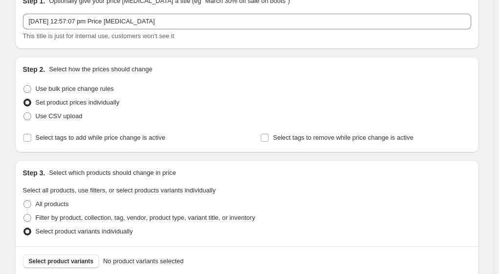
scroll to position [98, 0]
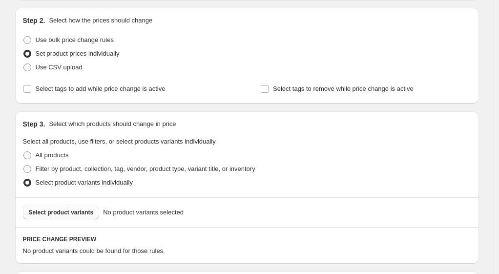
click at [81, 217] on button "Select product variants" at bounding box center [61, 212] width 77 height 14
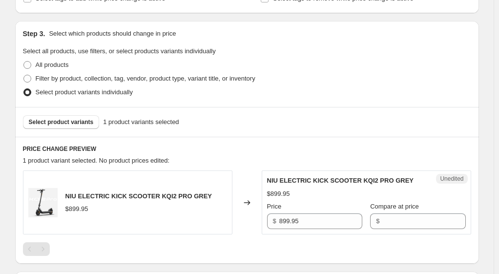
scroll to position [195, 0]
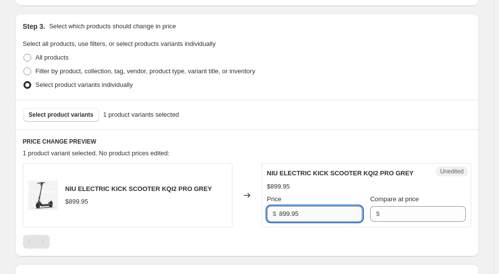
drag, startPoint x: 317, startPoint y: 213, endPoint x: 281, endPoint y: 215, distance: 35.7
click at [280, 216] on div "$ 899.95" at bounding box center [314, 214] width 95 height 16
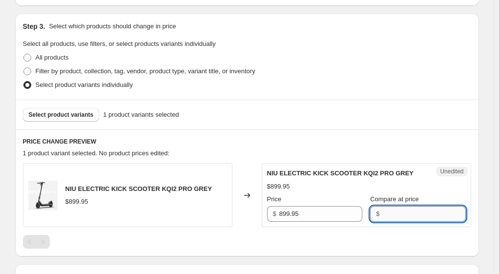
paste input "899.95"
type input "899.95"
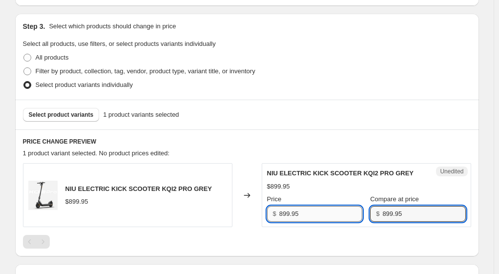
click at [284, 214] on input "899.95" at bounding box center [320, 214] width 83 height 16
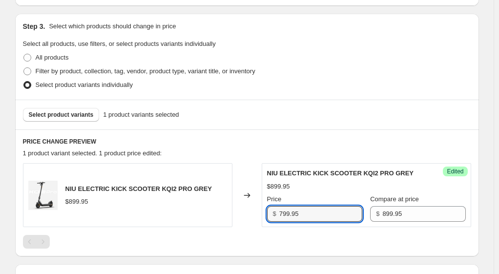
type input "799.95"
click at [287, 235] on div at bounding box center [247, 242] width 448 height 14
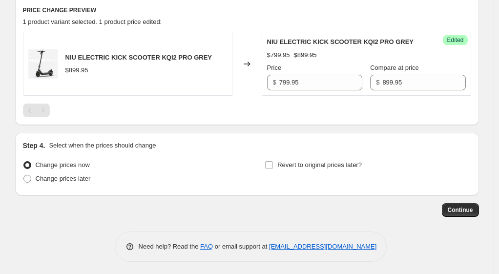
scroll to position [328, 0]
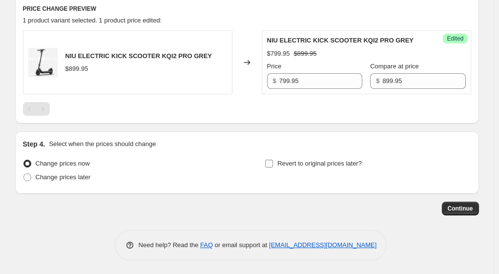
click at [273, 160] on input "Revert to original prices later?" at bounding box center [269, 164] width 8 height 8
checkbox input "true"
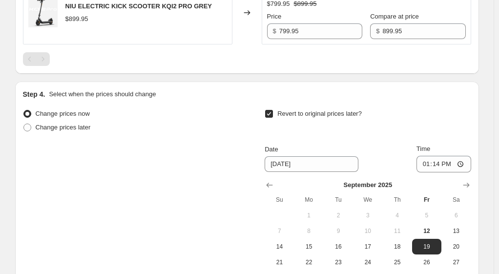
scroll to position [474, 0]
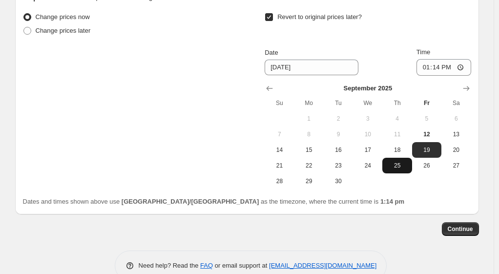
click at [407, 167] on span "25" at bounding box center [396, 165] width 21 height 8
type input "[DATE]"
click at [460, 223] on button "Continue" at bounding box center [459, 229] width 37 height 14
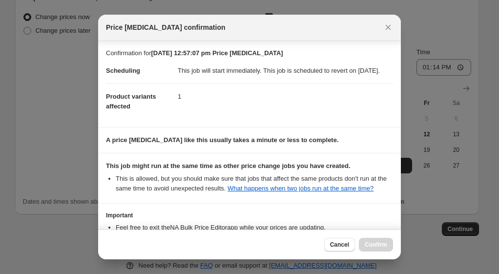
scroll to position [84, 0]
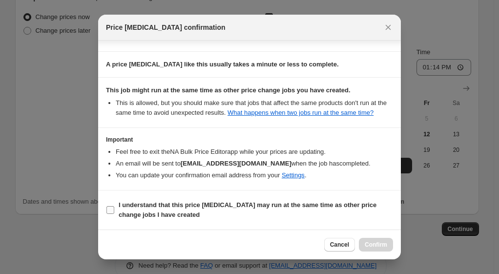
click at [112, 209] on input "I understand that this price [MEDICAL_DATA] may run at the same time as other p…" at bounding box center [110, 210] width 8 height 8
checkbox input "true"
click at [376, 243] on span "Confirm" at bounding box center [375, 244] width 22 height 8
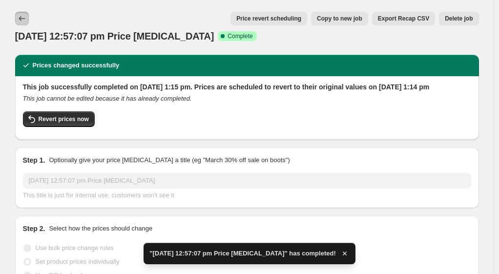
click at [24, 22] on icon "Price change jobs" at bounding box center [22, 19] width 10 height 10
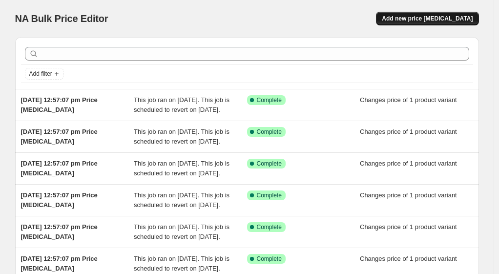
click at [437, 15] on span "Add new price [MEDICAL_DATA]" at bounding box center [426, 19] width 91 height 8
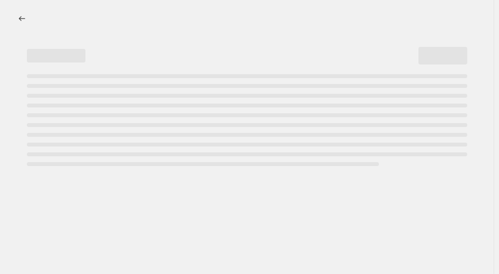
select select "percentage"
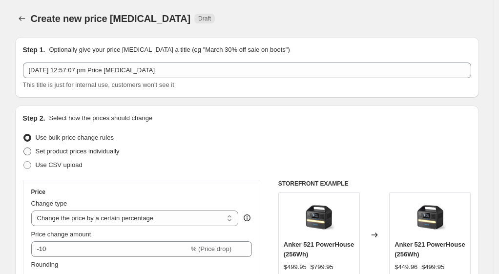
drag, startPoint x: 95, startPoint y: 151, endPoint x: 104, endPoint y: 152, distance: 9.3
click at [95, 151] on span "Set product prices individually" at bounding box center [78, 150] width 84 height 7
click at [24, 148] on input "Set product prices individually" at bounding box center [23, 147] width 0 height 0
radio input "true"
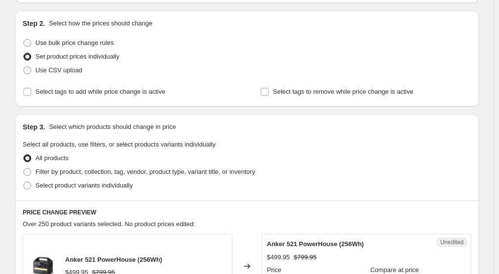
scroll to position [98, 0]
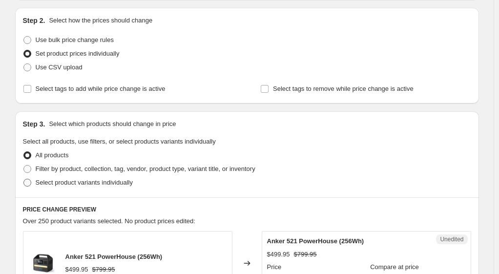
click at [82, 181] on span "Select product variants individually" at bounding box center [84, 182] width 97 height 7
click at [24, 179] on input "Select product variants individually" at bounding box center [23, 179] width 0 height 0
radio input "true"
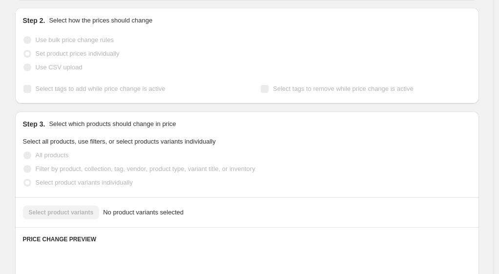
scroll to position [195, 0]
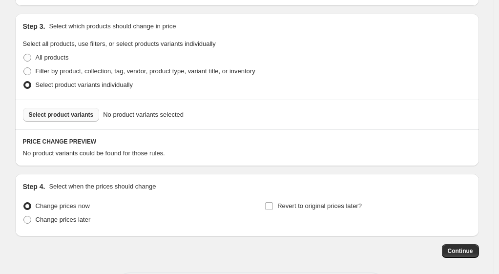
click at [63, 119] on button "Select product variants" at bounding box center [61, 115] width 77 height 14
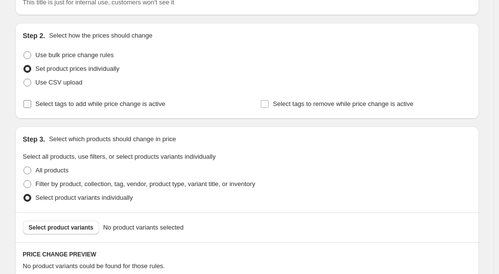
scroll to position [98, 0]
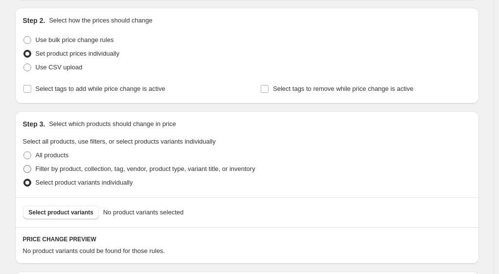
click at [85, 170] on span "Filter by product, collection, tag, vendor, product type, variant title, or inv…" at bounding box center [145, 168] width 219 height 7
click at [24, 165] on input "Filter by product, collection, tag, vendor, product type, variant title, or inv…" at bounding box center [23, 165] width 0 height 0
radio input "true"
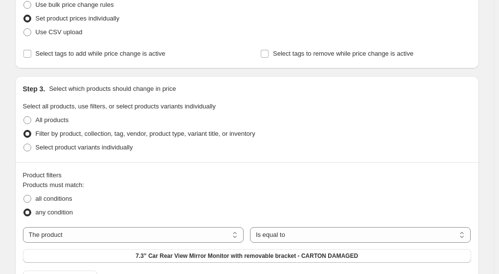
scroll to position [146, 0]
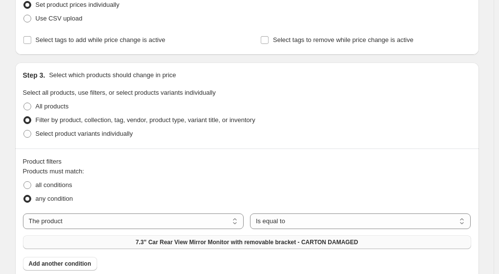
click at [358, 238] on span "7.3” Car Rear View Mirror Monitor with removable bracket - CARTON DAMAGED" at bounding box center [247, 242] width 222 height 8
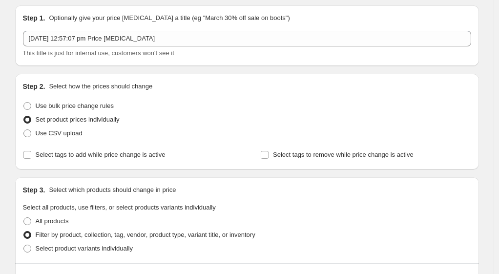
scroll to position [0, 0]
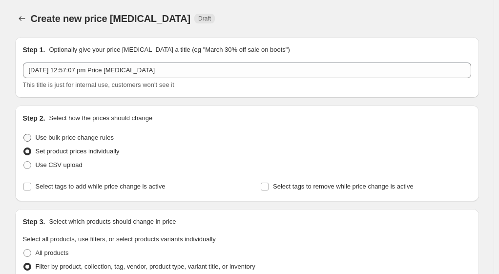
click at [50, 137] on span "Use bulk price change rules" at bounding box center [75, 137] width 78 height 7
click at [24, 134] on input "Use bulk price change rules" at bounding box center [23, 134] width 0 height 0
radio input "true"
select select "percentage"
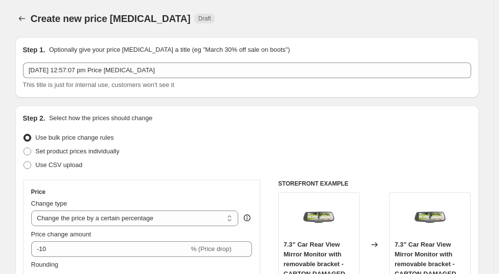
scroll to position [49, 0]
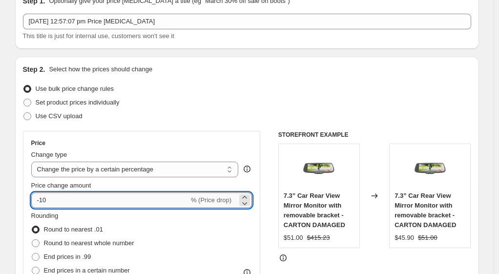
click at [58, 199] on input "-10" at bounding box center [110, 200] width 158 height 16
type input "-1"
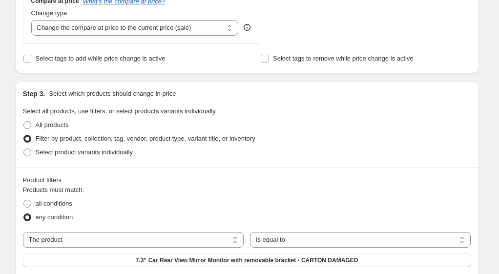
scroll to position [390, 0]
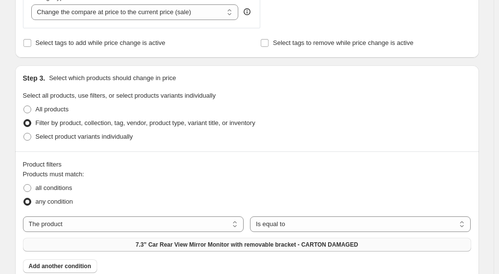
type input "-25"
click at [358, 240] on span "7.3” Car Rear View Mirror Monitor with removable bracket - CARTON DAMAGED" at bounding box center [247, 244] width 222 height 8
click at [65, 106] on span "All products" at bounding box center [52, 108] width 33 height 7
click at [24, 106] on input "All products" at bounding box center [23, 105] width 0 height 0
radio input "true"
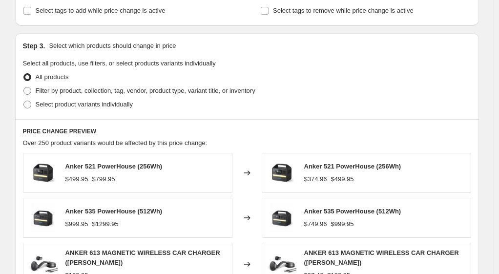
scroll to position [367, 0]
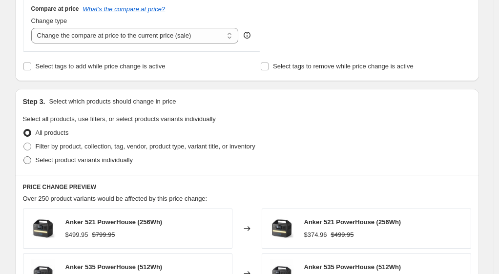
click at [57, 158] on span "Select product variants individually" at bounding box center [84, 159] width 97 height 7
click at [24, 157] on input "Select product variants individually" at bounding box center [23, 156] width 0 height 0
radio input "true"
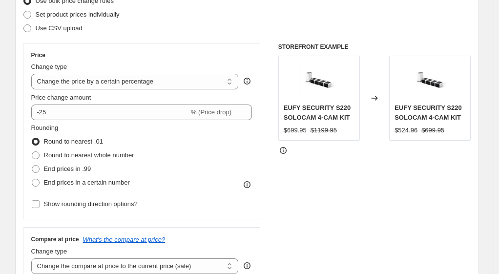
scroll to position [0, 0]
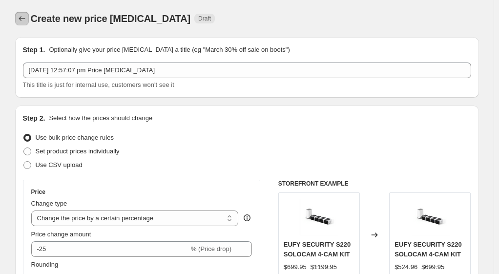
click at [27, 18] on icon "Price change jobs" at bounding box center [22, 19] width 10 height 10
